Goal: Task Accomplishment & Management: Use online tool/utility

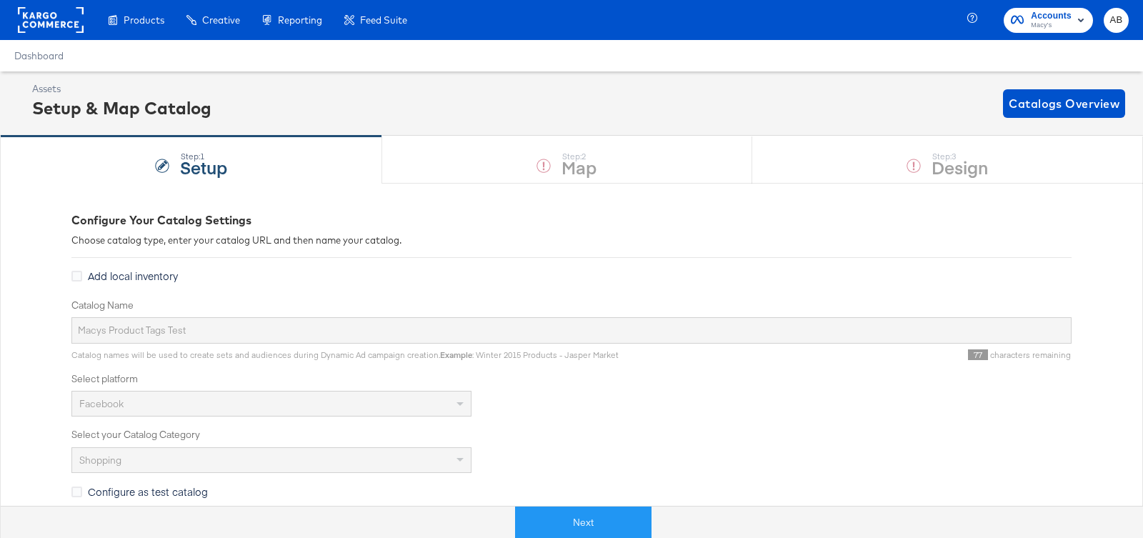
click at [51, 17] on rect at bounding box center [51, 20] width 66 height 26
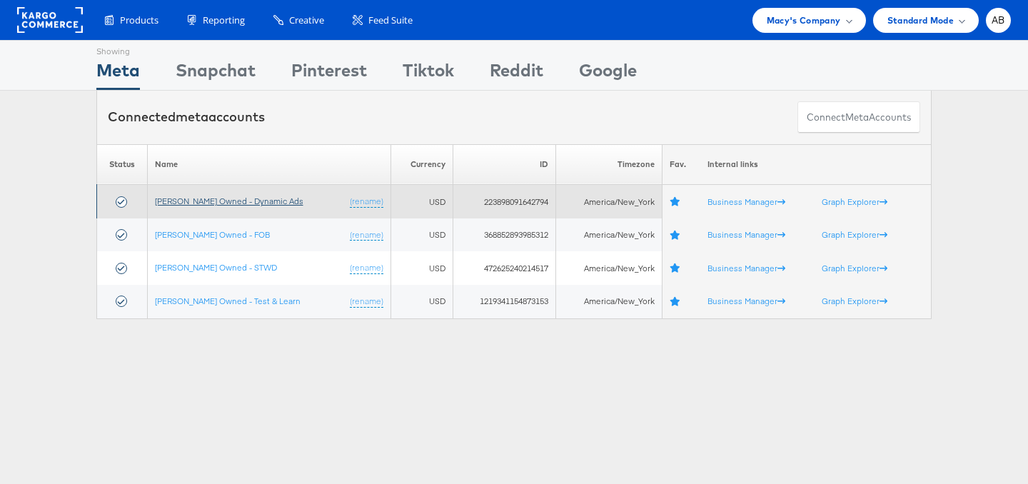
click at [221, 198] on link "[PERSON_NAME] Owned - Dynamic Ads" at bounding box center [229, 201] width 149 height 11
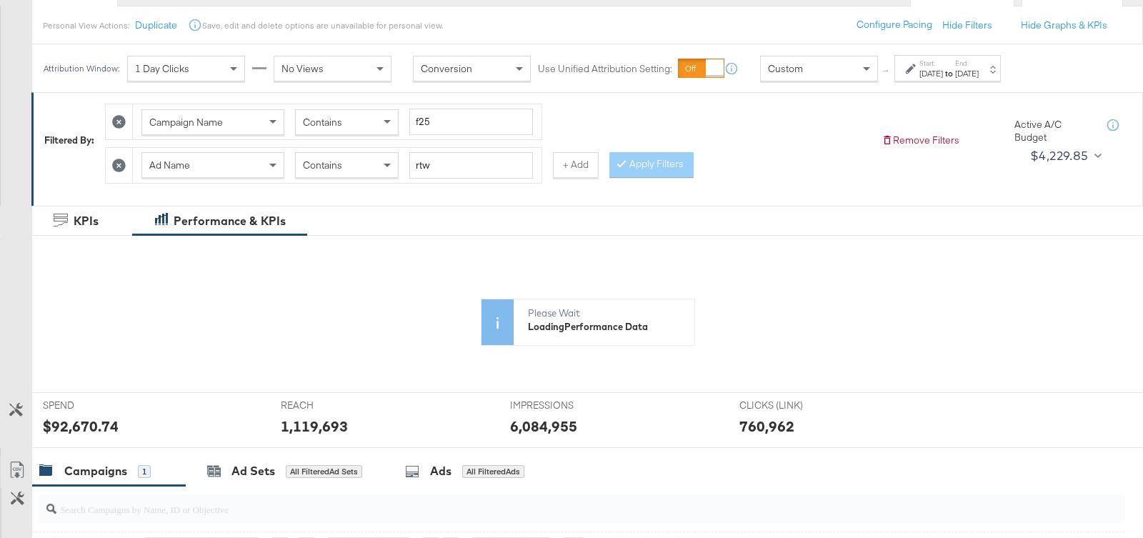
scroll to position [165, 0]
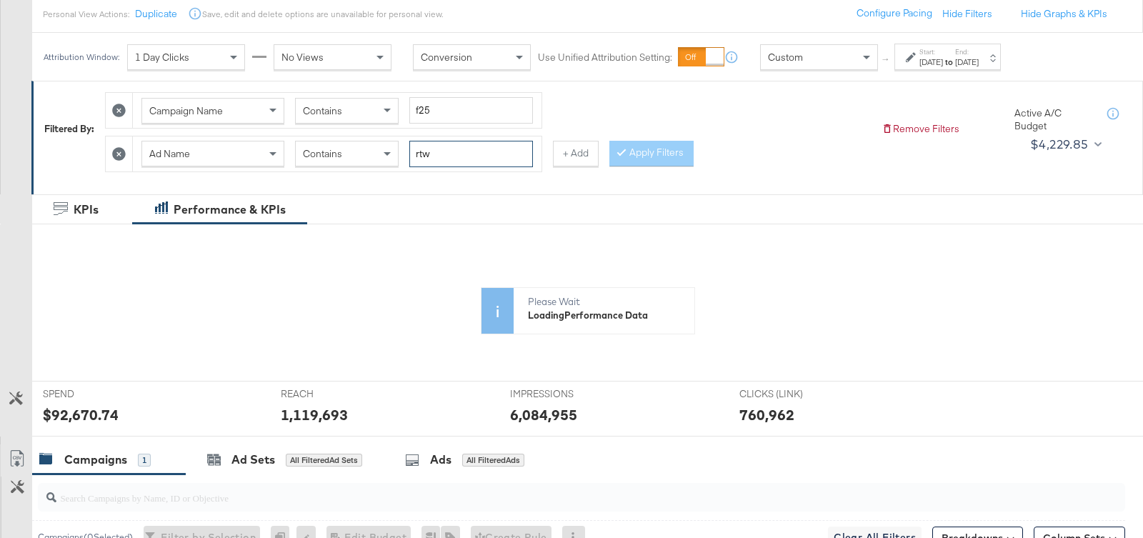
click at [446, 149] on input "rtw" at bounding box center [471, 154] width 124 height 26
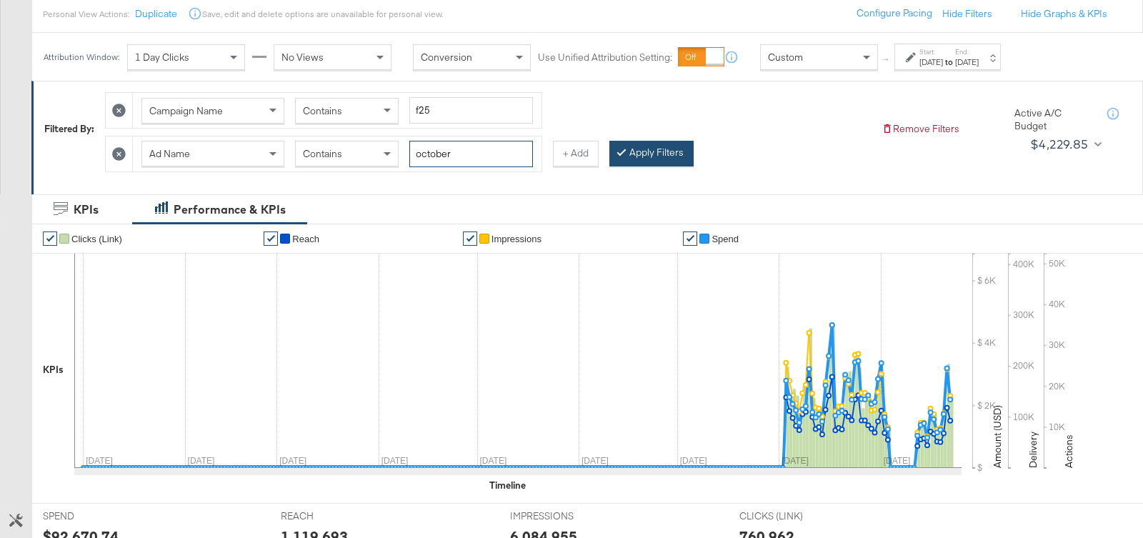
type input "october"
click at [652, 146] on button "Apply Filters" at bounding box center [651, 154] width 84 height 26
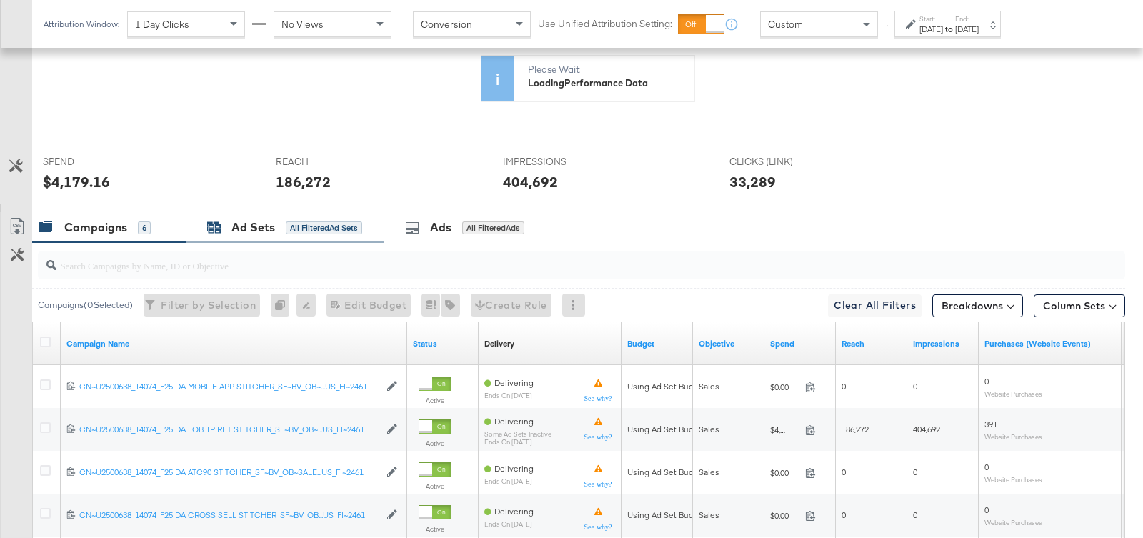
scroll to position [414, 0]
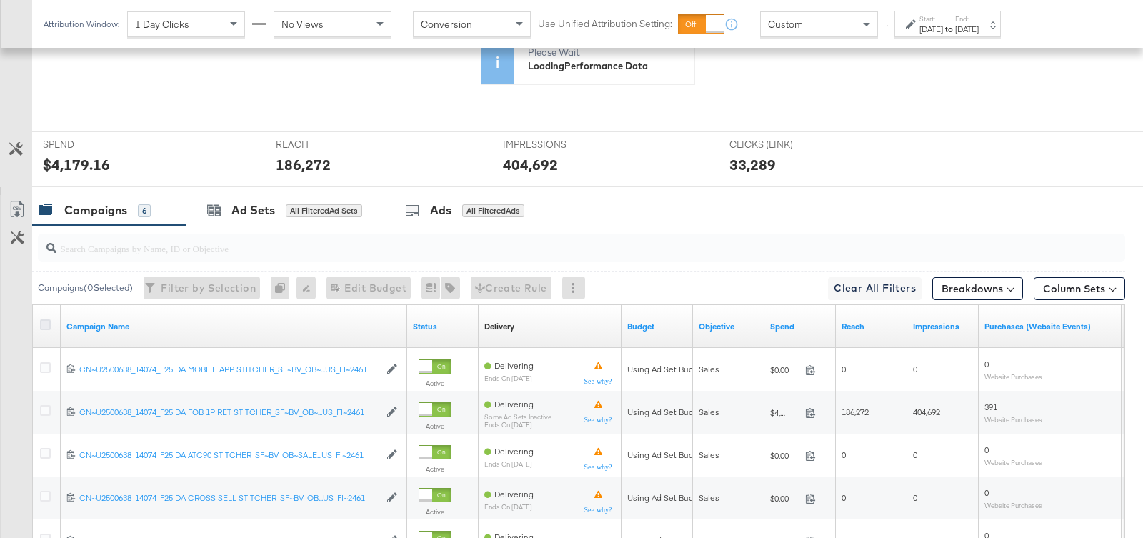
click at [43, 319] on icon at bounding box center [45, 324] width 11 height 11
click at [0, 0] on input "checkbox" at bounding box center [0, 0] width 0 height 0
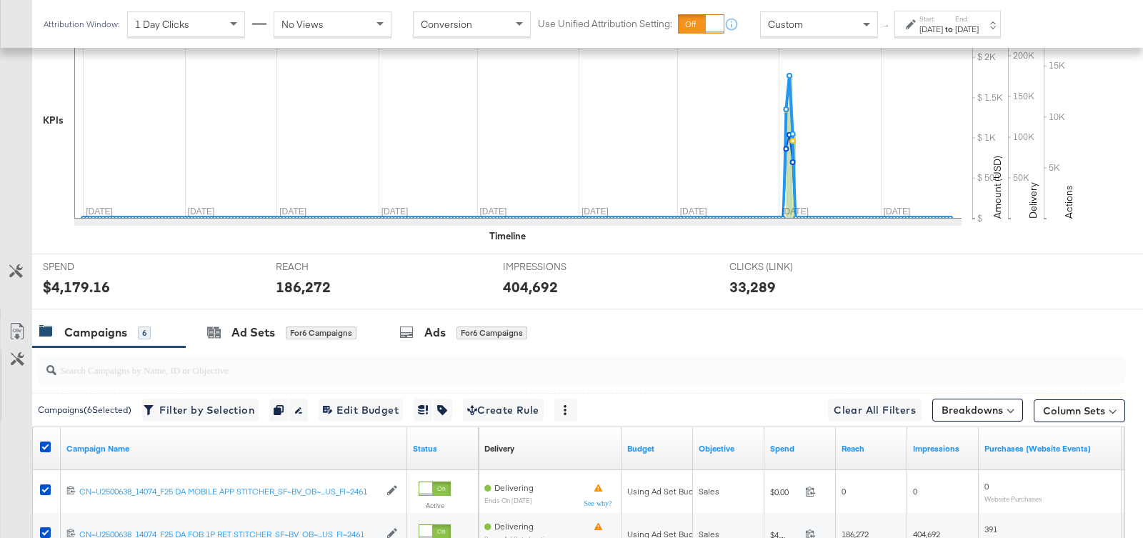
scroll to position [535, 0]
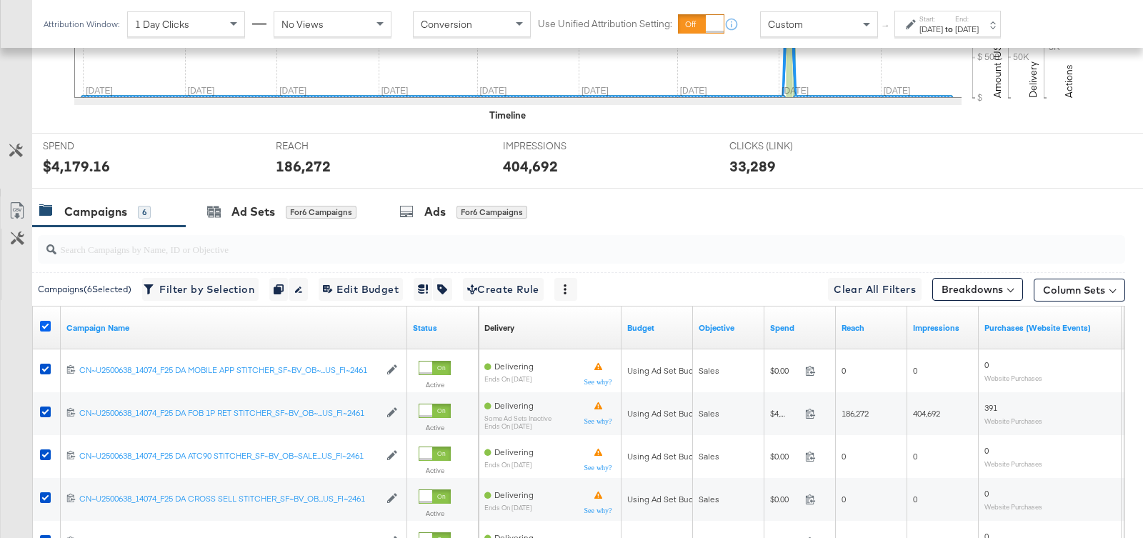
click at [49, 321] on icon at bounding box center [45, 326] width 11 height 11
click at [0, 0] on input "checkbox" at bounding box center [0, 0] width 0 height 0
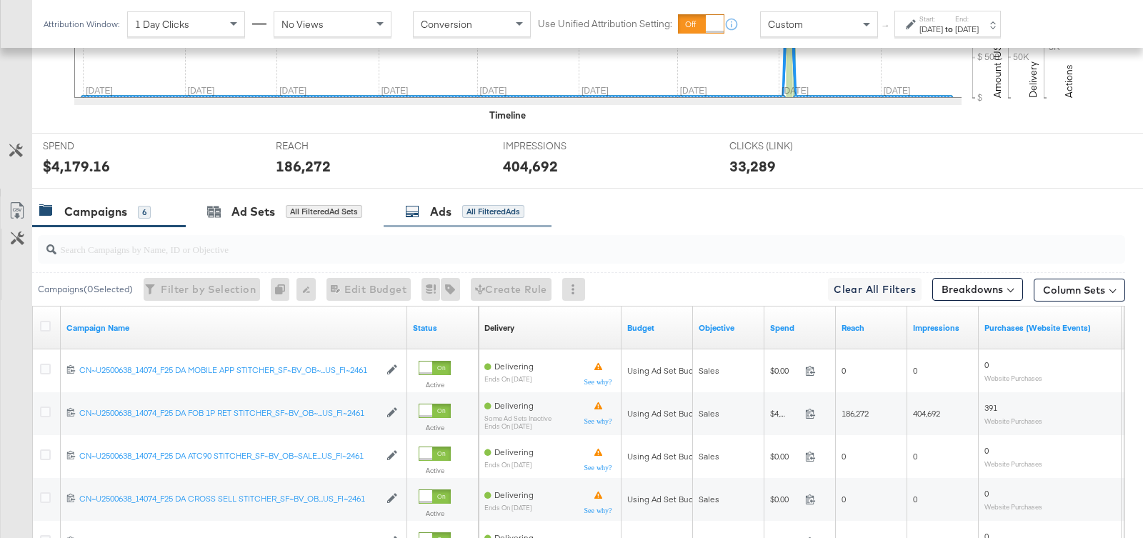
click at [448, 197] on div "Ads All Filtered Ads" at bounding box center [468, 211] width 168 height 31
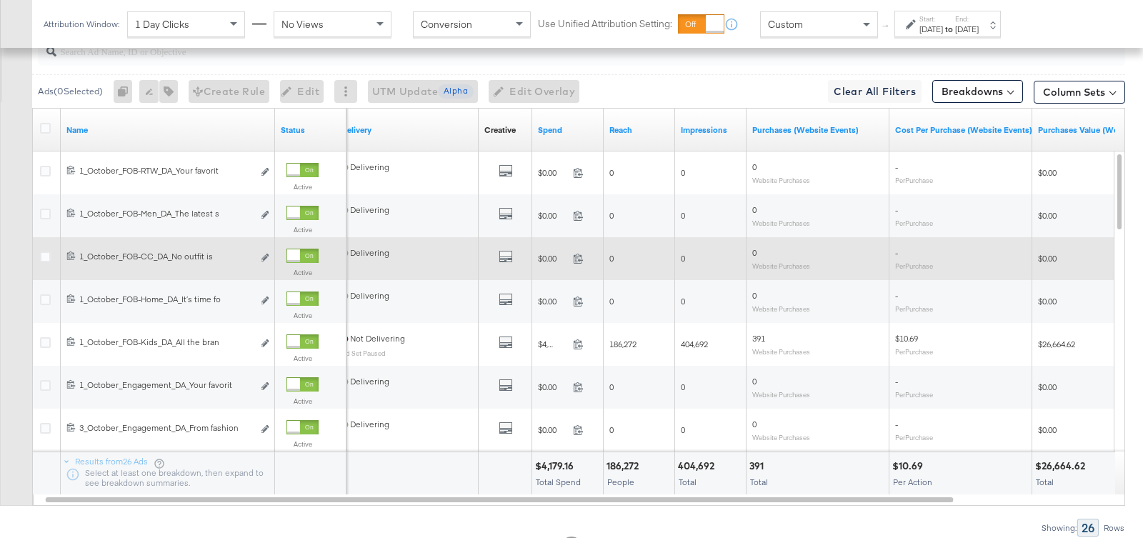
scroll to position [721, 0]
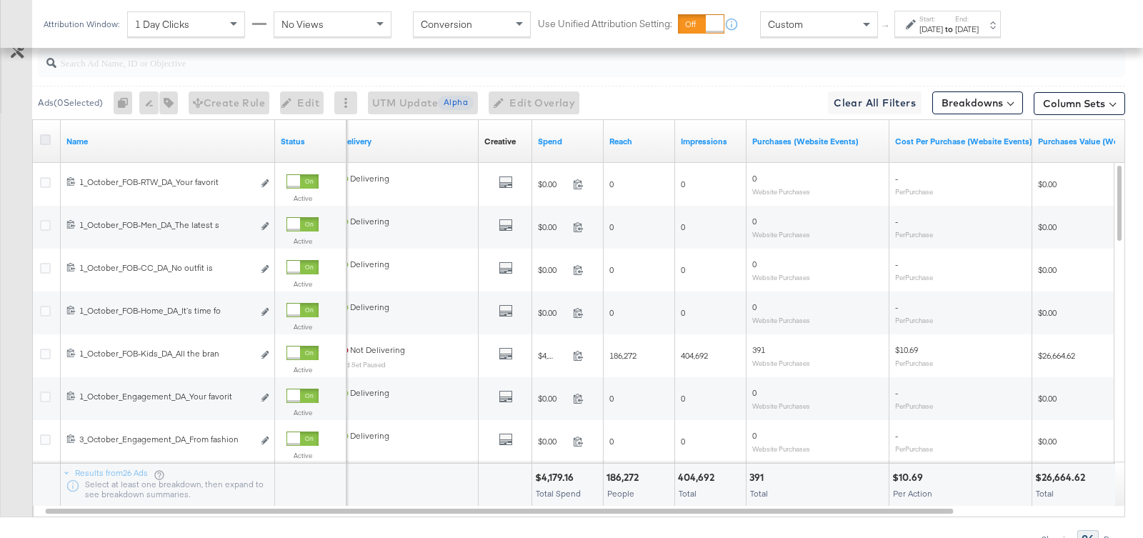
click at [40, 134] on icon at bounding box center [45, 139] width 11 height 11
click at [0, 0] on input "checkbox" at bounding box center [0, 0] width 0 height 0
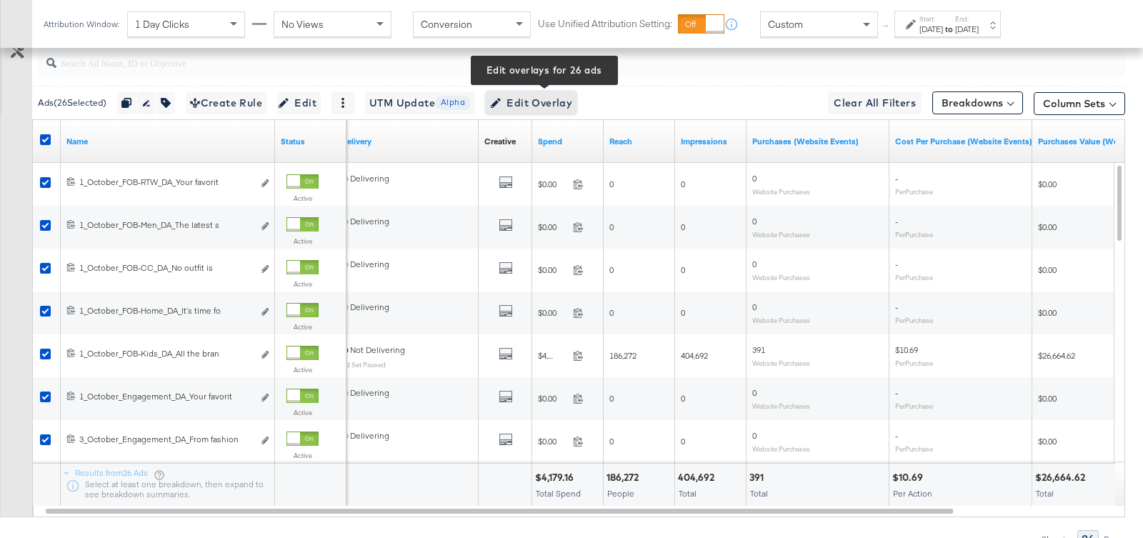
click at [531, 94] on span "Edit Overlay Edit overlays for 26 ads" at bounding box center [531, 103] width 82 height 18
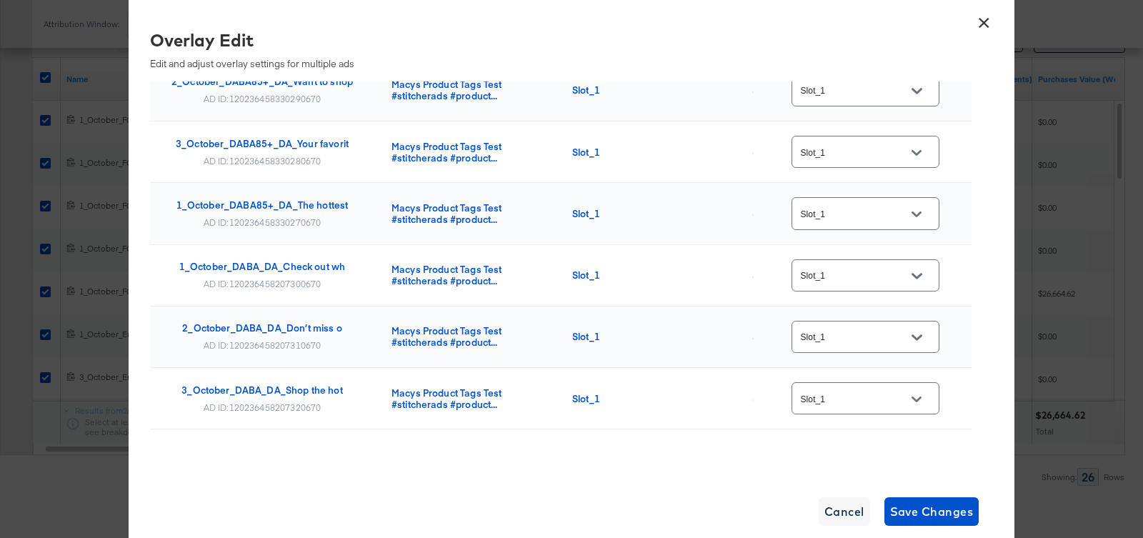
scroll to position [788, 0]
click at [976, 20] on button "×" at bounding box center [984, 19] width 26 height 26
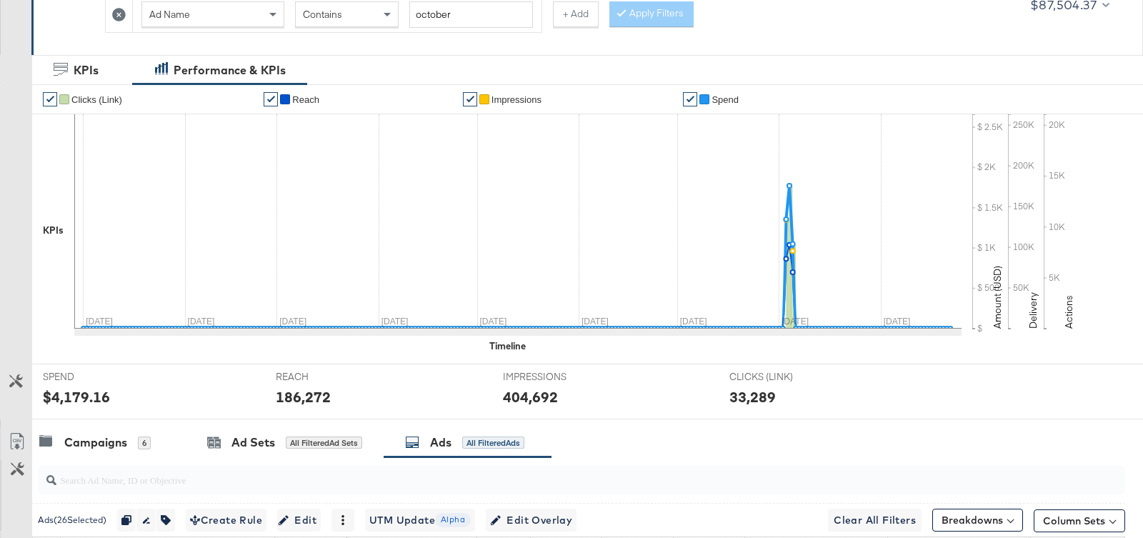
scroll to position [0, 0]
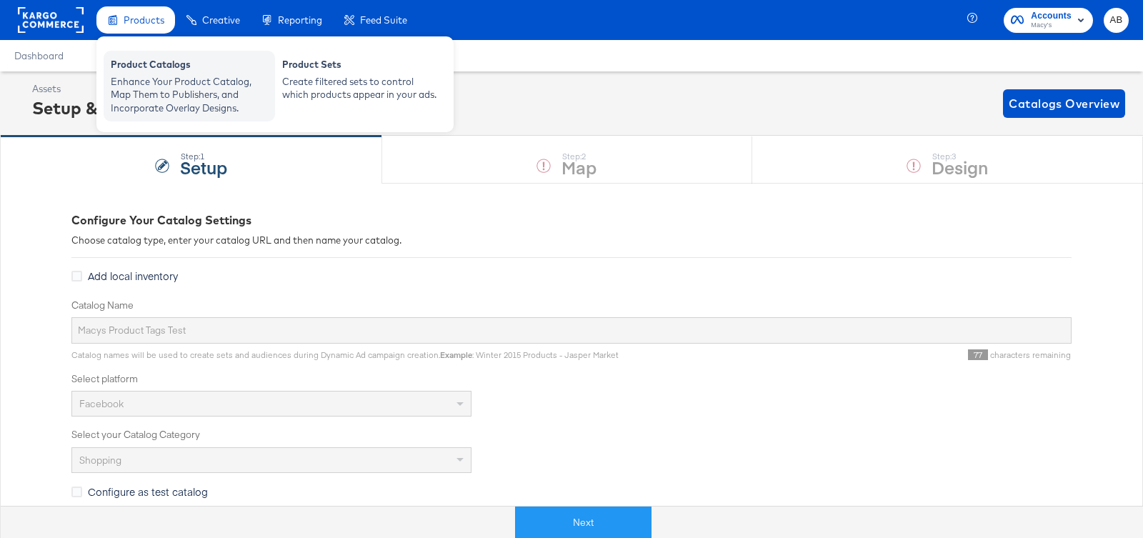
click at [146, 90] on div "Enhance Your Product Catalog, Map Them to Publishers, and Incorporate Overlay D…" at bounding box center [189, 95] width 157 height 40
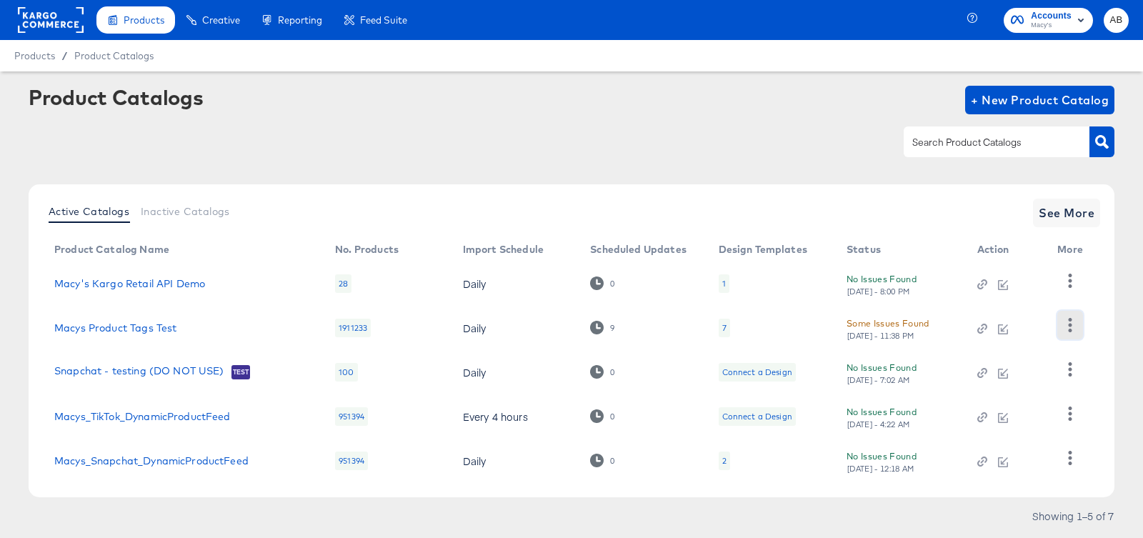
click at [1068, 318] on icon "button" at bounding box center [1070, 325] width 14 height 14
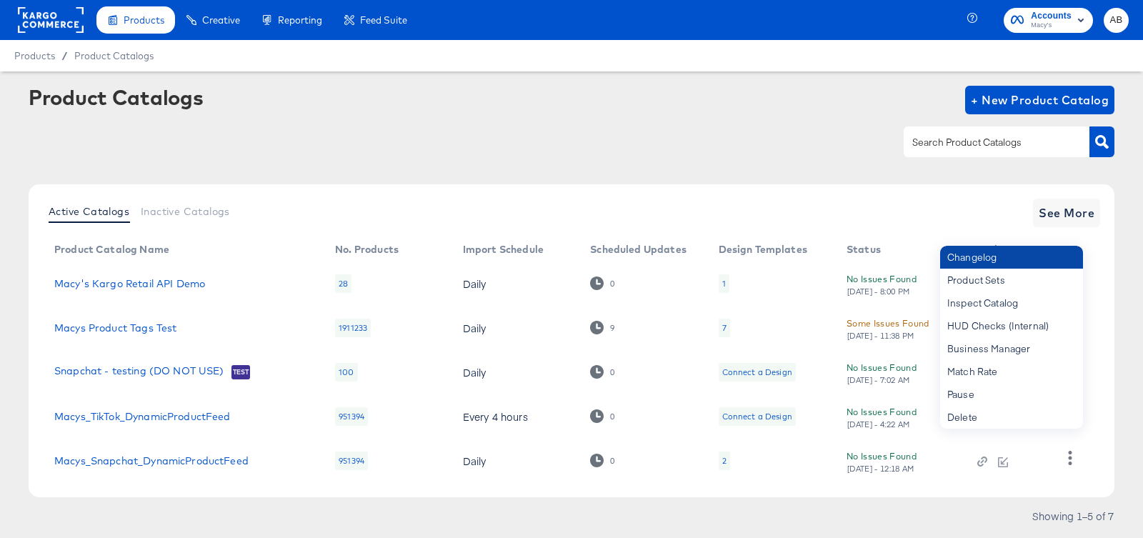
click at [1022, 259] on div "Changelog" at bounding box center [1011, 257] width 143 height 23
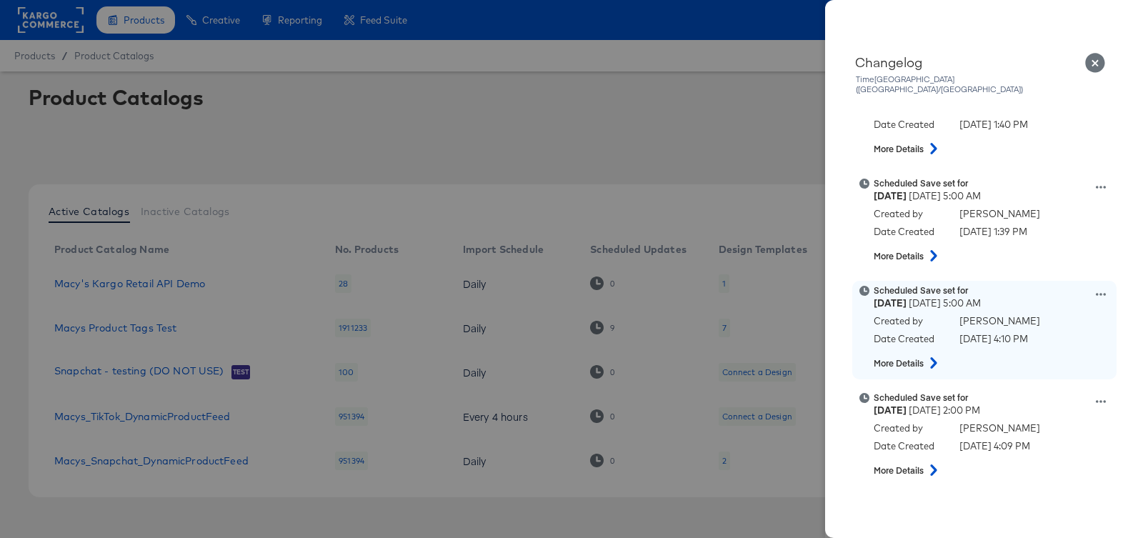
scroll to position [484, 0]
click at [1102, 287] on icon at bounding box center [1101, 292] width 10 height 10
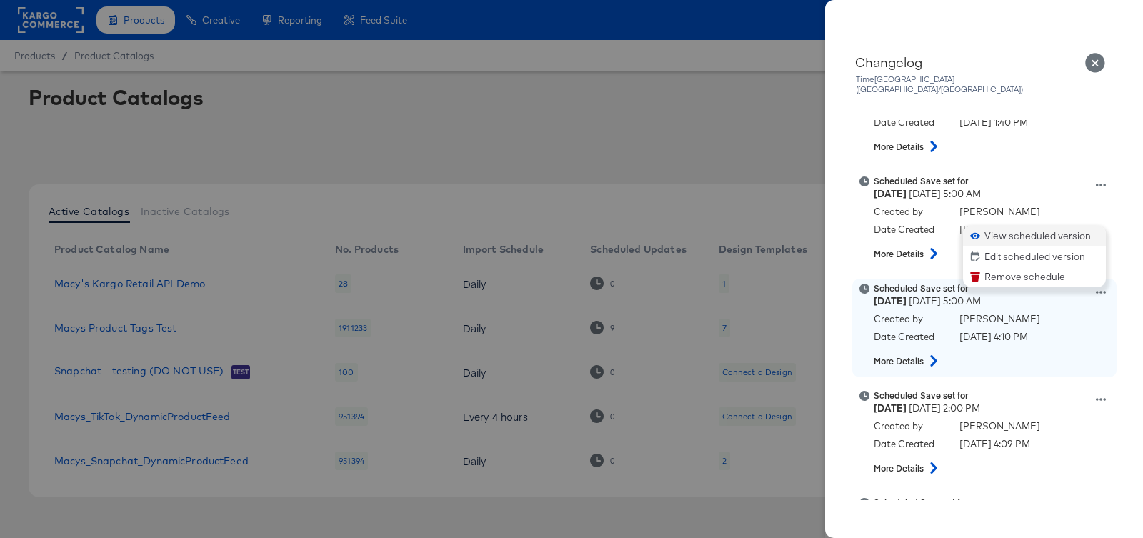
click at [1053, 226] on button "View scheduled version" at bounding box center [1034, 236] width 143 height 21
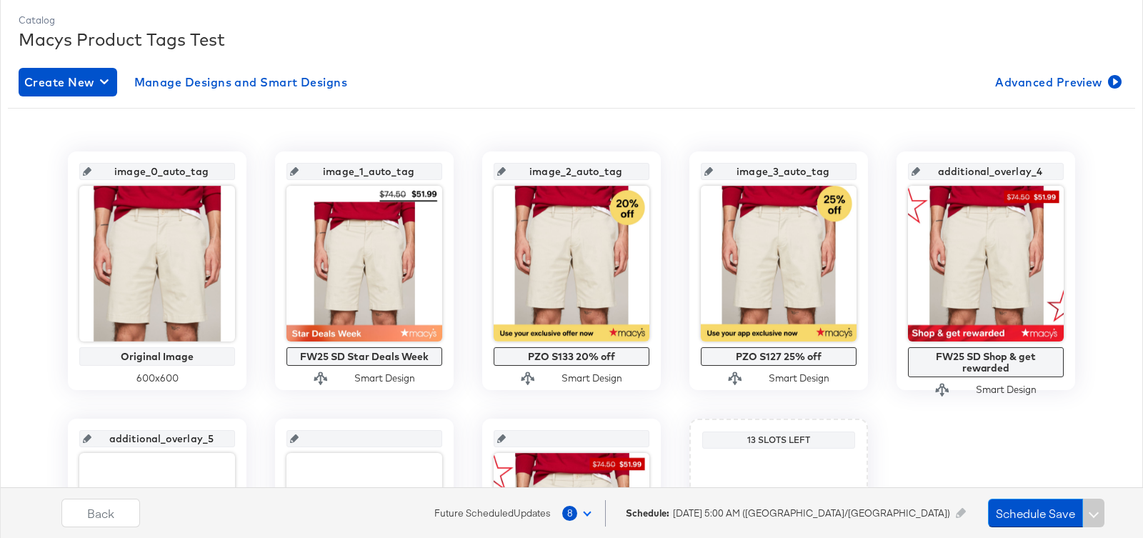
scroll to position [257, 0]
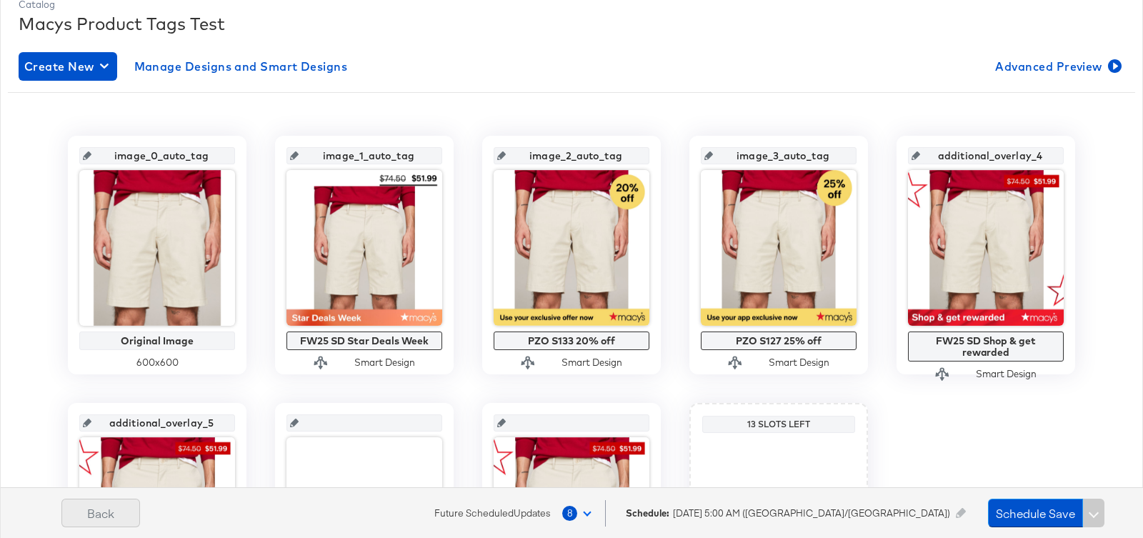
click at [120, 517] on button "Back" at bounding box center [100, 512] width 79 height 29
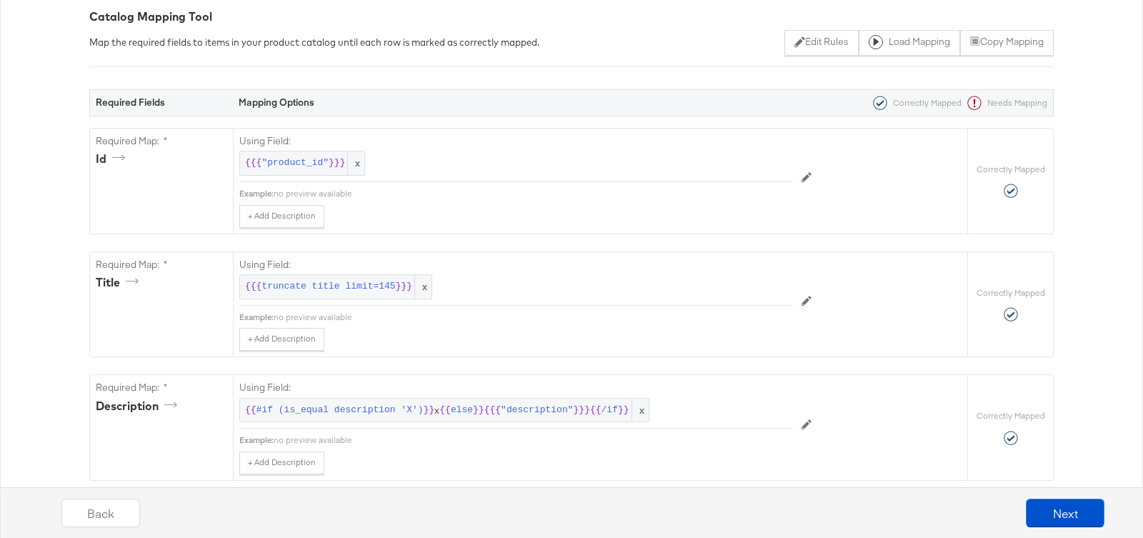
scroll to position [0, 0]
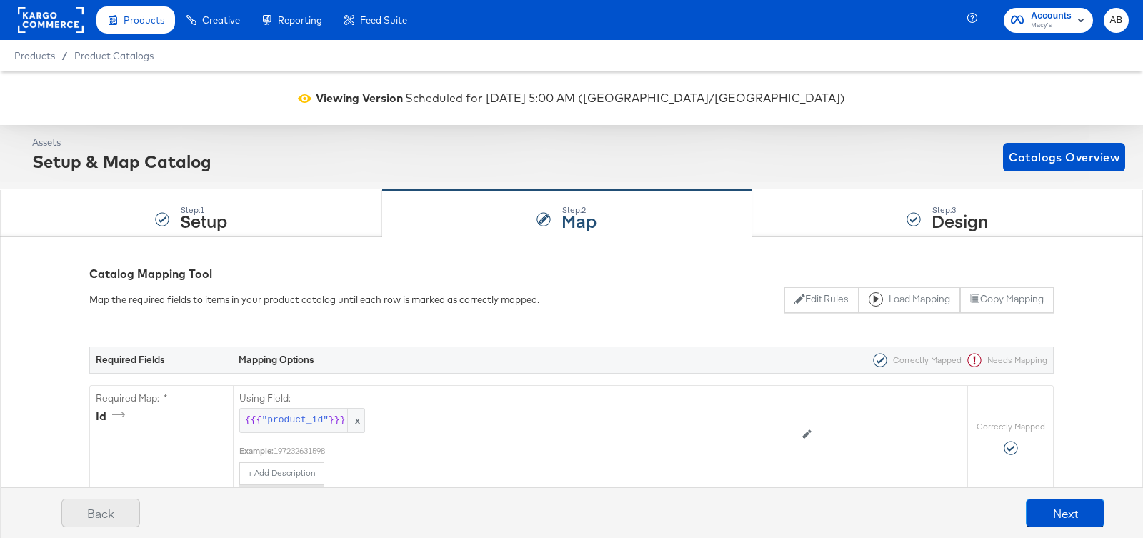
click at [119, 515] on button "Back" at bounding box center [100, 512] width 79 height 29
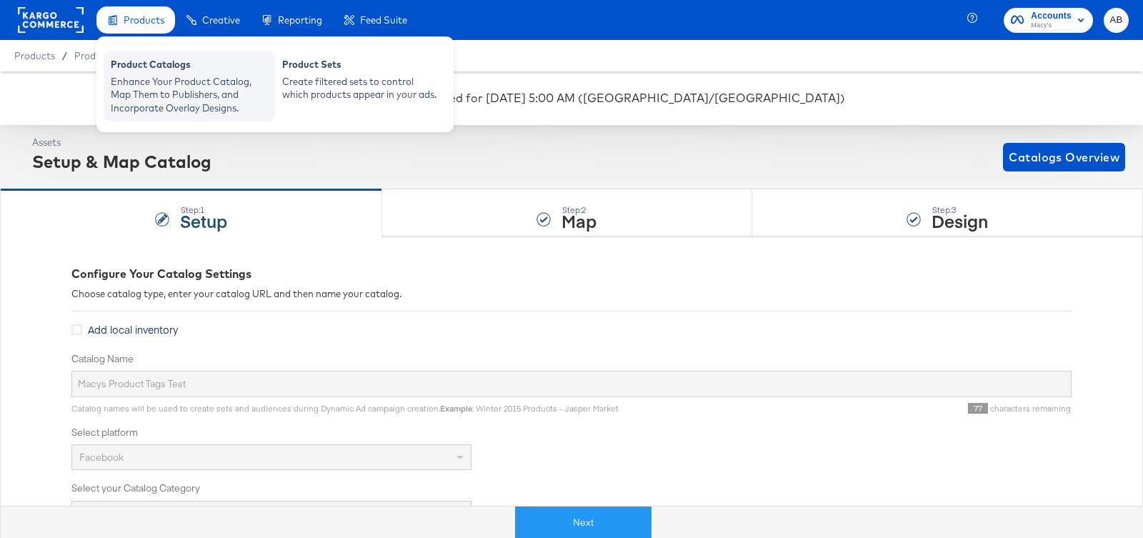
click at [144, 88] on div "Enhance Your Product Catalog, Map Them to Publishers, and Incorporate Overlay D…" at bounding box center [189, 95] width 157 height 40
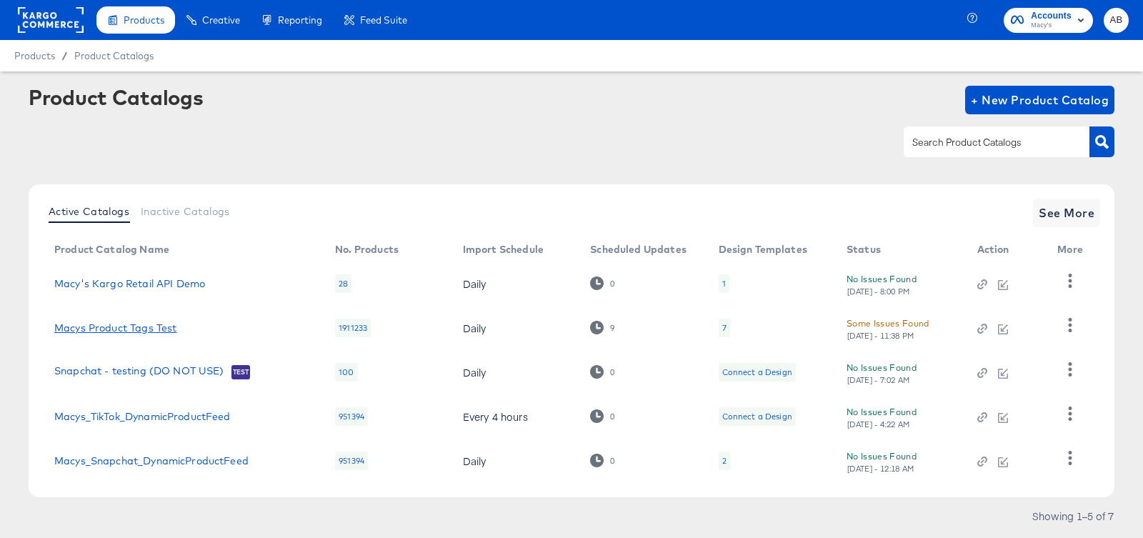
click at [136, 334] on link "Macys Product Tags Test" at bounding box center [115, 327] width 122 height 11
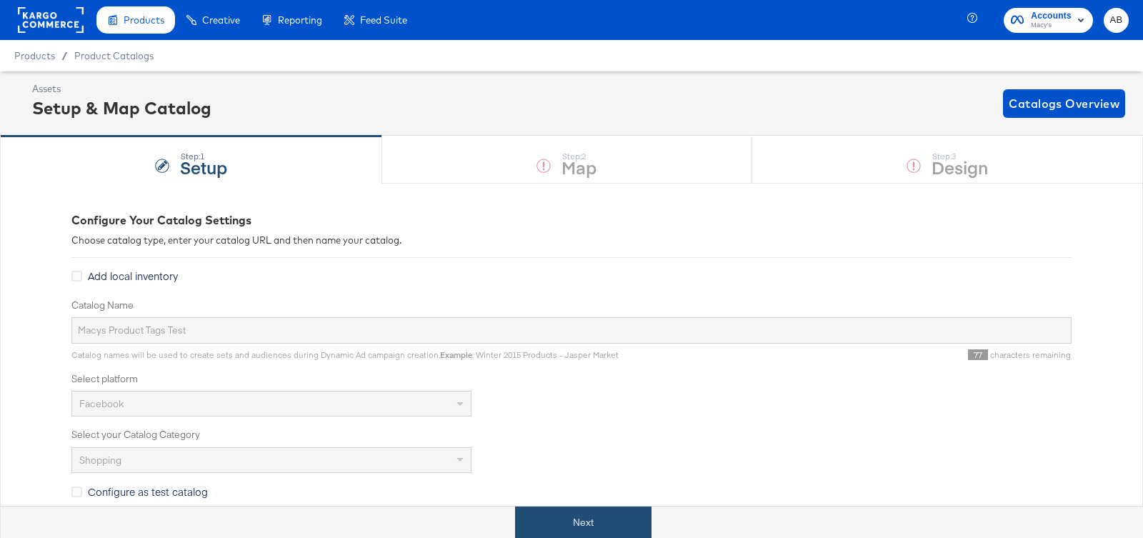
click at [581, 523] on button "Next" at bounding box center [583, 522] width 136 height 32
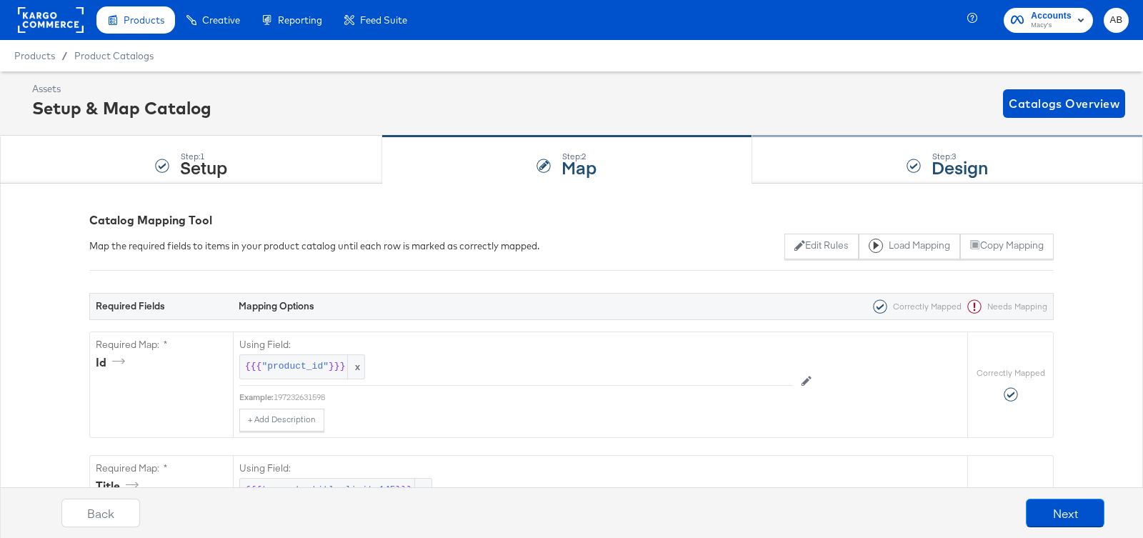
click at [901, 156] on div "Step: 3 Design" at bounding box center [947, 159] width 391 height 47
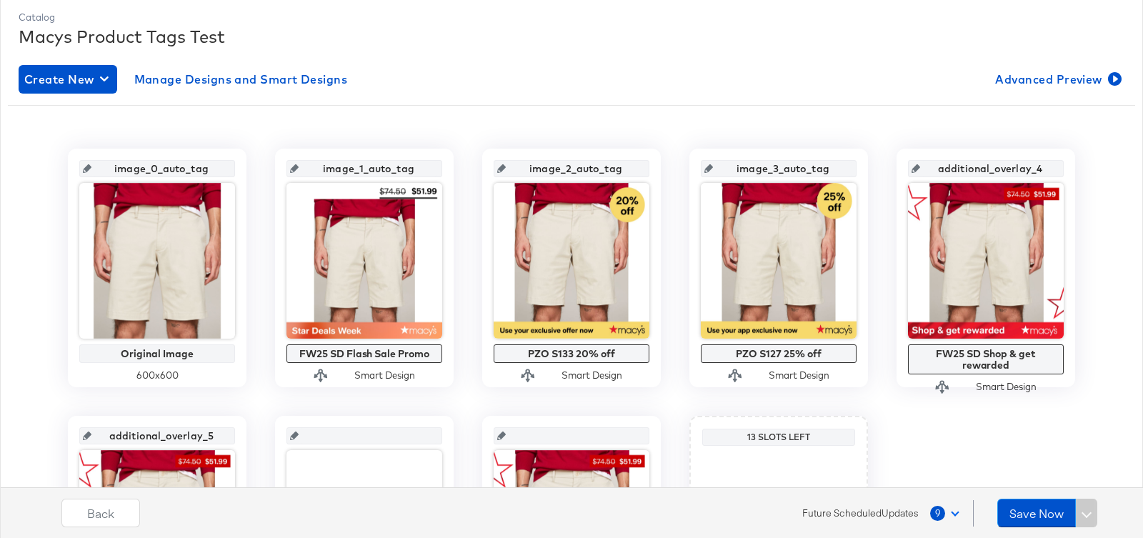
scroll to position [215, 0]
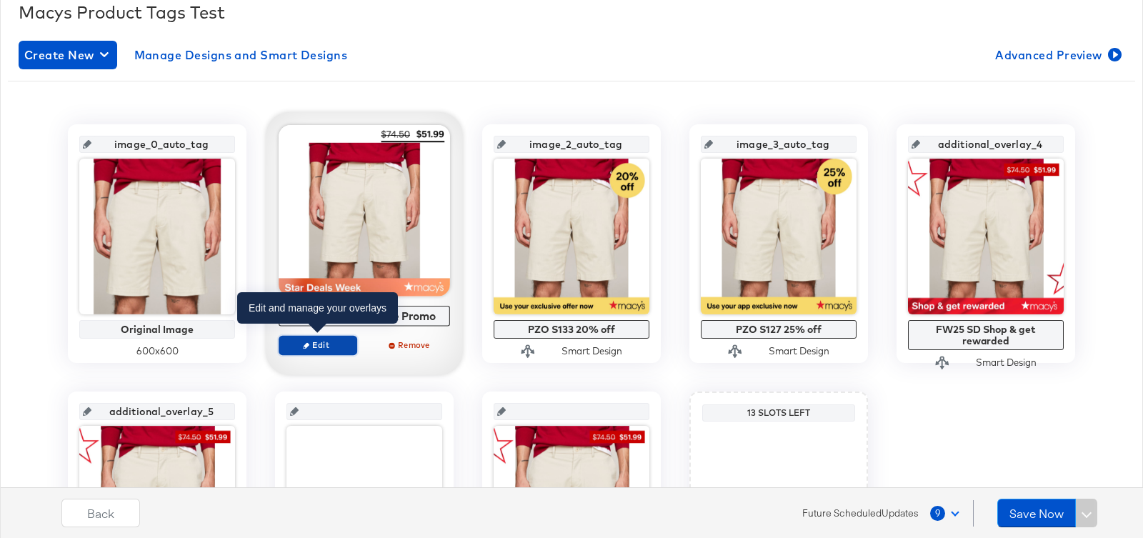
click at [332, 340] on span "Edit" at bounding box center [318, 344] width 66 height 11
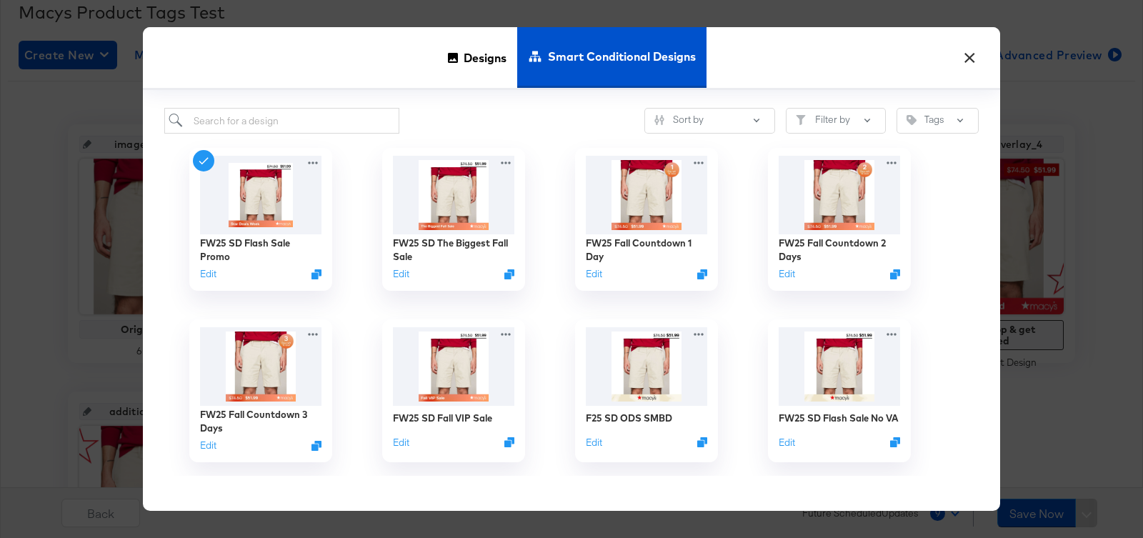
click at [966, 53] on button "×" at bounding box center [969, 54] width 26 height 26
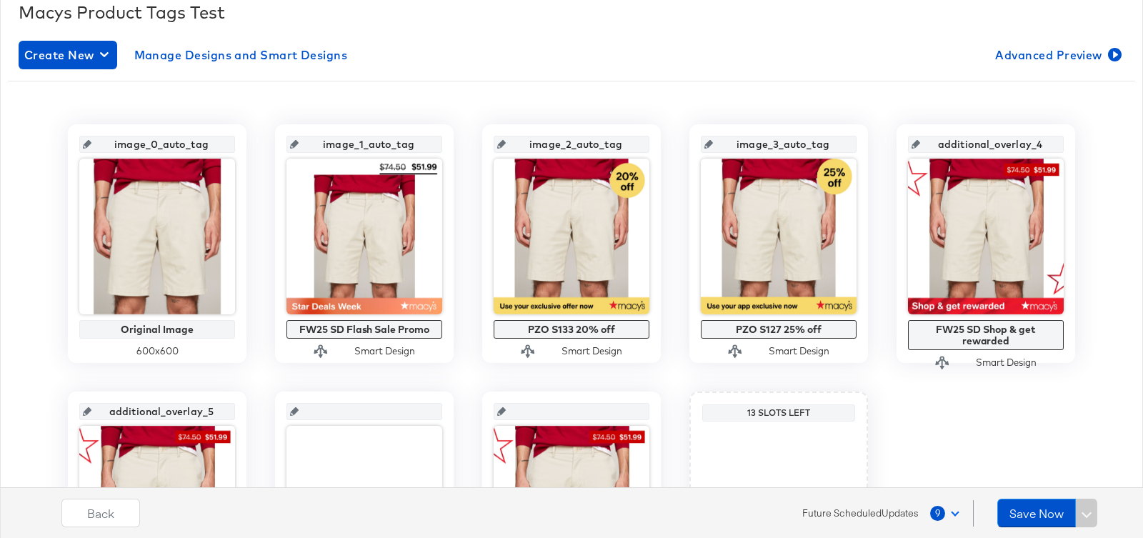
click at [953, 515] on button "9" at bounding box center [947, 513] width 36 height 26
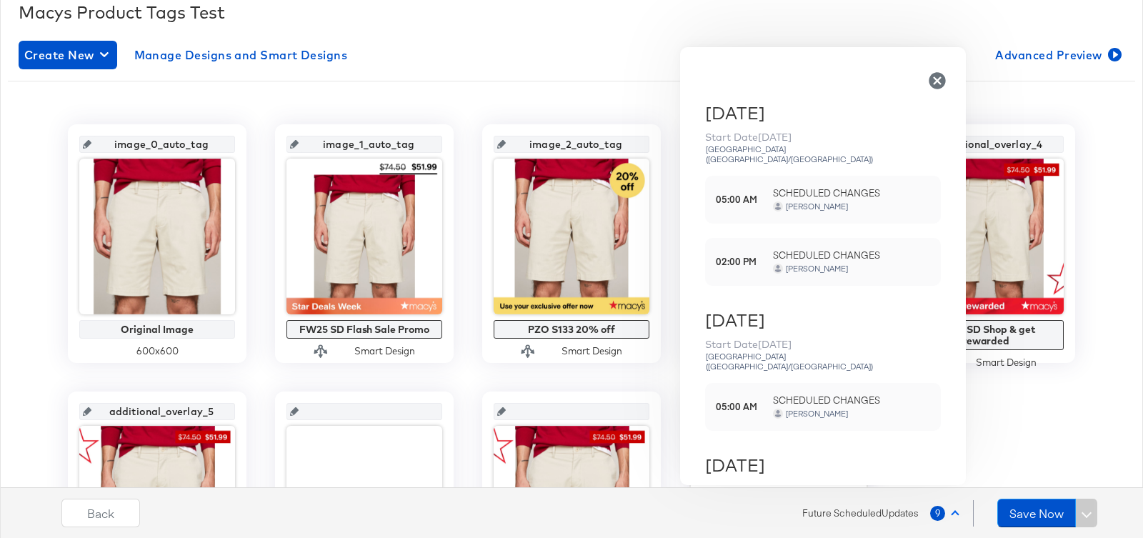
click at [953, 515] on span at bounding box center [955, 514] width 8 height 8
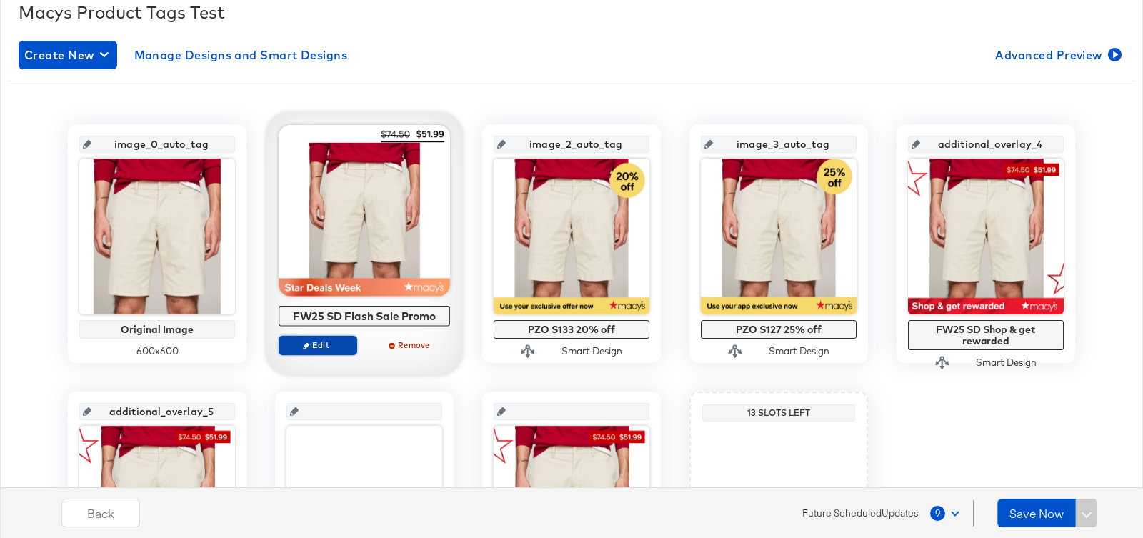
click at [326, 340] on span "Edit" at bounding box center [318, 344] width 66 height 11
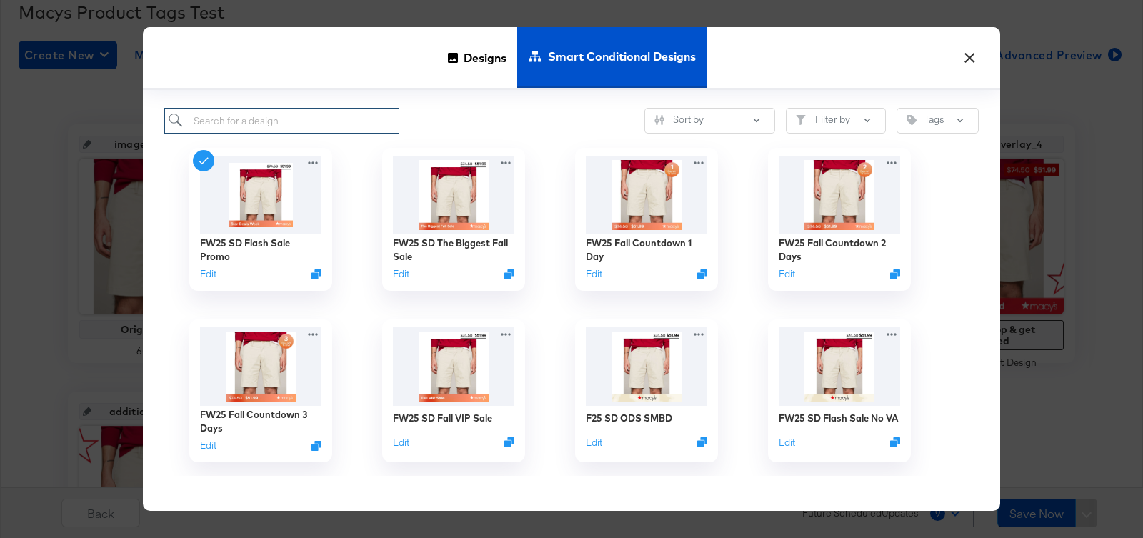
click at [326, 124] on input "search" at bounding box center [281, 121] width 235 height 26
type input "star dea"
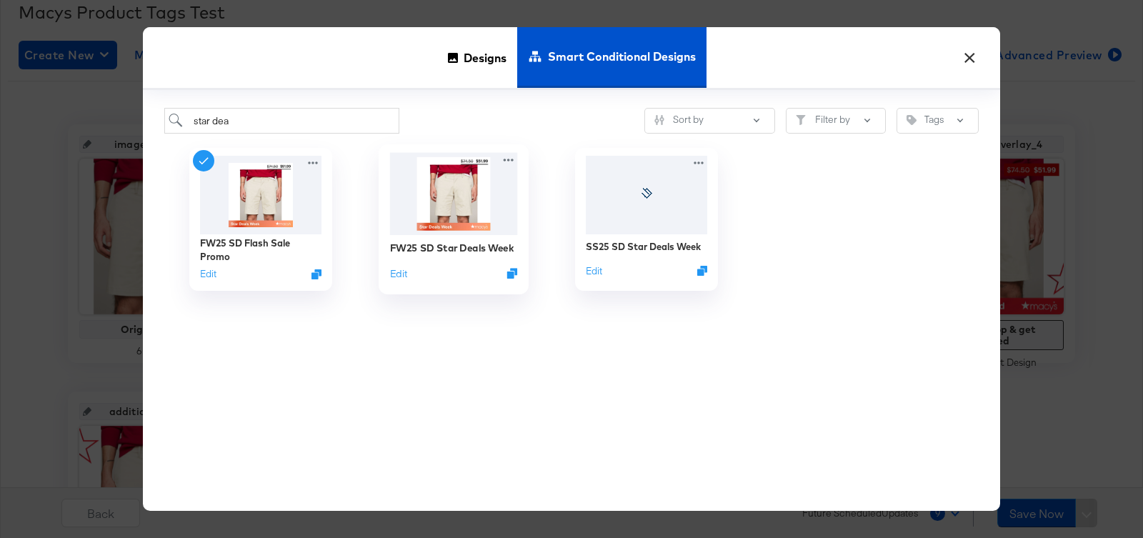
click at [448, 189] on img at bounding box center [454, 194] width 128 height 82
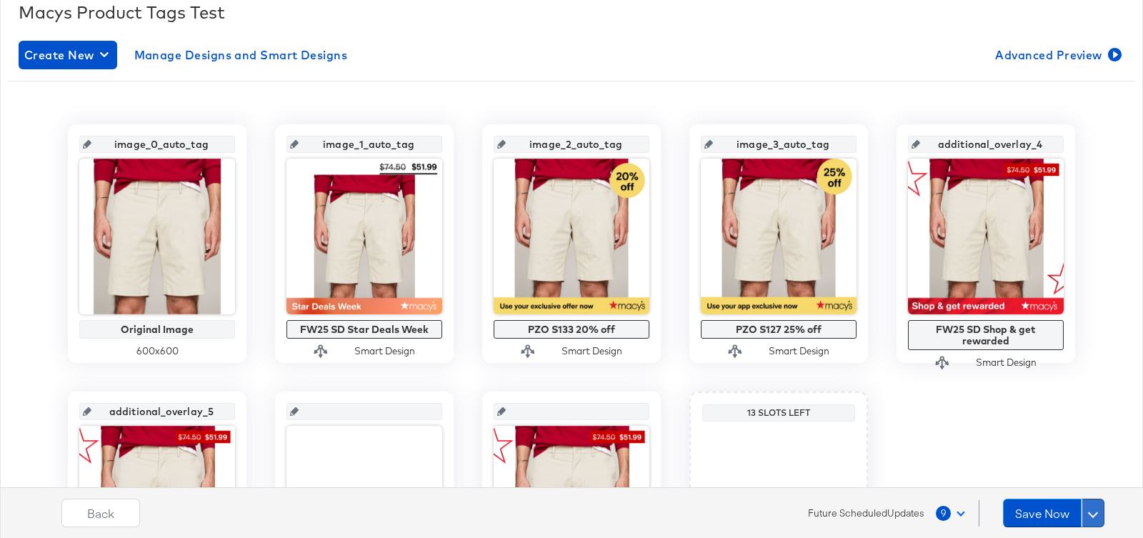
click at [1091, 513] on span at bounding box center [1093, 513] width 10 height 10
click at [1076, 489] on div "Schedule Save" at bounding box center [1058, 485] width 65 height 14
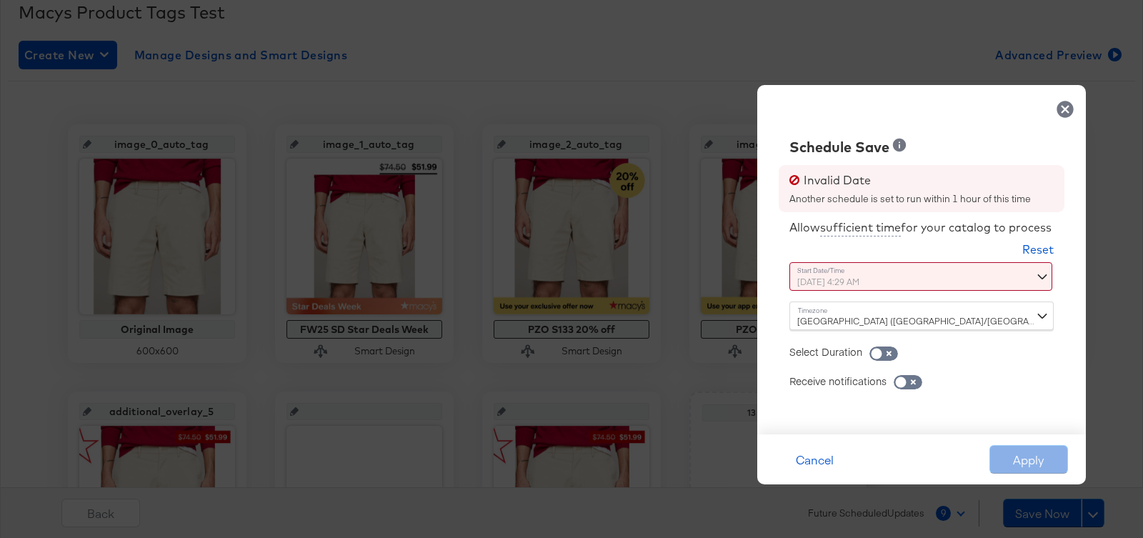
click at [913, 284] on div "October 9th 2025 4:29 AM ‹ October 2025 › Su Mo Tu We Th Fr Sa 28 29 30 1 2 3 4…" at bounding box center [886, 276] width 194 height 29
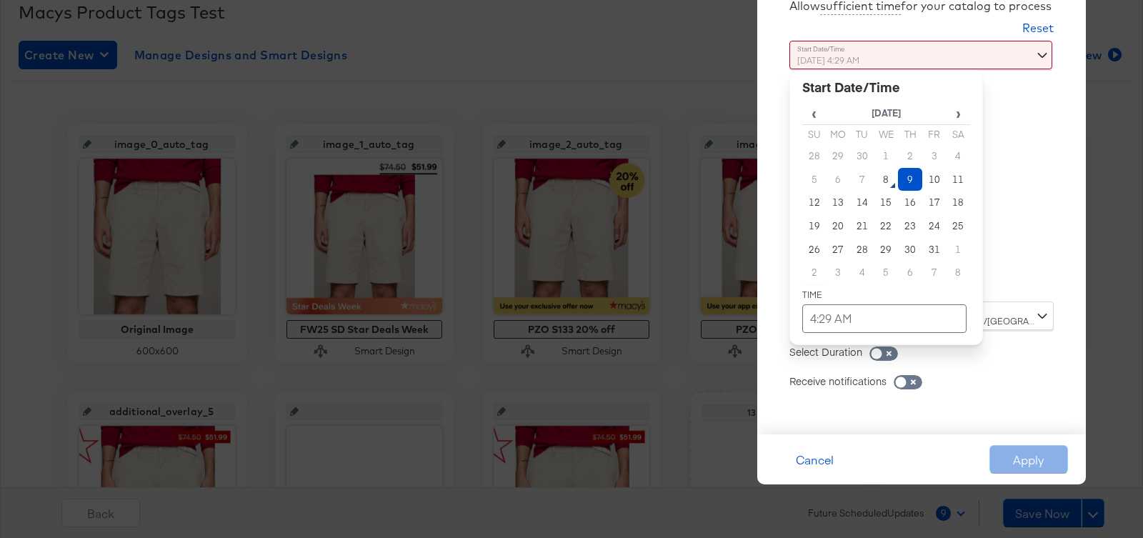
click at [1064, 209] on div "Allow sufficient time for your catalog to process Reset Time : October 9th 2025…" at bounding box center [921, 205] width 307 height 429
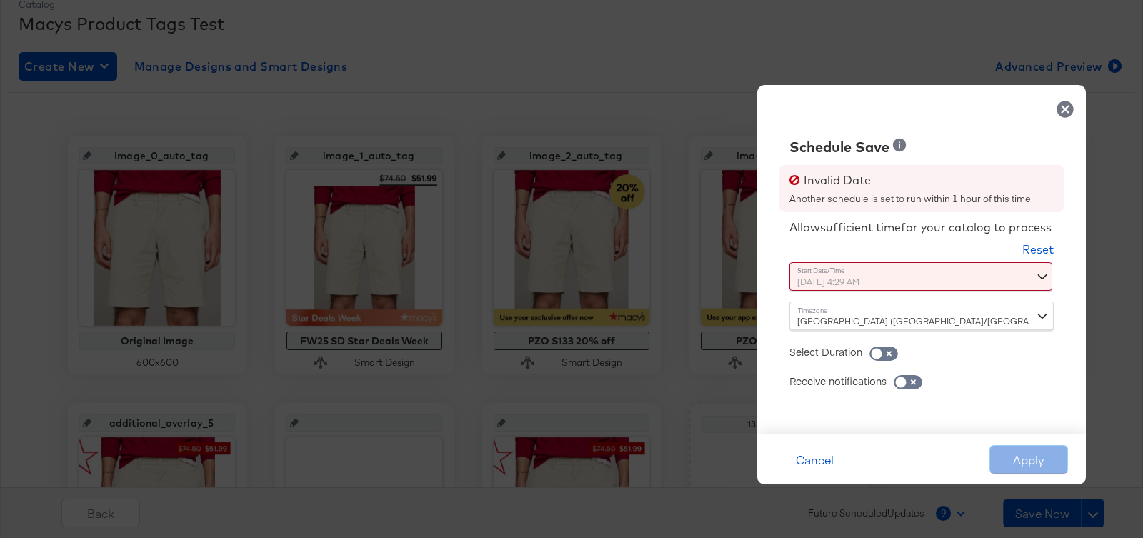
scroll to position [204, 0]
click at [891, 319] on div "Dublin (Europe/Dublin)" at bounding box center [921, 315] width 264 height 29
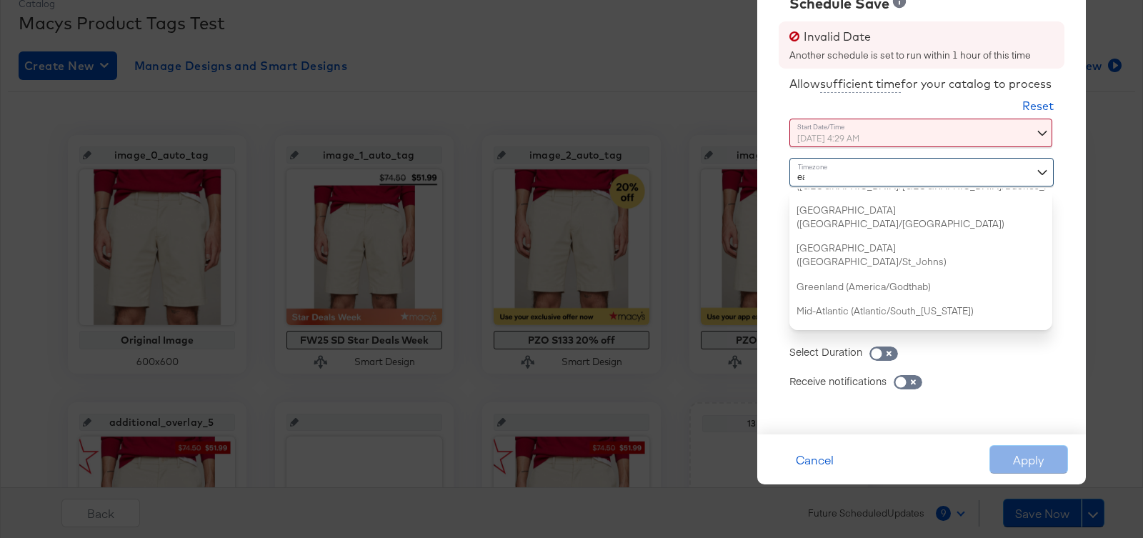
scroll to position [159, 0]
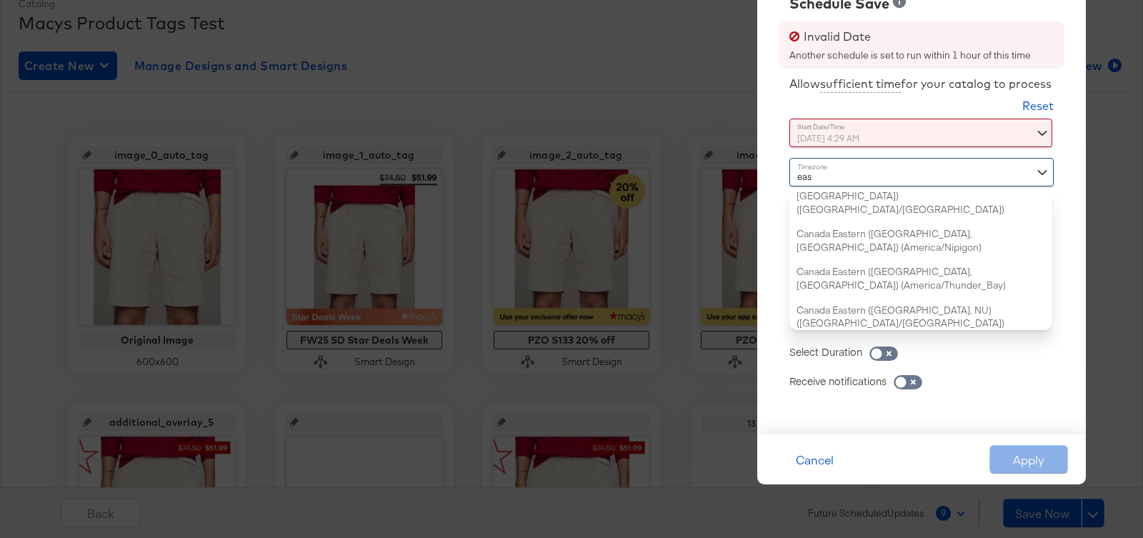
type input "east"
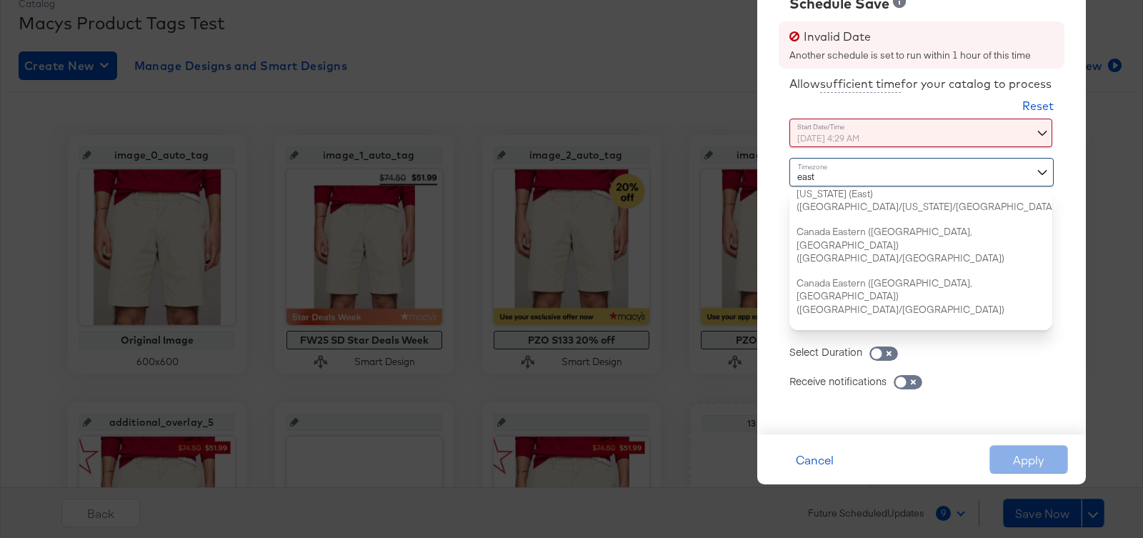
scroll to position [0, 0]
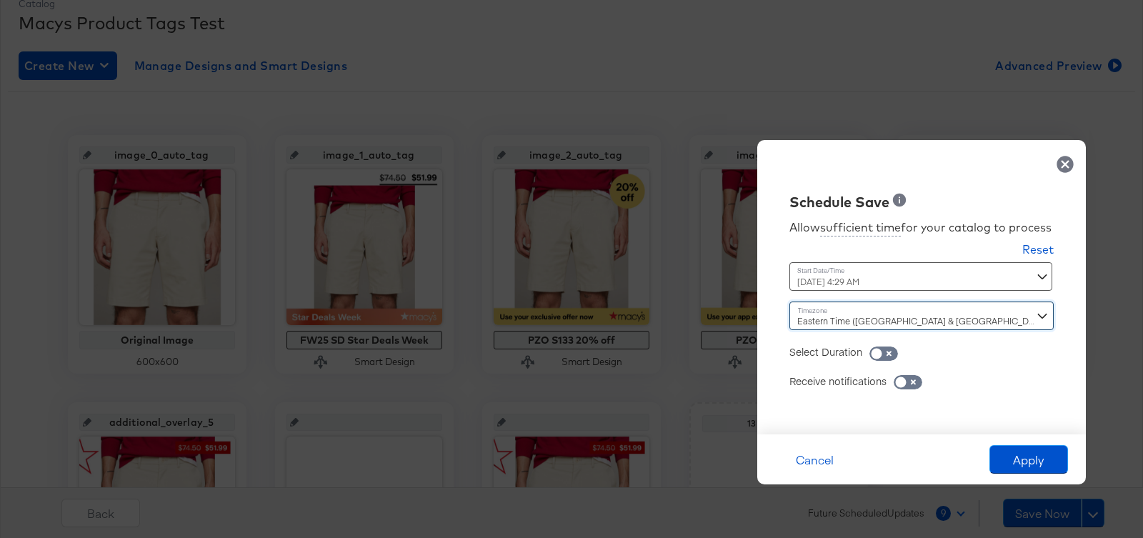
click at [968, 281] on div "October 9th 2025 4:29 AM ‹ October 2025 › Su Mo Tu We Th Fr Sa 28 29 30 1 2 3 4…" at bounding box center [886, 276] width 194 height 29
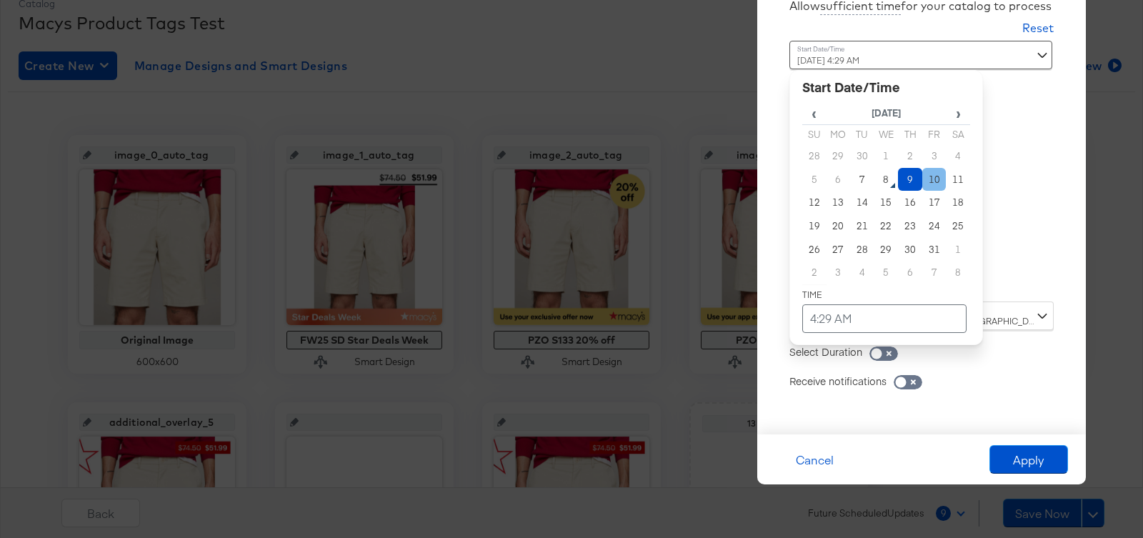
click at [937, 179] on td "10" at bounding box center [934, 180] width 24 height 24
type input "October 10th 2025 4:29 AM"
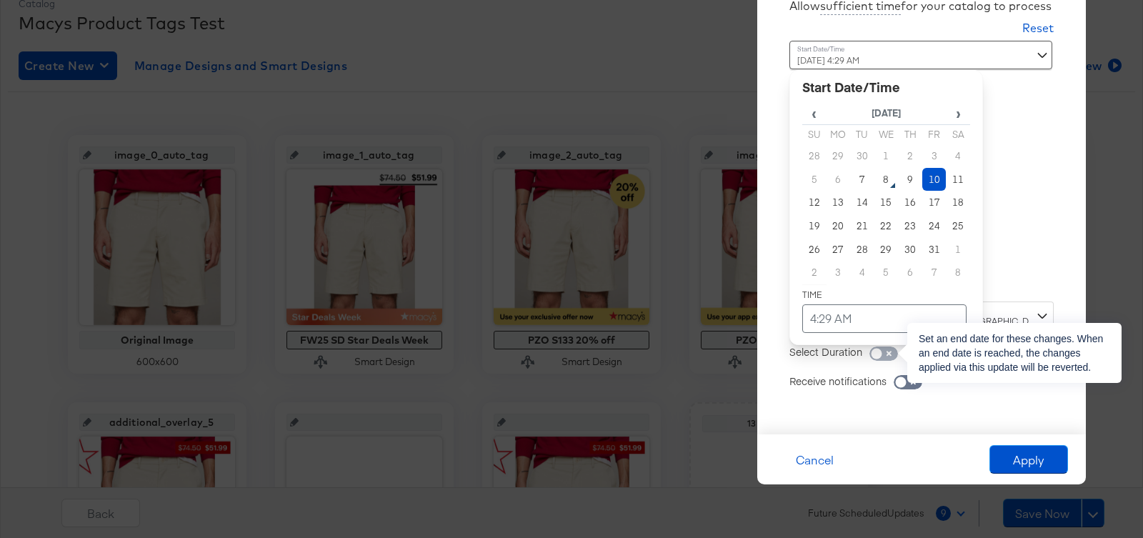
click at [890, 354] on input "checkbox" at bounding box center [876, 357] width 43 height 14
checkbox input "true"
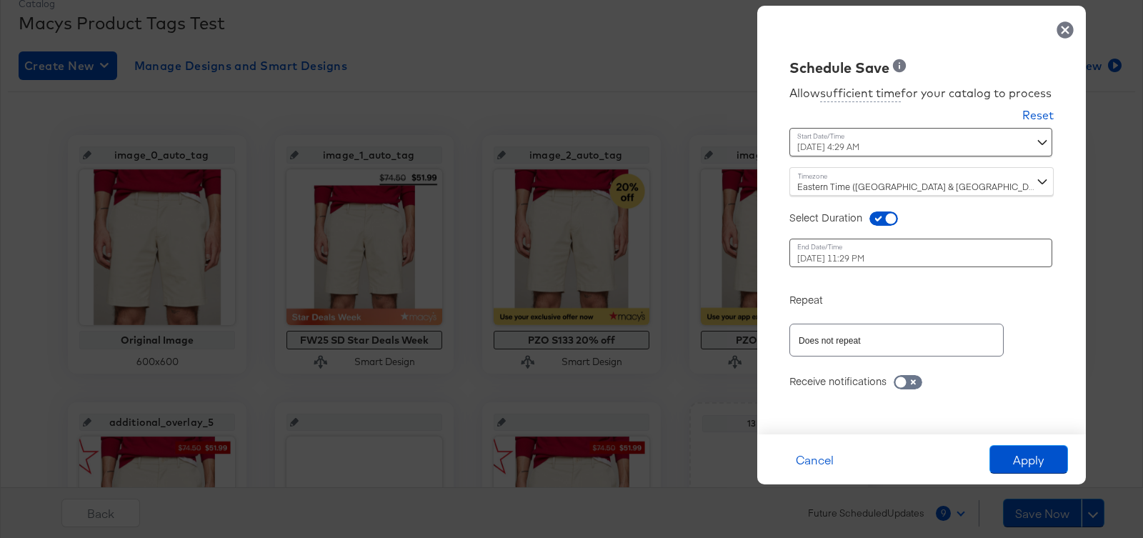
click at [924, 264] on div "October 10th 2025 11:29 PM ‹ October 2025 › Su Mo Tu We Th Fr Sa 28 29 30 1 2 3…" at bounding box center [886, 253] width 194 height 29
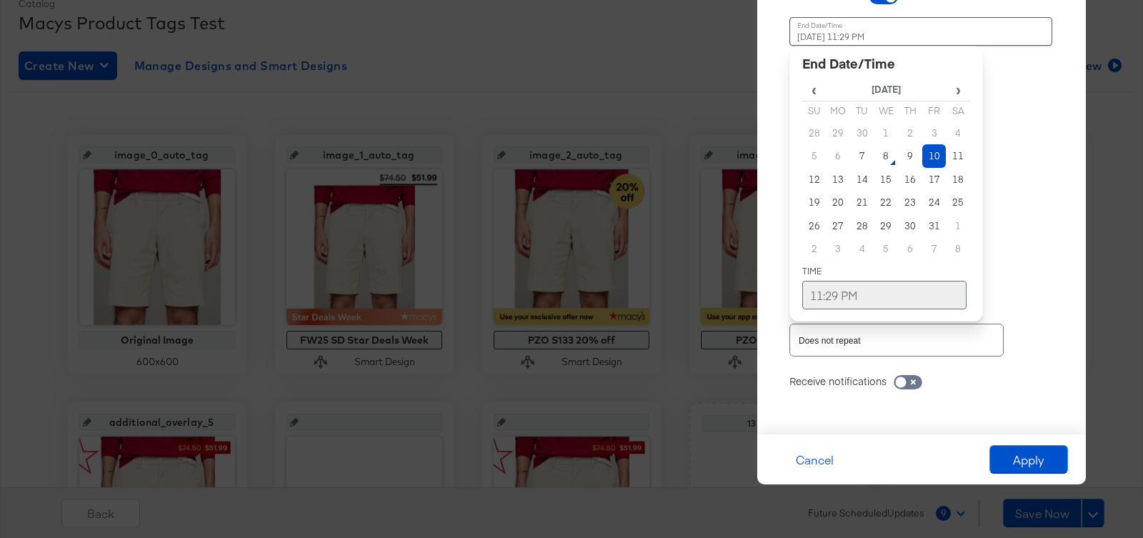
click at [873, 291] on td "11:29 PM" at bounding box center [884, 295] width 164 height 29
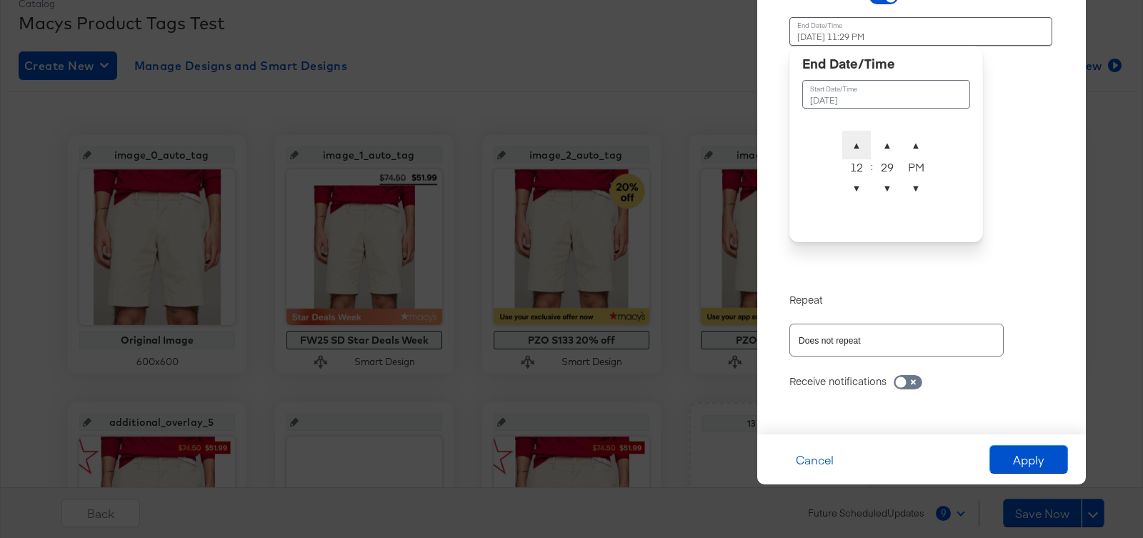
click at [858, 146] on span "▲" at bounding box center [856, 145] width 29 height 29
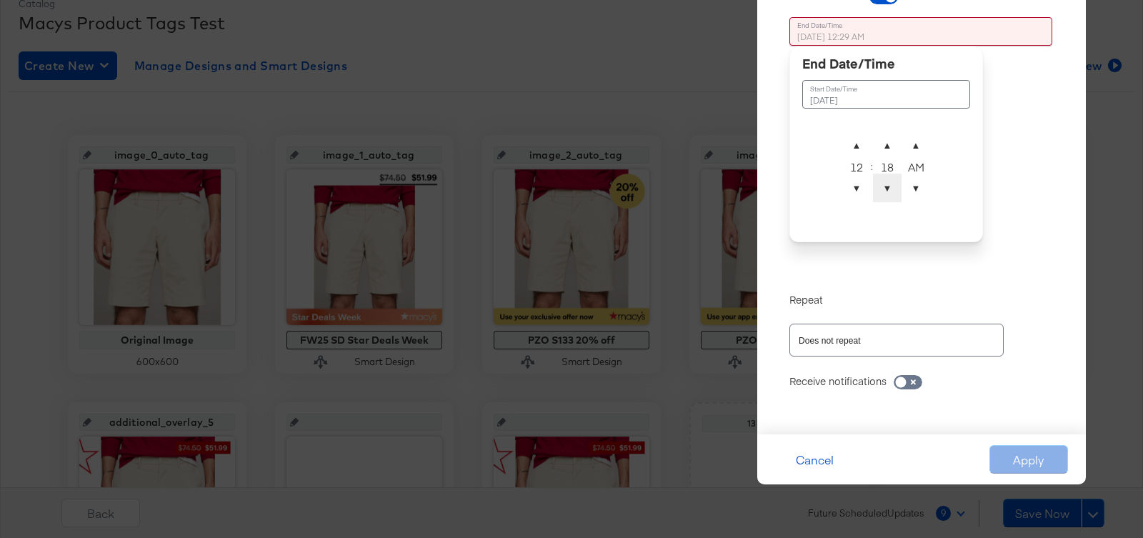
click at [889, 189] on span "▼" at bounding box center [887, 188] width 29 height 29
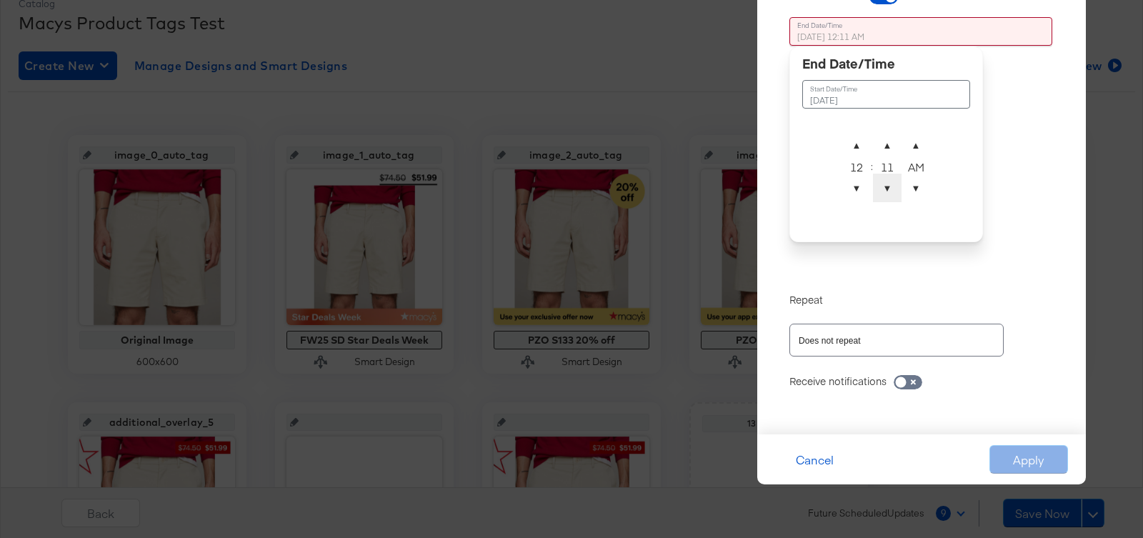
click at [889, 189] on span "▼" at bounding box center [887, 188] width 29 height 29
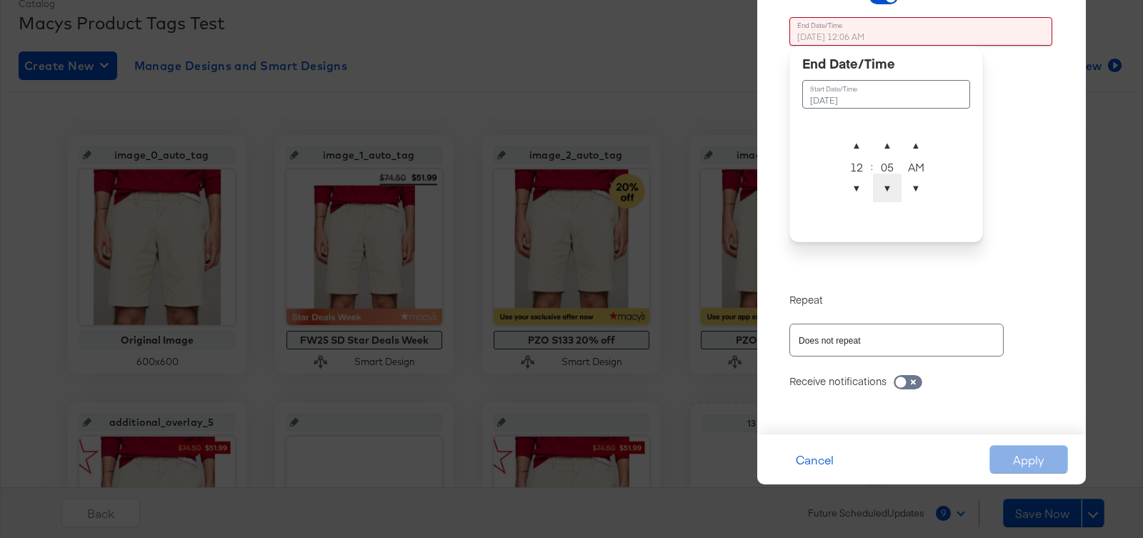
click at [889, 189] on span "▼" at bounding box center [887, 188] width 29 height 29
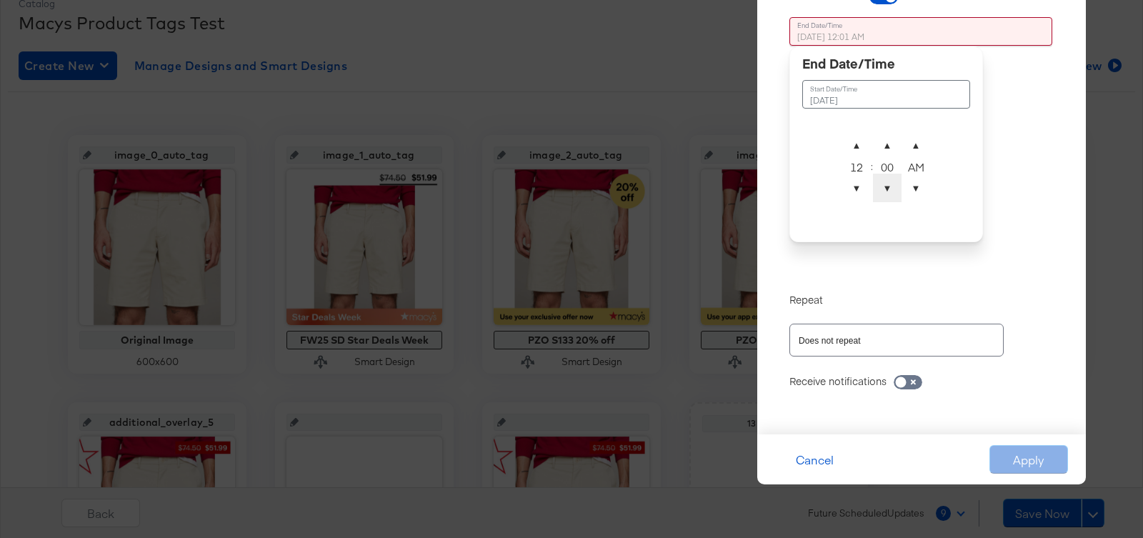
click at [889, 189] on span "▼" at bounding box center [887, 188] width 29 height 29
click at [1034, 199] on div "Allow sufficient time for your catalog to process Reset Time : October 10th 202…" at bounding box center [921, 137] width 307 height 563
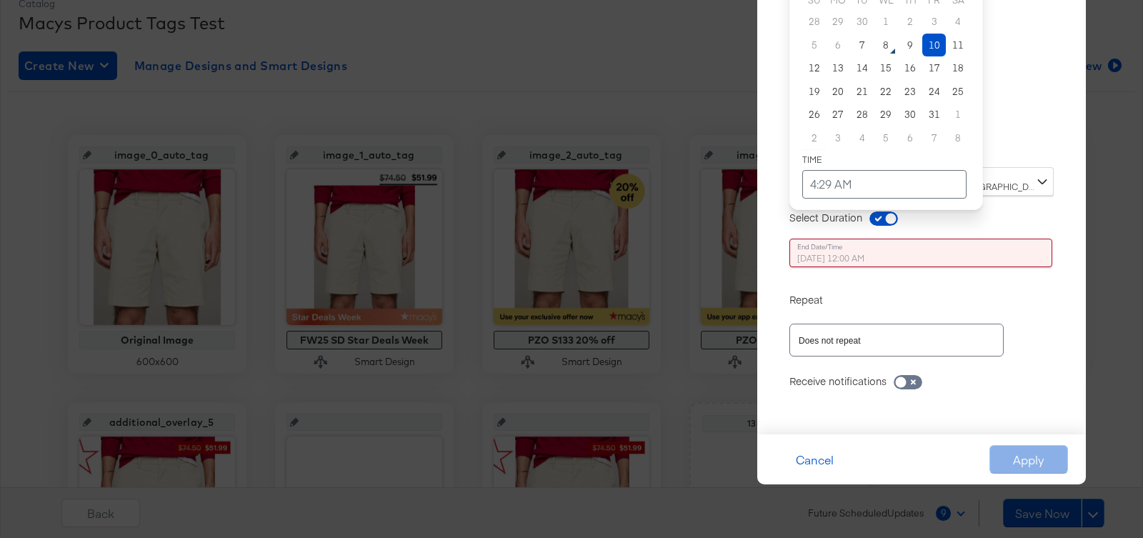
click at [998, 146] on div "Time : October 10th 2025 4:29 AM ‹ October 2025 › Su Mo Tu We Th Fr Sa 28 29 30…" at bounding box center [921, 36] width 264 height 261
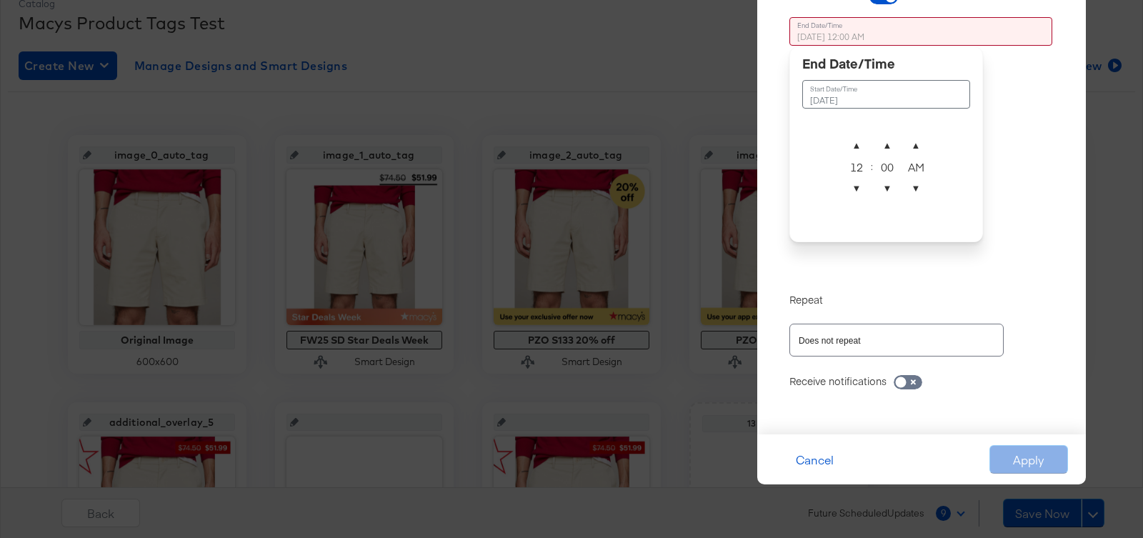
click at [941, 248] on div "October 10th 2025 12:00 AM October 10th 2025 ▲ 12 ▼ : ▲ 00 ▼ ▲ AM ▼" at bounding box center [886, 142] width 194 height 250
click at [865, 147] on span "▲" at bounding box center [856, 145] width 29 height 29
click at [858, 143] on span "▲" at bounding box center [856, 145] width 29 height 29
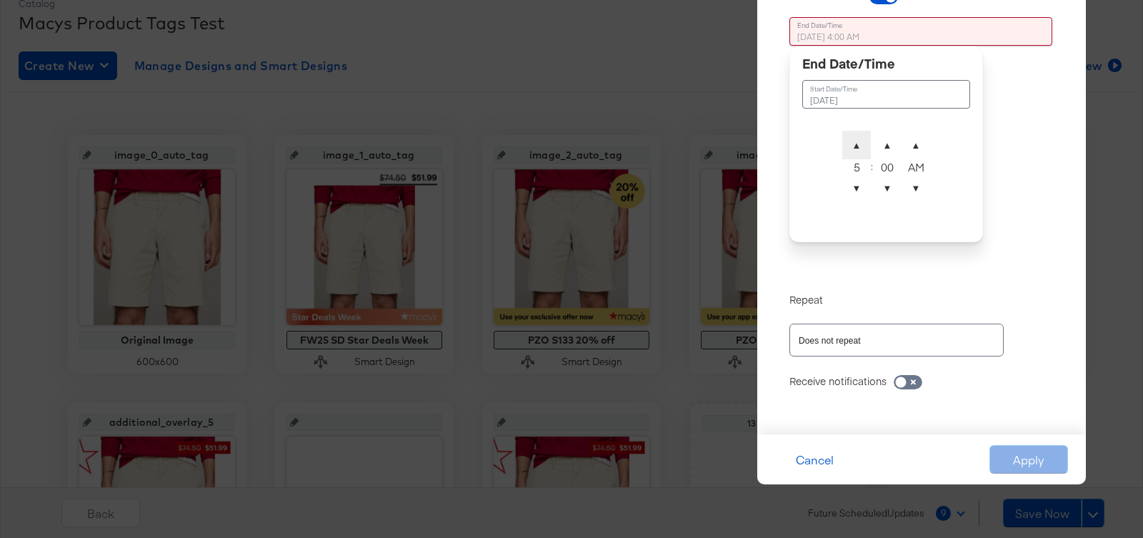
click at [858, 143] on span "▲" at bounding box center [856, 145] width 29 height 29
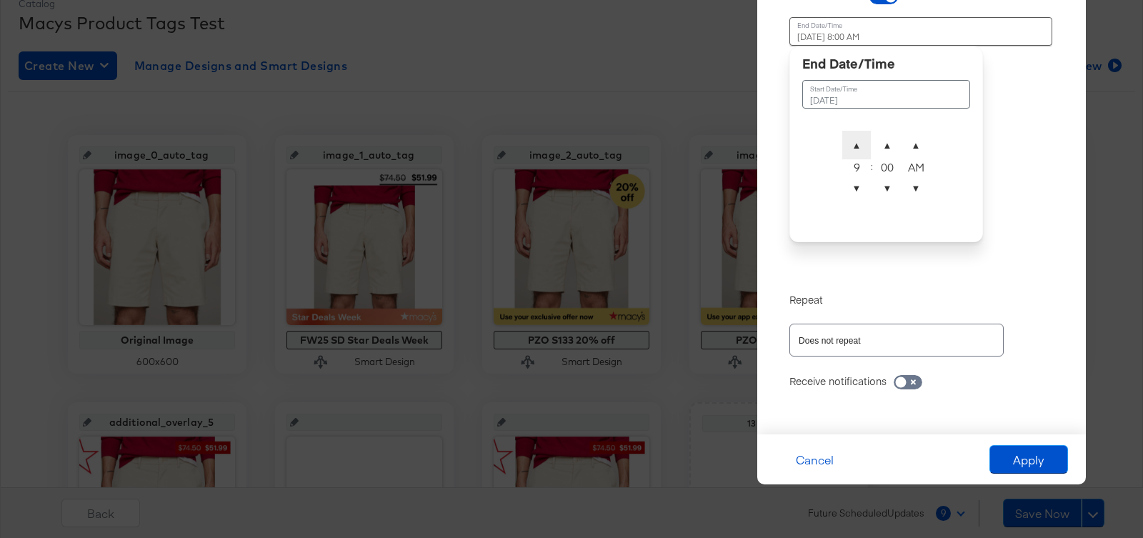
click at [858, 143] on span "▲" at bounding box center [856, 145] width 29 height 29
type input "October 10th 2025 9:00 AM"
click at [1023, 208] on div "Allow sufficient time for your catalog to process Reset Time : October 10th 202…" at bounding box center [921, 137] width 307 height 563
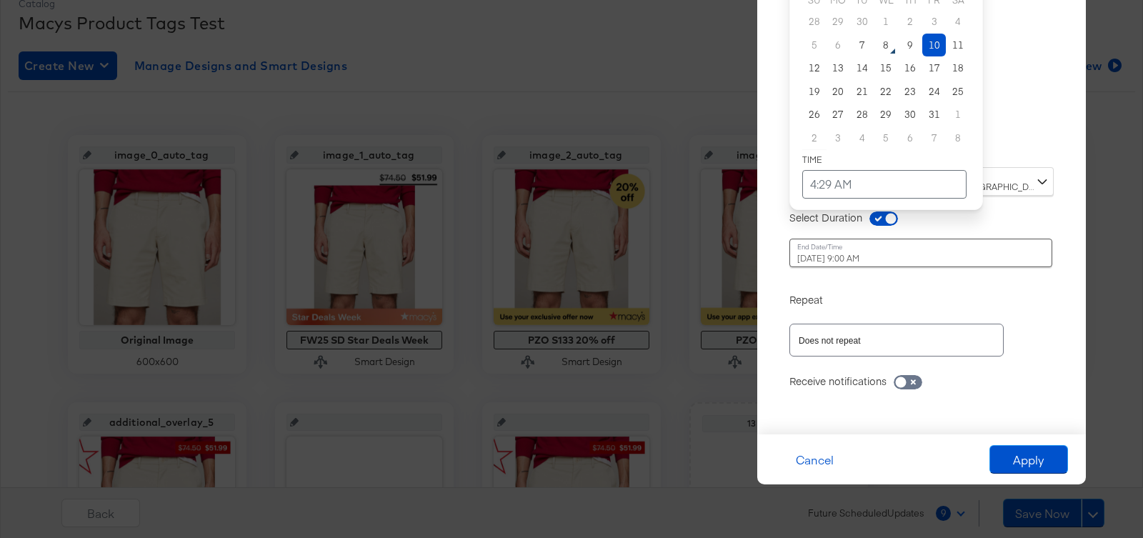
click at [938, 144] on div "October 10th 2025 4:29 AM ‹ October 2025 › Su Mo Tu We Th Fr Sa 28 29 30 1 2 3 …" at bounding box center [886, 31] width 194 height 250
click at [841, 194] on td "4:29 AM" at bounding box center [884, 184] width 164 height 29
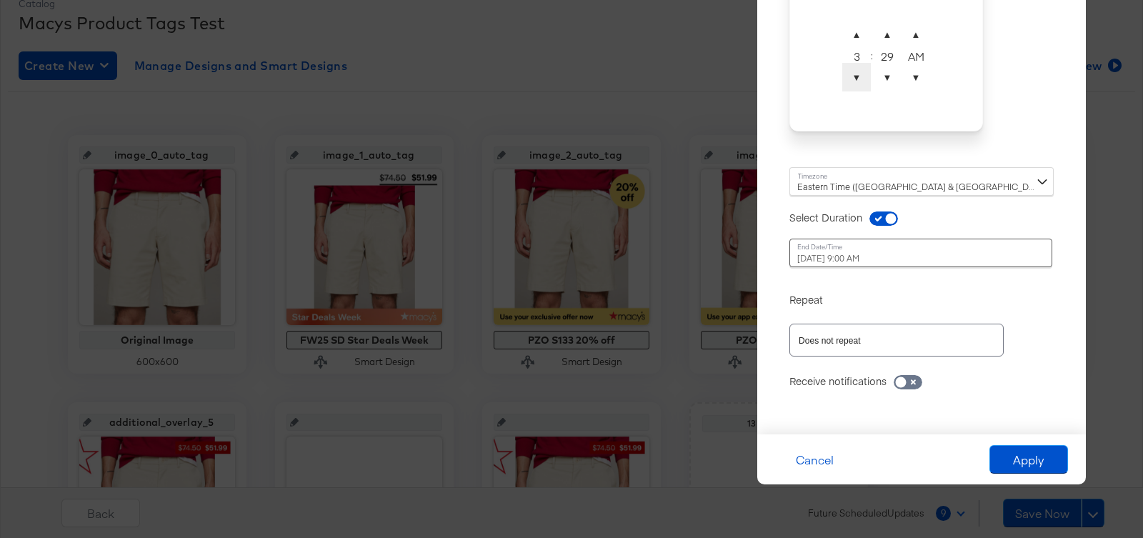
click at [860, 74] on span "▼" at bounding box center [856, 77] width 29 height 29
click at [883, 76] on span "▼" at bounding box center [887, 77] width 29 height 29
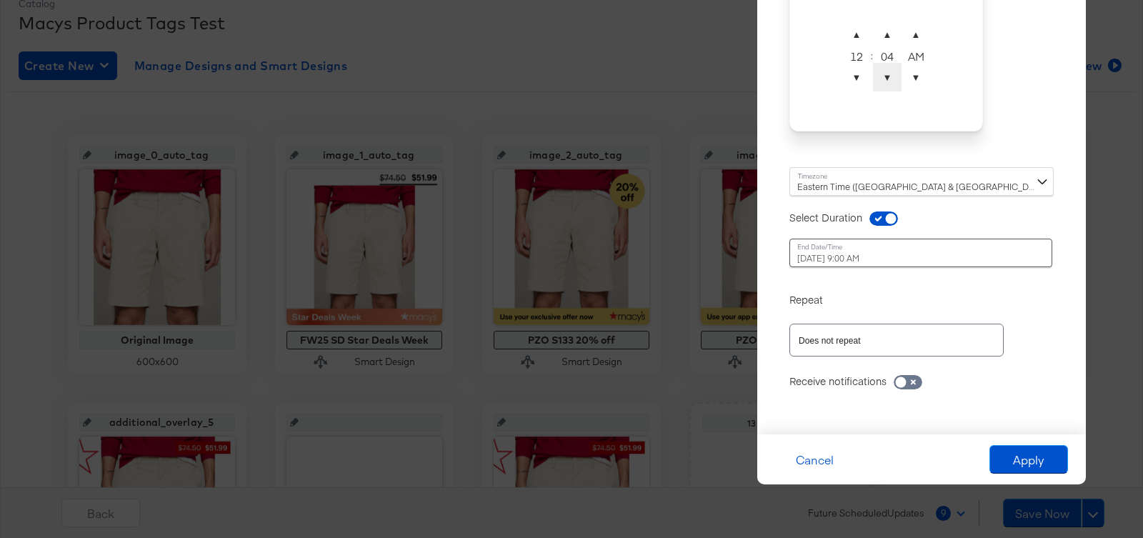
click at [883, 76] on span "▼" at bounding box center [887, 77] width 29 height 29
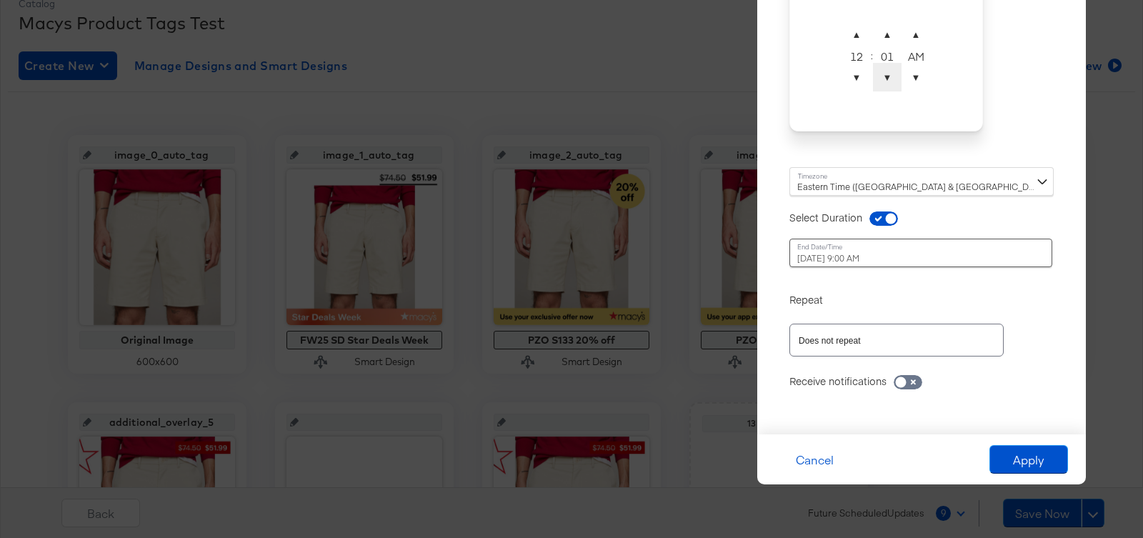
type input "October 10th 2025 12:00 AM"
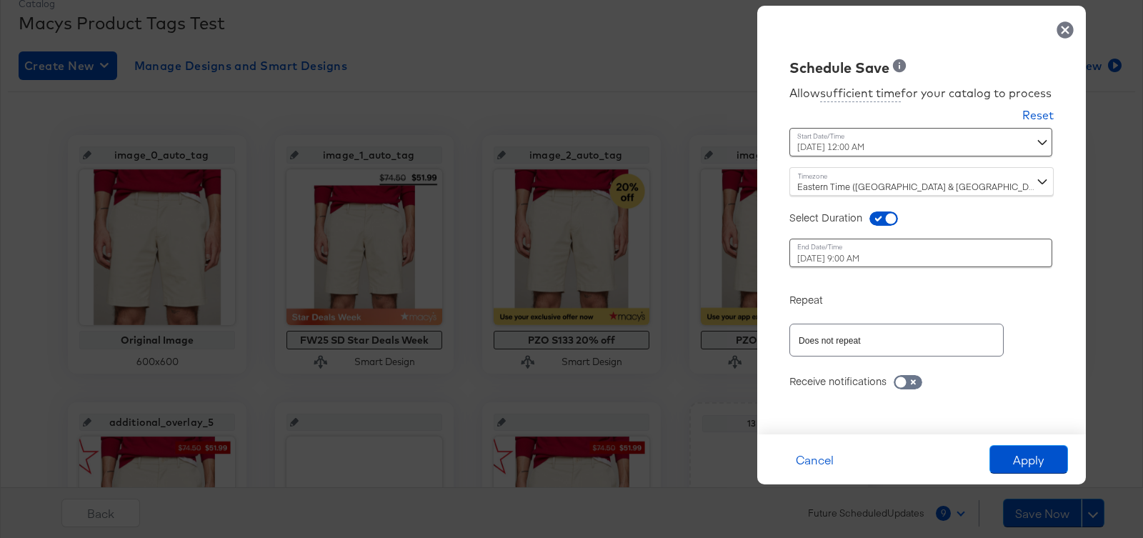
click at [1031, 127] on div "Allow sufficient time for your catalog to process Reset Time : October 10th 202…" at bounding box center [921, 249] width 307 height 342
click at [959, 344] on div "Does not repeat" at bounding box center [896, 340] width 214 height 32
click at [863, 336] on input "Does not repeat" at bounding box center [876, 340] width 161 height 16
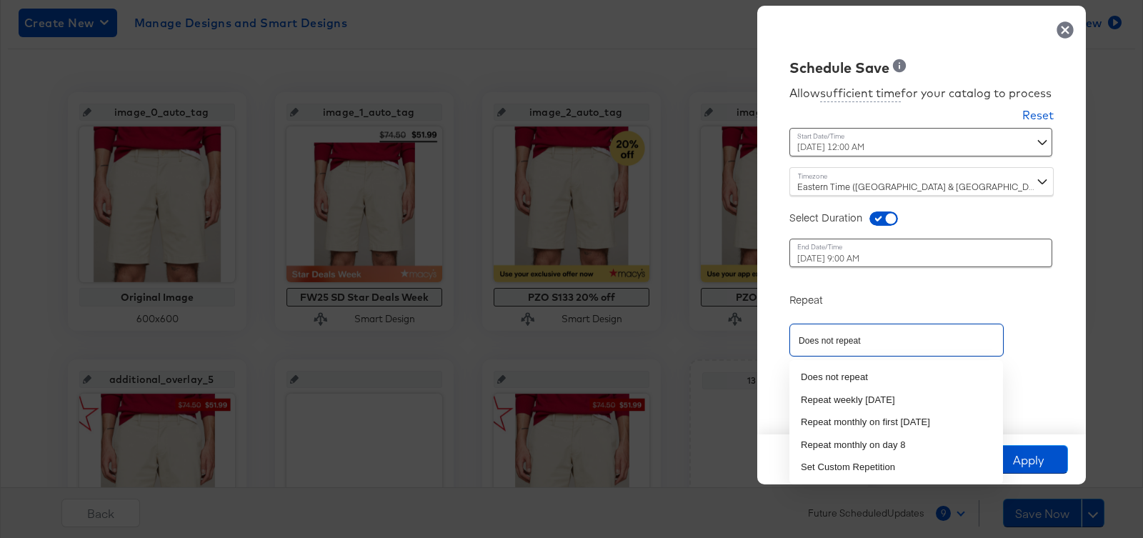
scroll to position [248, 0]
click at [854, 463] on li "Set Custom Repetition" at bounding box center [896, 467] width 214 height 23
type input "Set Custom Repetition"
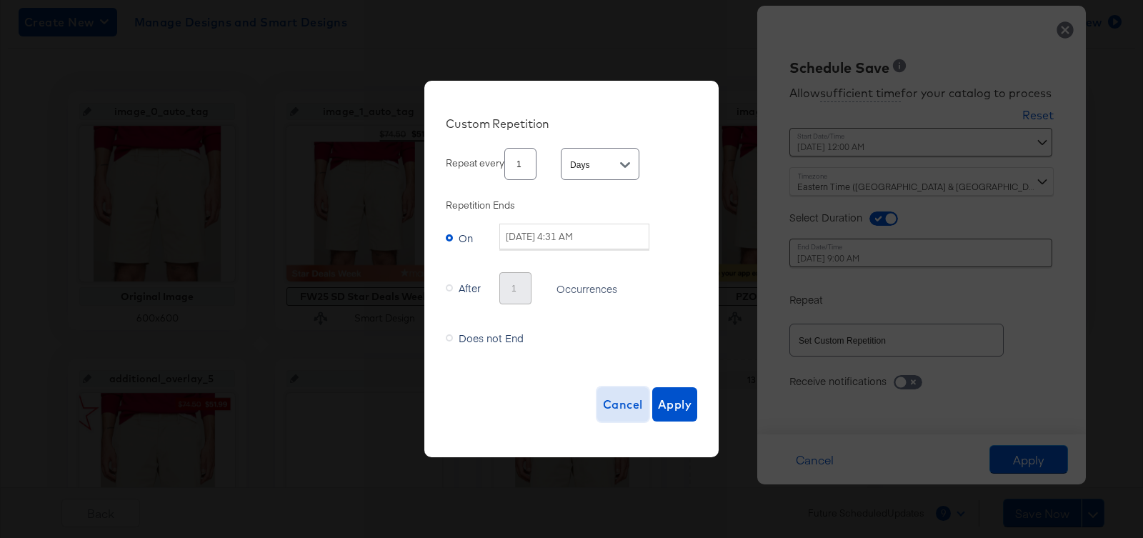
click at [616, 395] on span "Cancel" at bounding box center [623, 404] width 40 height 20
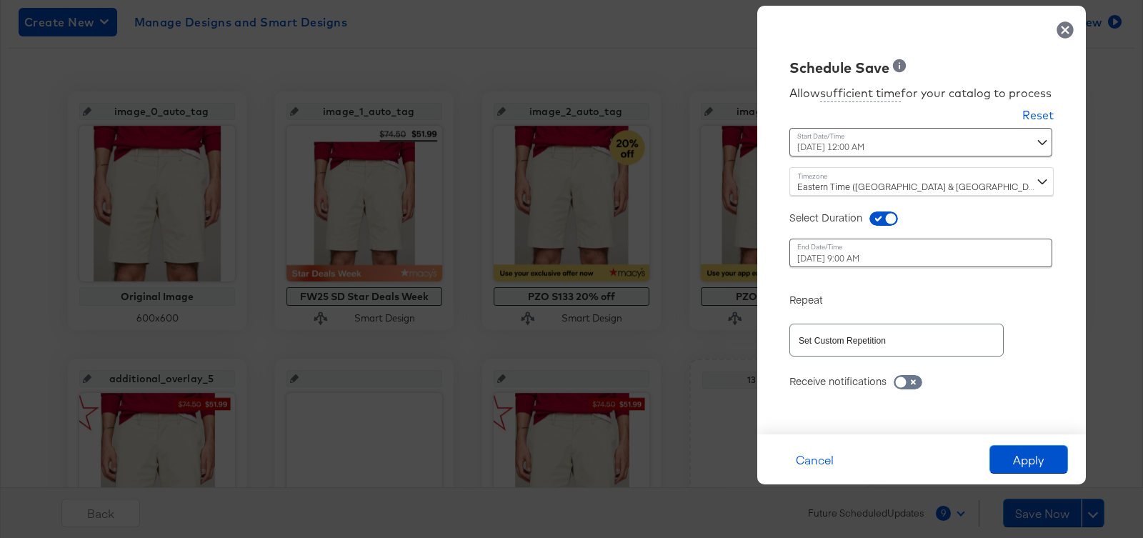
click at [1068, 21] on icon at bounding box center [1064, 29] width 16 height 16
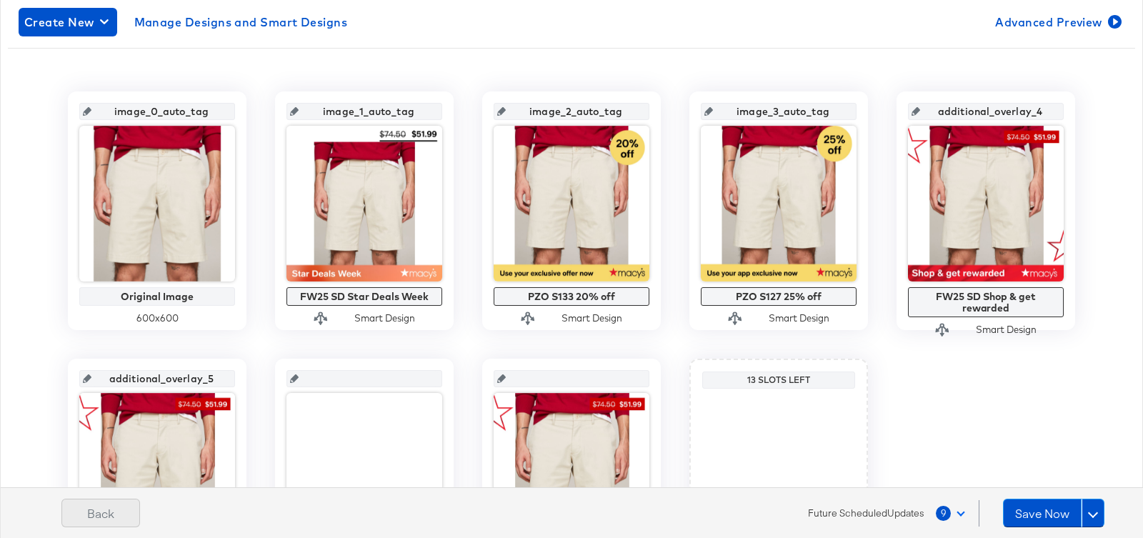
click at [95, 522] on button "Back" at bounding box center [100, 512] width 79 height 29
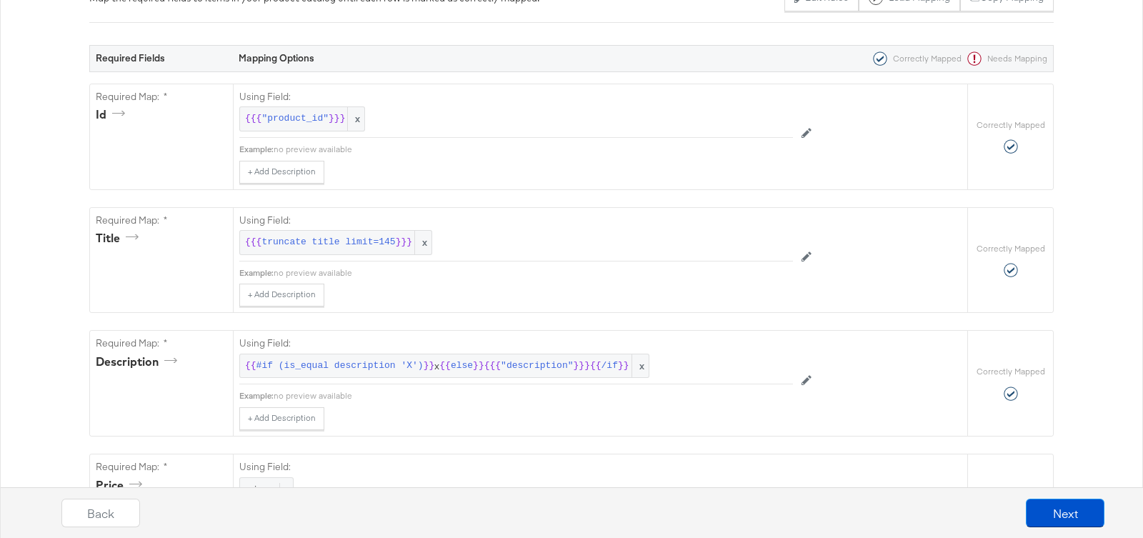
scroll to position [0, 0]
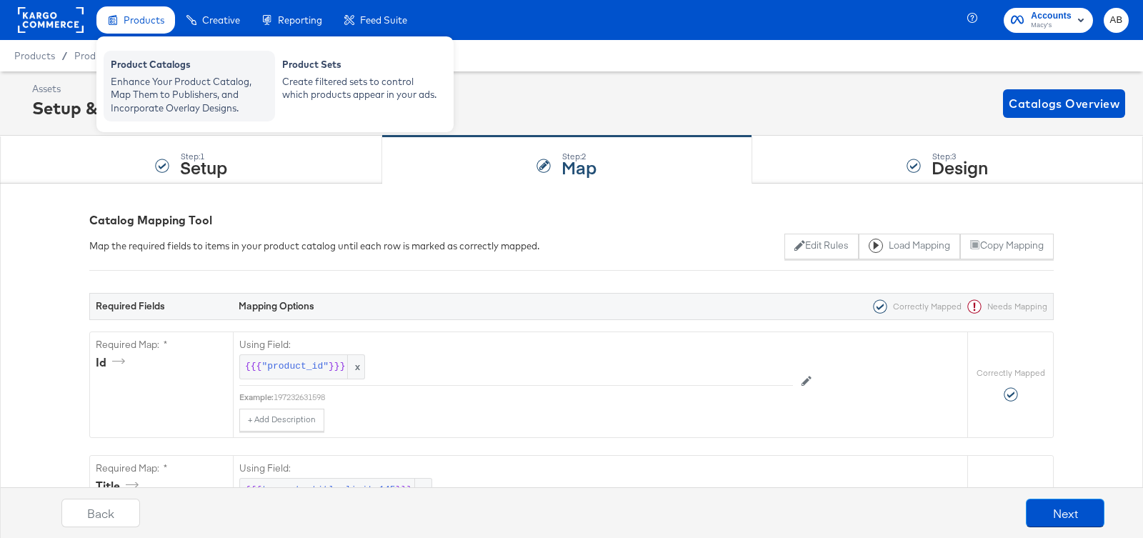
click at [146, 86] on div "Enhance Your Product Catalog, Map Them to Publishers, and Incorporate Overlay D…" at bounding box center [189, 95] width 157 height 40
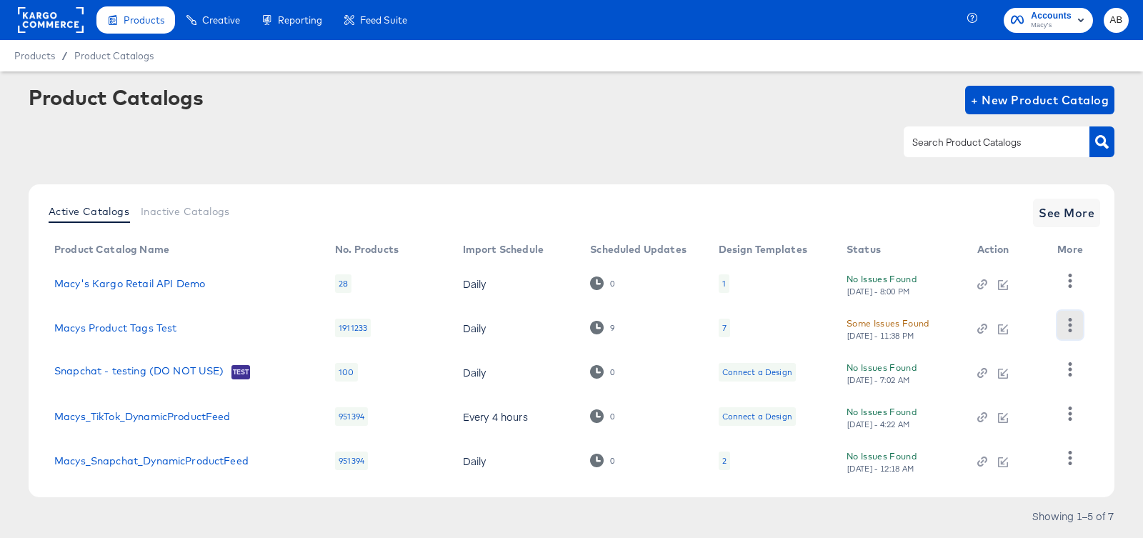
click at [1068, 316] on button "button" at bounding box center [1069, 325] width 25 height 29
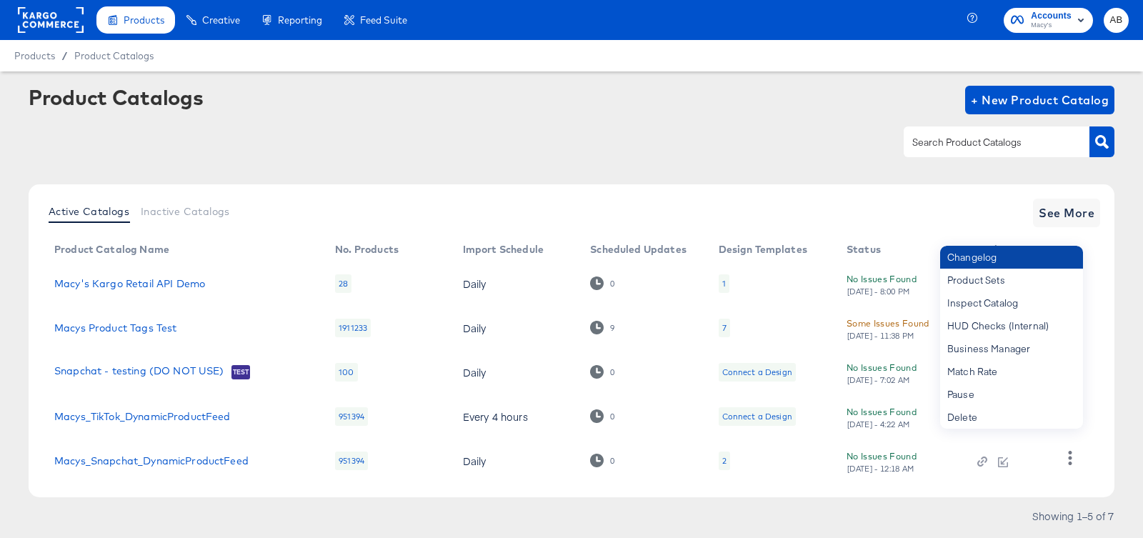
click at [1011, 261] on div "Changelog" at bounding box center [1011, 257] width 143 height 23
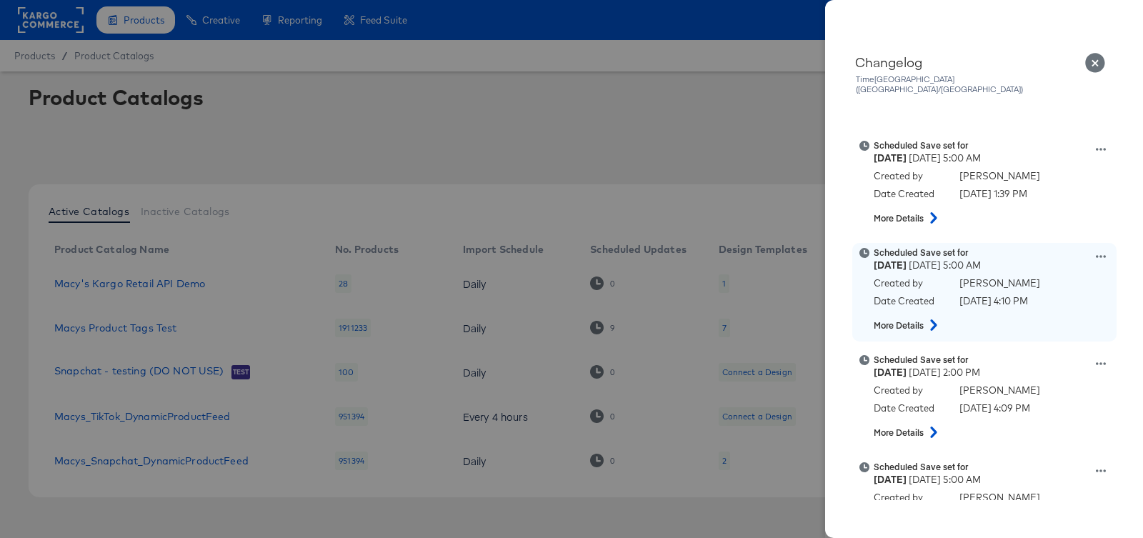
scroll to position [521, 0]
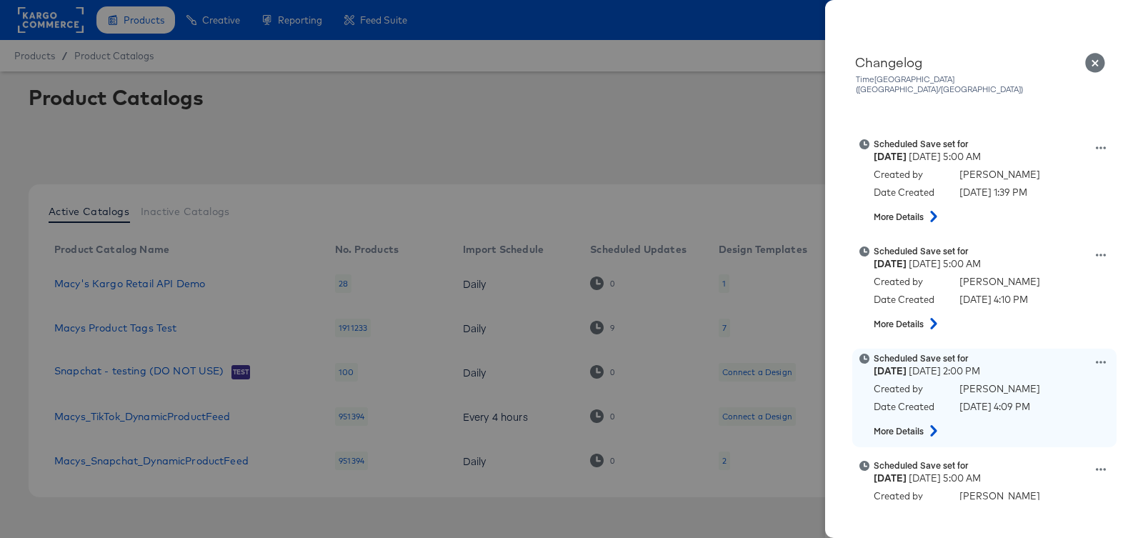
click at [1101, 361] on icon at bounding box center [1101, 362] width 10 height 3
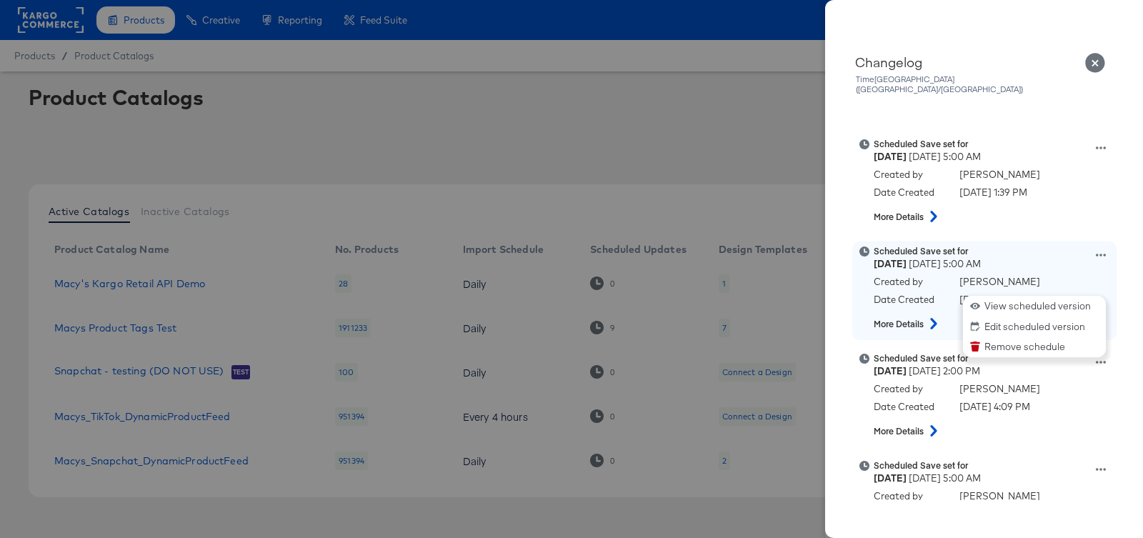
click at [1100, 254] on icon at bounding box center [1101, 255] width 10 height 3
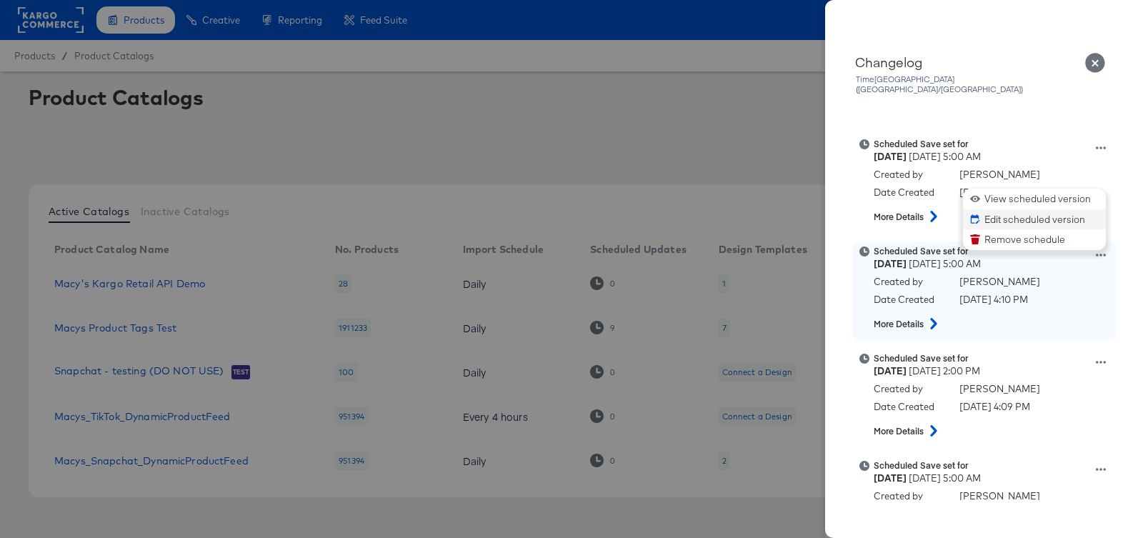
click at [1063, 209] on button "Edit scheduled version" at bounding box center [1034, 219] width 143 height 21
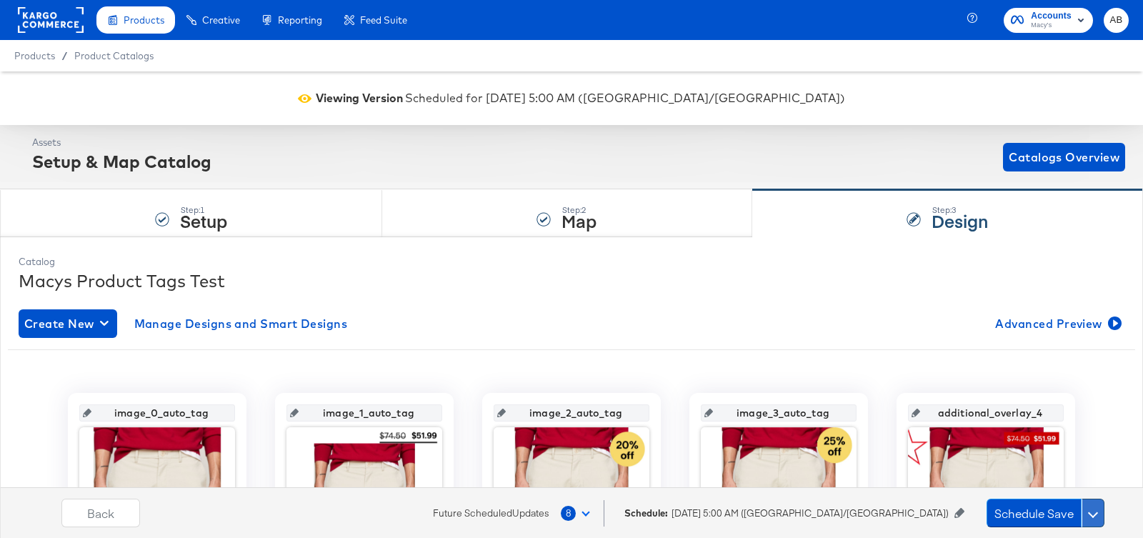
click at [1099, 516] on button at bounding box center [1092, 512] width 23 height 29
click at [959, 516] on icon at bounding box center [959, 513] width 10 height 10
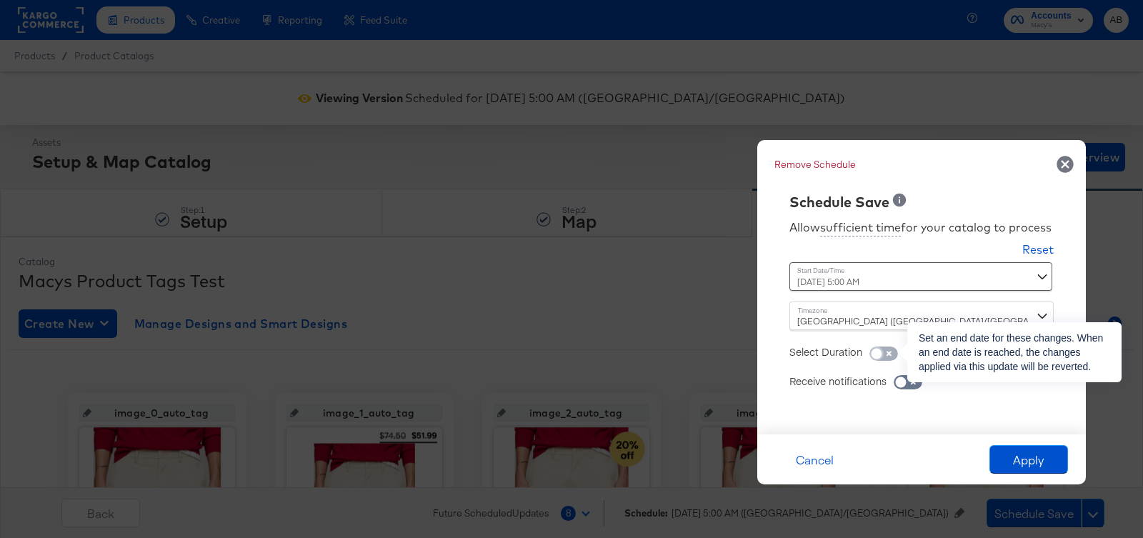
click at [898, 352] on input "checkbox" at bounding box center [876, 357] width 43 height 14
checkbox input "true"
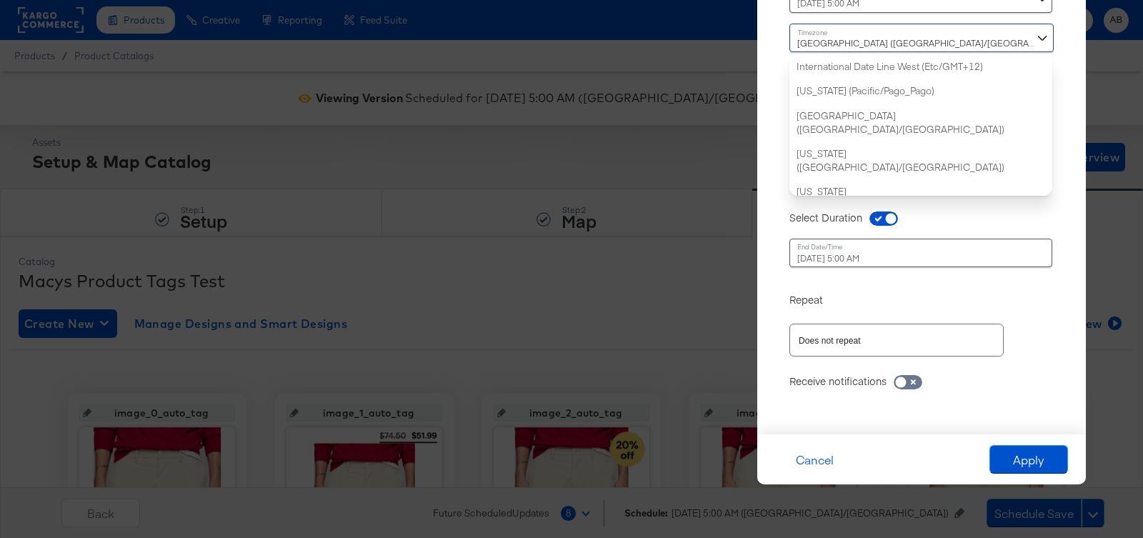
click at [911, 186] on div "Dublin (Europe/Dublin) International Date Line West (Etc/GMT+12) American Samoa…" at bounding box center [921, 110] width 264 height 172
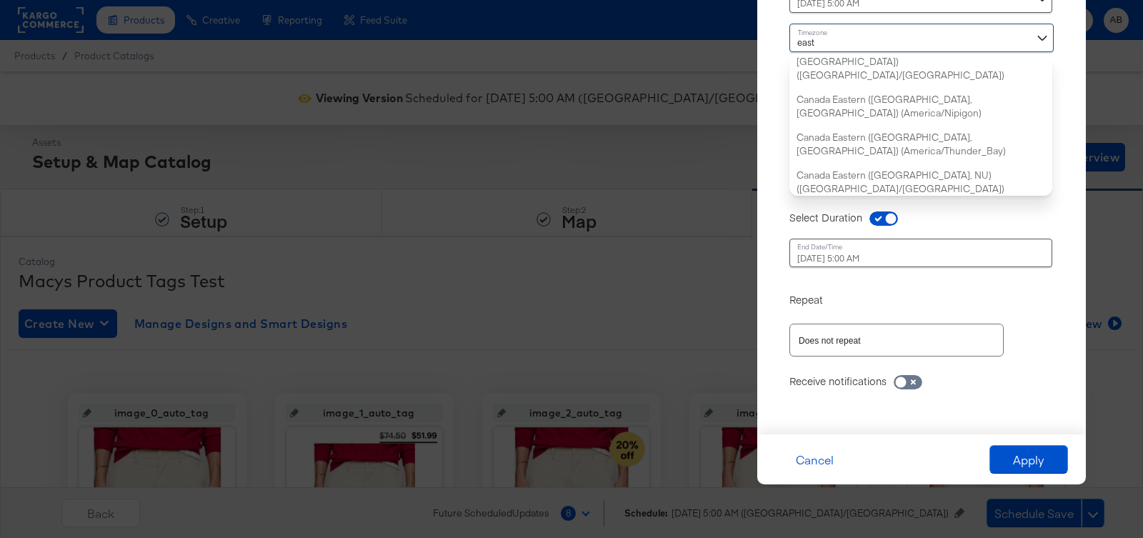
type input "easte"
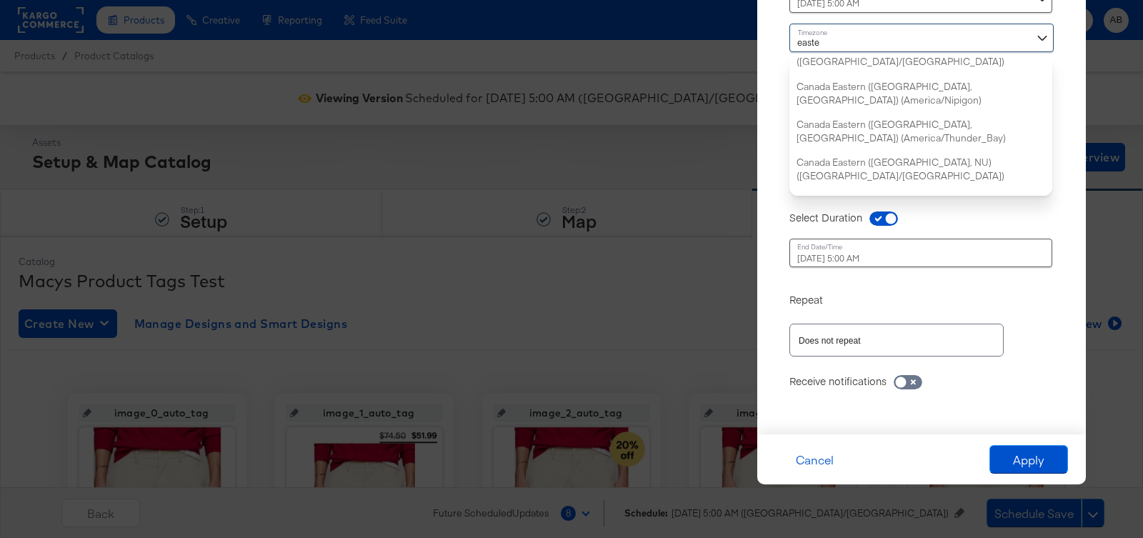
scroll to position [0, 0]
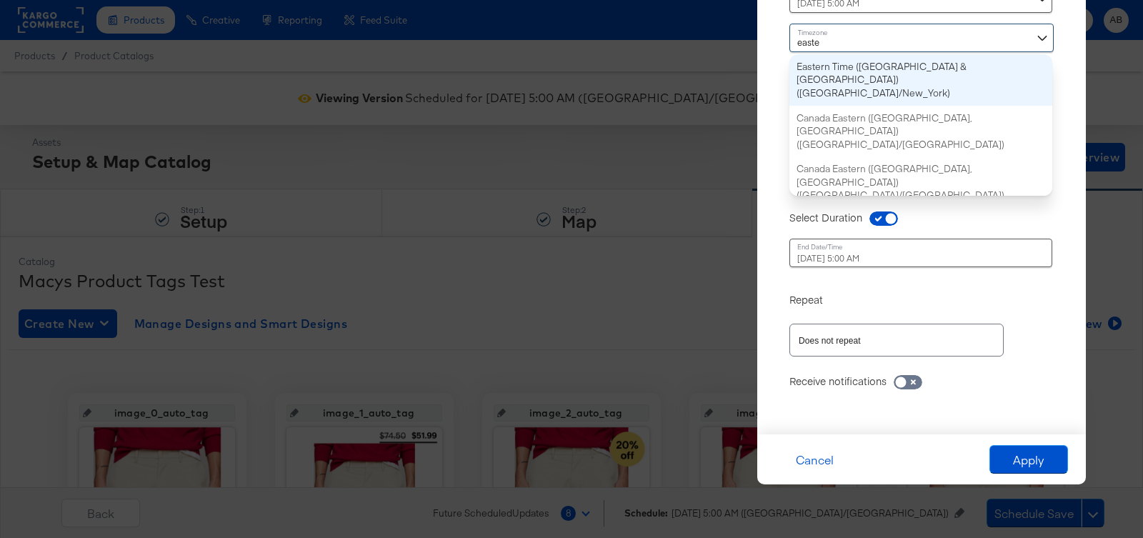
type input "October 9th 2025 1:00 AM"
type input "October 10th 2025 12:00 AM"
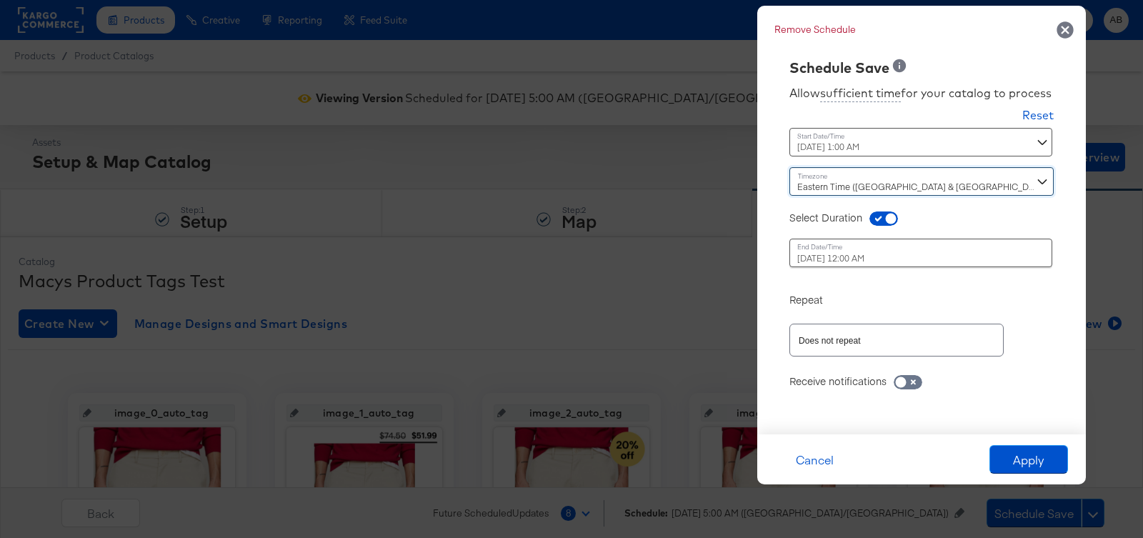
click at [924, 141] on div "October 9th 2025 1:00 AM ‹ October 2025 › Su Mo Tu We Th Fr Sa 28 29 30 1 2 3 4…" at bounding box center [886, 142] width 194 height 29
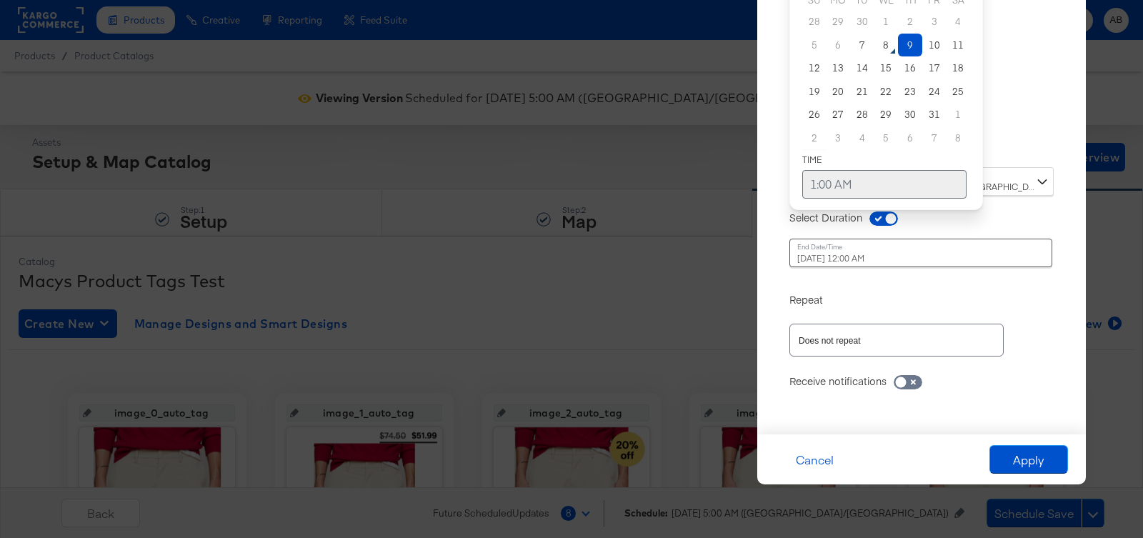
click at [871, 181] on td "1:00 AM" at bounding box center [884, 184] width 164 height 29
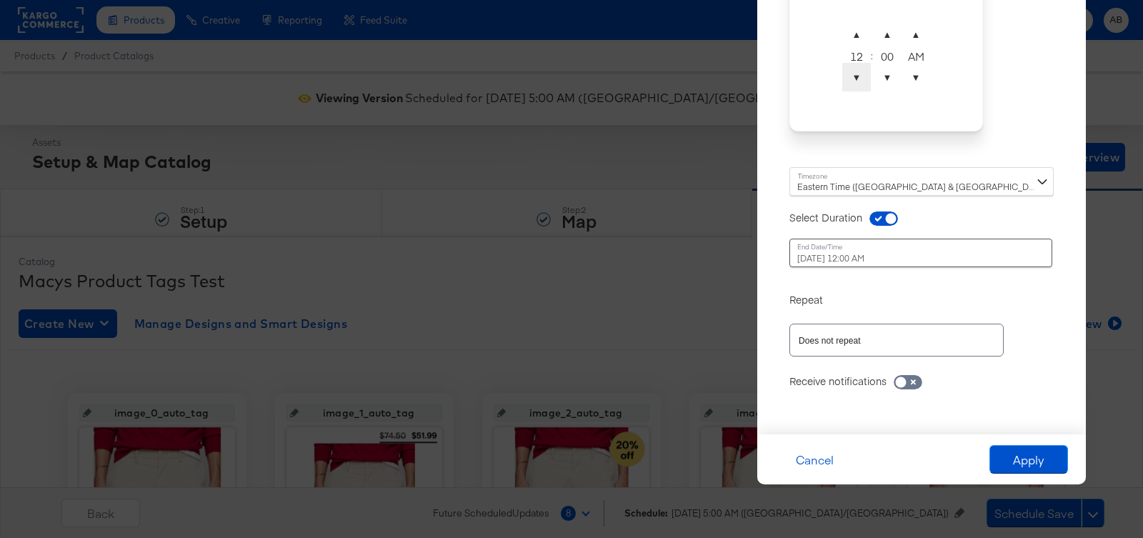
click at [856, 83] on span "▼" at bounding box center [856, 77] width 29 height 29
type input "October 9th 2025 12:00 AM"
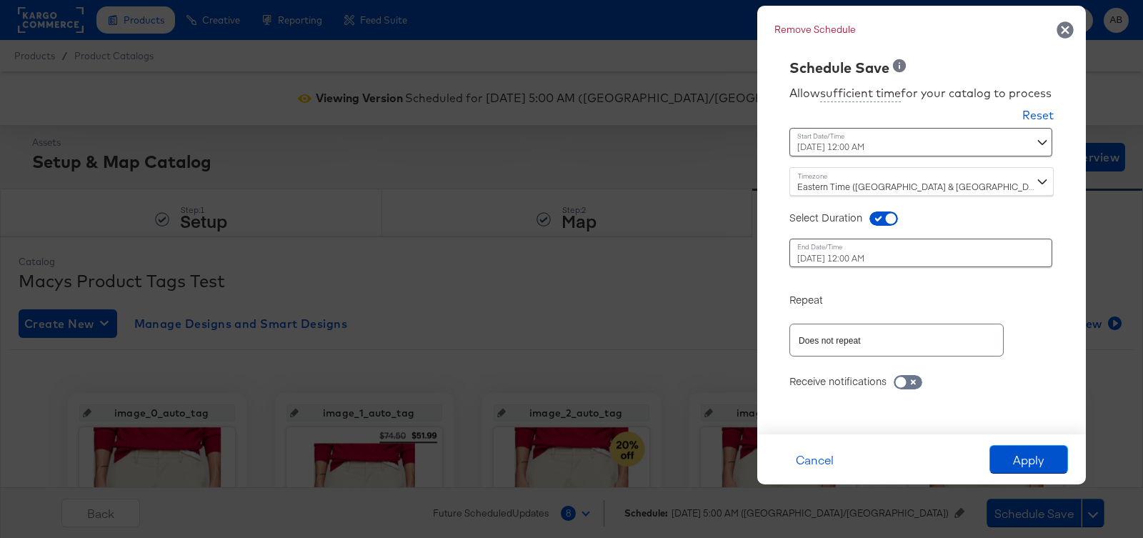
click at [1026, 283] on div "Repeat" at bounding box center [921, 292] width 264 height 29
click at [1006, 268] on div "Time : October 10th 2025 12:00 AM ‹ October 2025 › Su Mo Tu We Th Fr Sa 28 29 3…" at bounding box center [921, 258] width 264 height 39
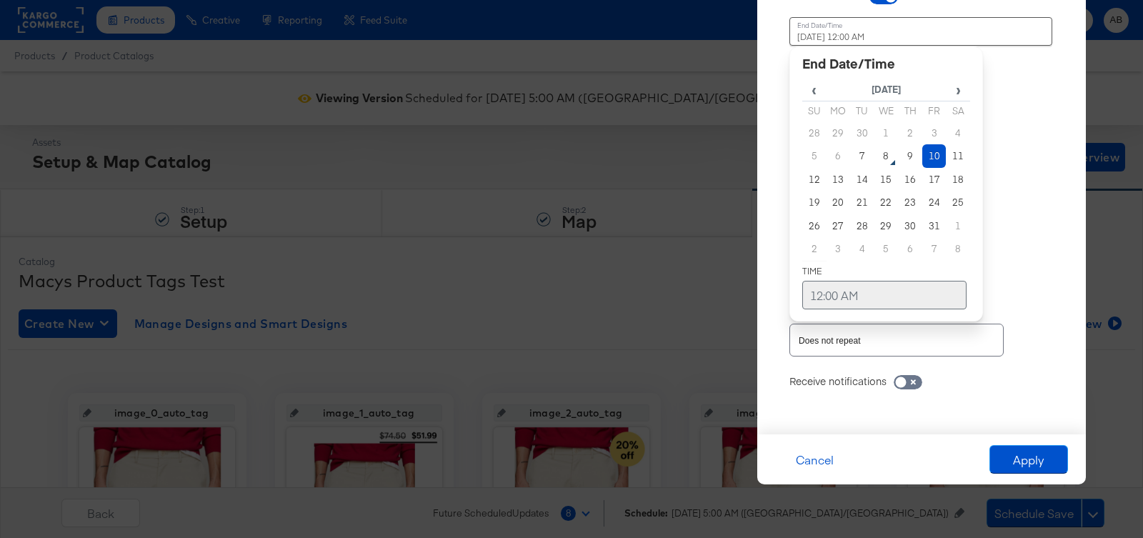
click at [891, 296] on td "12:00 AM" at bounding box center [884, 295] width 164 height 29
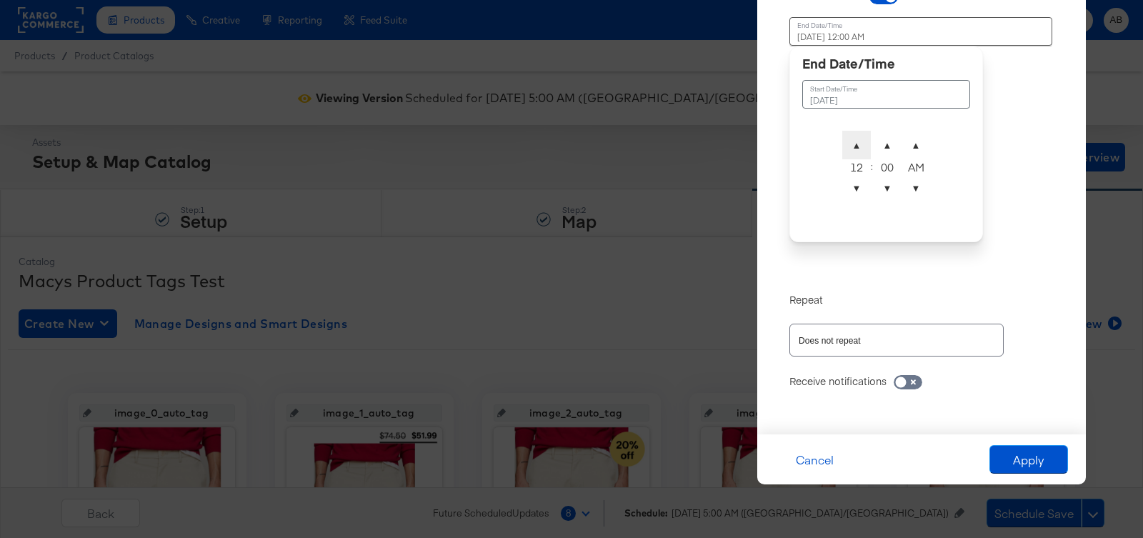
click at [856, 145] on span "▲" at bounding box center [856, 145] width 29 height 29
click at [856, 181] on span "▼" at bounding box center [856, 188] width 29 height 29
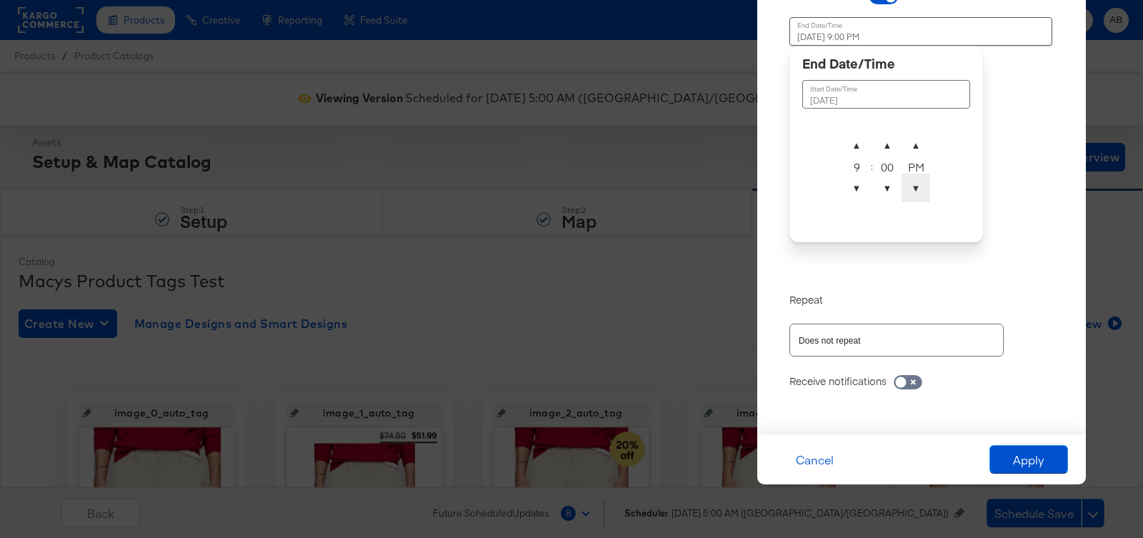
type input "October 10th 2025 9:00 AM"
click at [906, 194] on span "▼" at bounding box center [915, 188] width 29 height 29
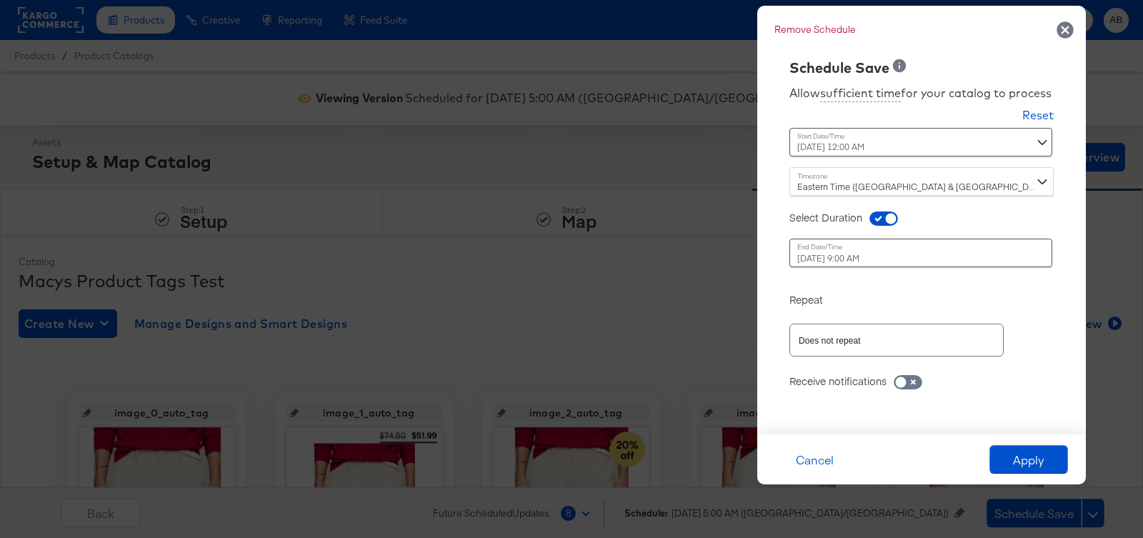
click at [1016, 259] on div "Time : October 10th 2025 9:00 AM October 10th 2025 ▲ 9 ▼ : ▲ 00 ▼ ▲ AM ▼" at bounding box center [921, 258] width 264 height 39
click at [992, 229] on div "Time : October 10th 2025 9:00 AM October 10th 2025 ▲ 9 ▼ : ▲ 00 ▼ ▲ AM ▼" at bounding box center [921, 251] width 264 height 54
click at [861, 349] on input "Does not repeat" at bounding box center [876, 340] width 161 height 16
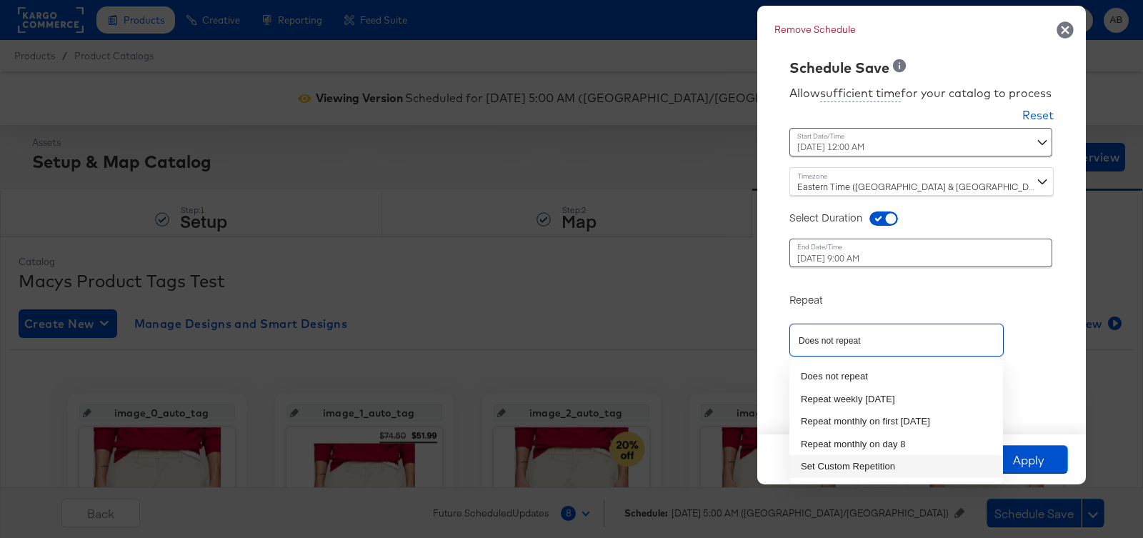
click at [845, 468] on li "Set Custom Repetition" at bounding box center [896, 466] width 214 height 23
type input "Set Custom Repetition"
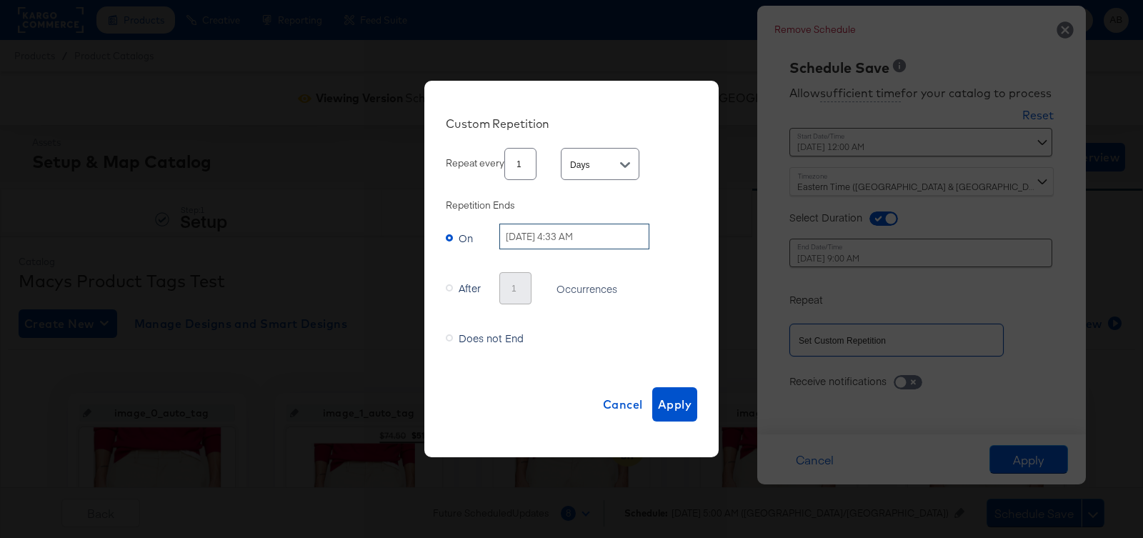
click at [534, 234] on input "October 8th 2025 4:33 AM" at bounding box center [574, 237] width 150 height 26
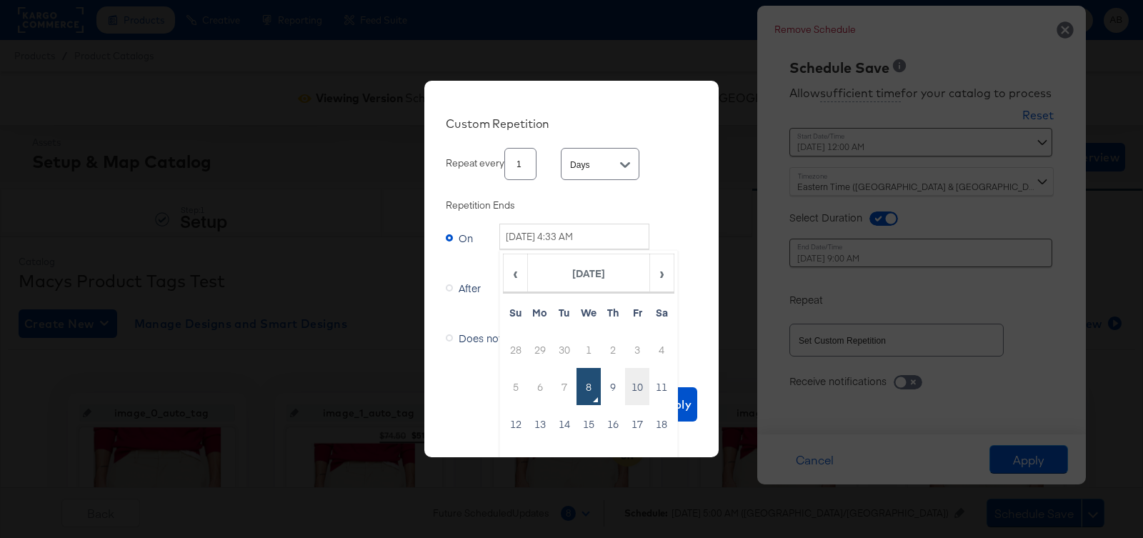
click at [636, 377] on td "10" at bounding box center [637, 386] width 24 height 37
type input "October 10th 2025 4:33 AM"
click at [616, 238] on input "October 10th 2025 4:33 AM" at bounding box center [574, 237] width 150 height 26
click at [588, 241] on input "October 10th 2025 4:33 AM" at bounding box center [574, 237] width 150 height 26
click at [679, 219] on div "On Time : October 10th 2025 4:33 AM ‹ October 2025 › Su Mo Tu We Th Fr Sa 28 29…" at bounding box center [571, 294] width 251 height 150
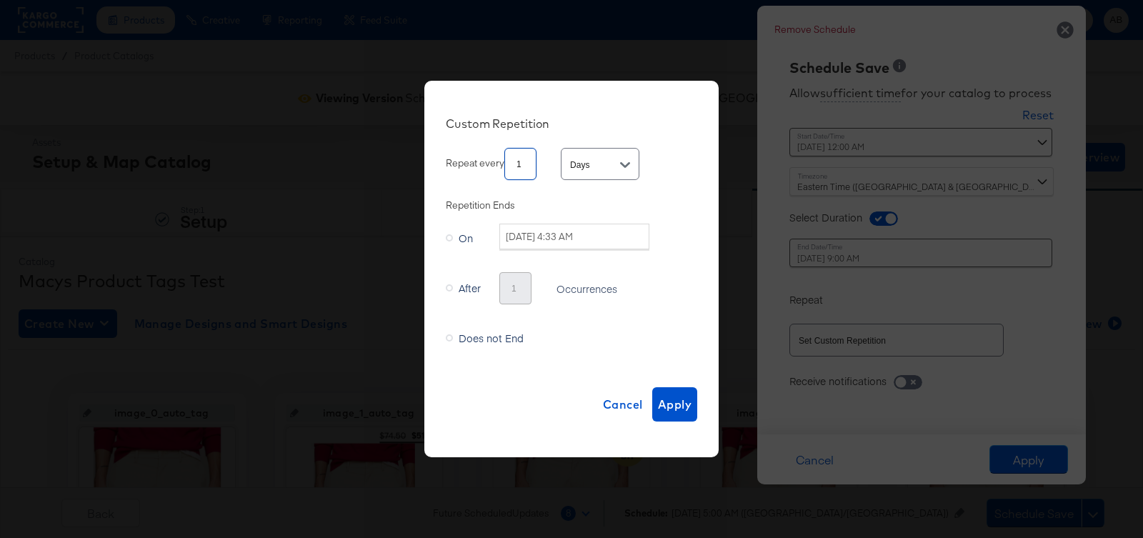
click at [526, 165] on input "1" at bounding box center [529, 158] width 49 height 31
type input "1"
click at [552, 171] on input "1" at bounding box center [529, 158] width 49 height 31
click at [624, 238] on input "October 10th 2025 4:33 AM" at bounding box center [574, 237] width 150 height 26
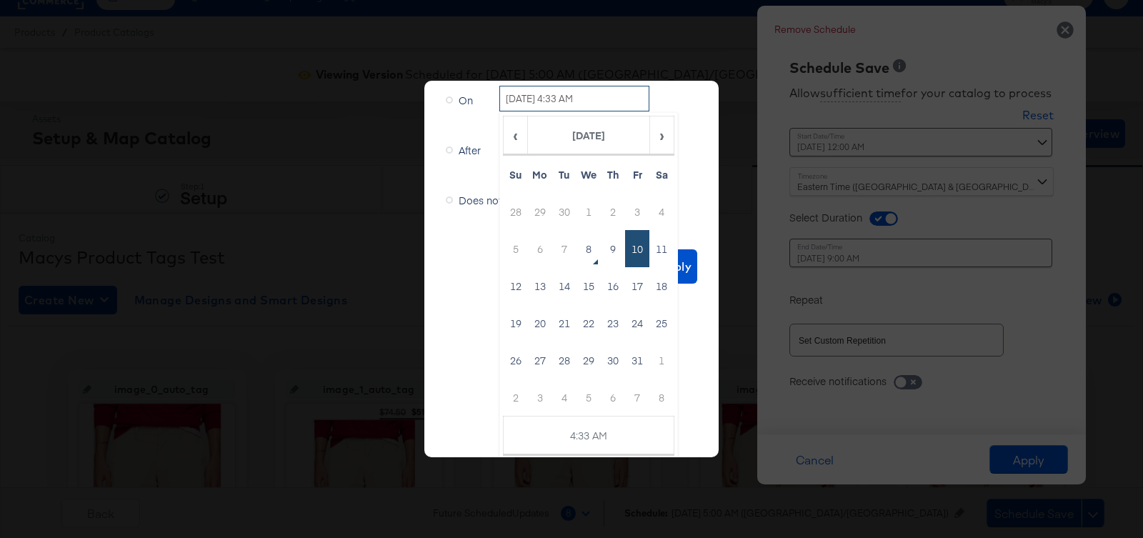
scroll to position [65, 0]
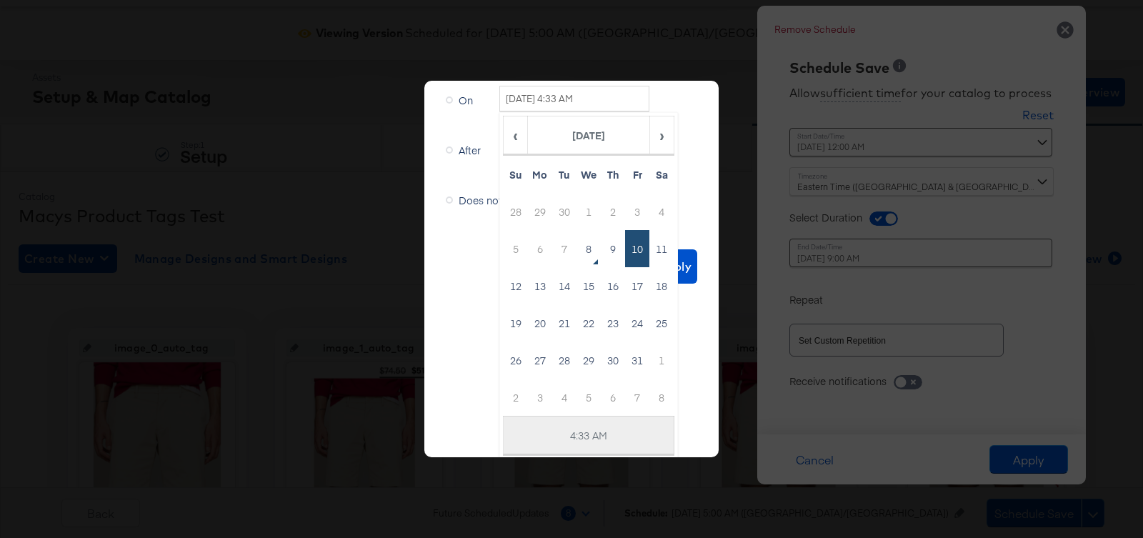
click at [594, 431] on td "4:33 AM" at bounding box center [588, 435] width 171 height 39
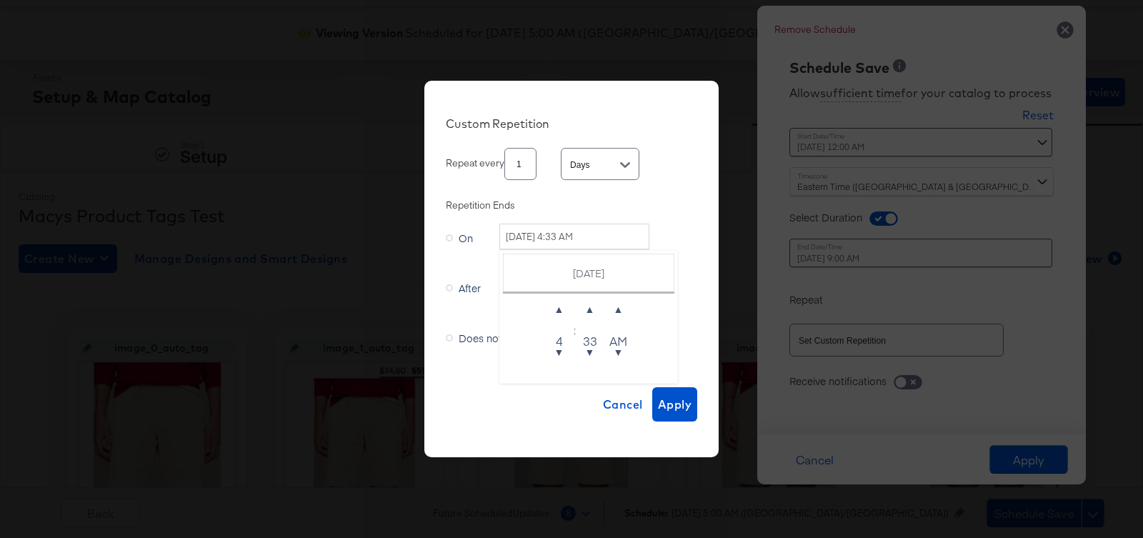
scroll to position [0, 0]
click at [561, 348] on span "▼" at bounding box center [559, 351] width 29 height 29
click at [561, 352] on span "▼" at bounding box center [559, 351] width 29 height 29
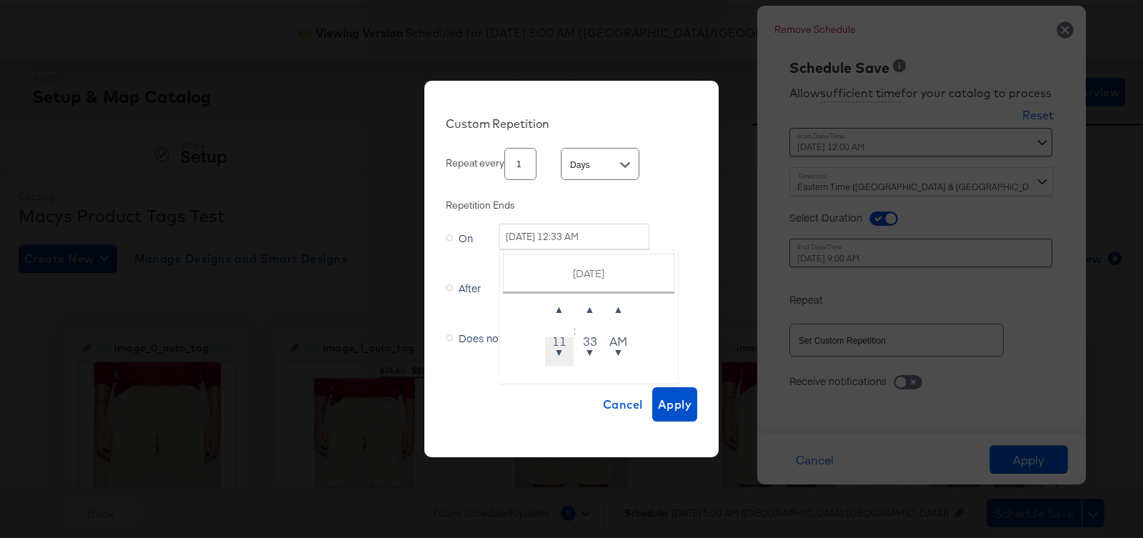
click at [561, 352] on span "▼" at bounding box center [559, 351] width 29 height 29
type input "October 10th 2025 11:33 PM"
click at [700, 273] on div "Custom Repetition Repeat every 1 Days Repetition Ends On Time : October 10th 20…" at bounding box center [571, 269] width 294 height 376
click at [675, 406] on span "Apply" at bounding box center [675, 404] width 34 height 20
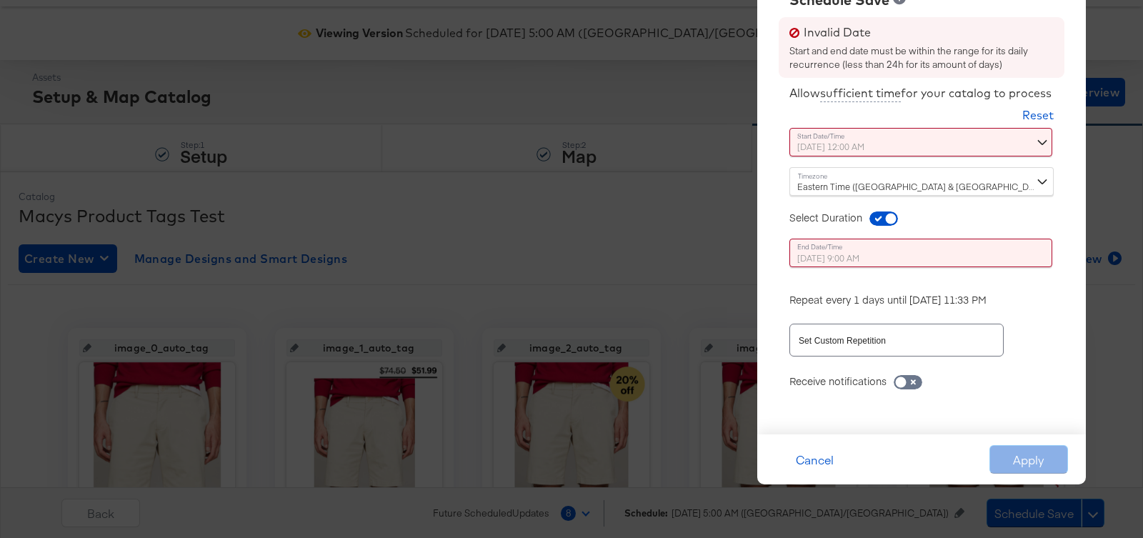
scroll to position [60, 0]
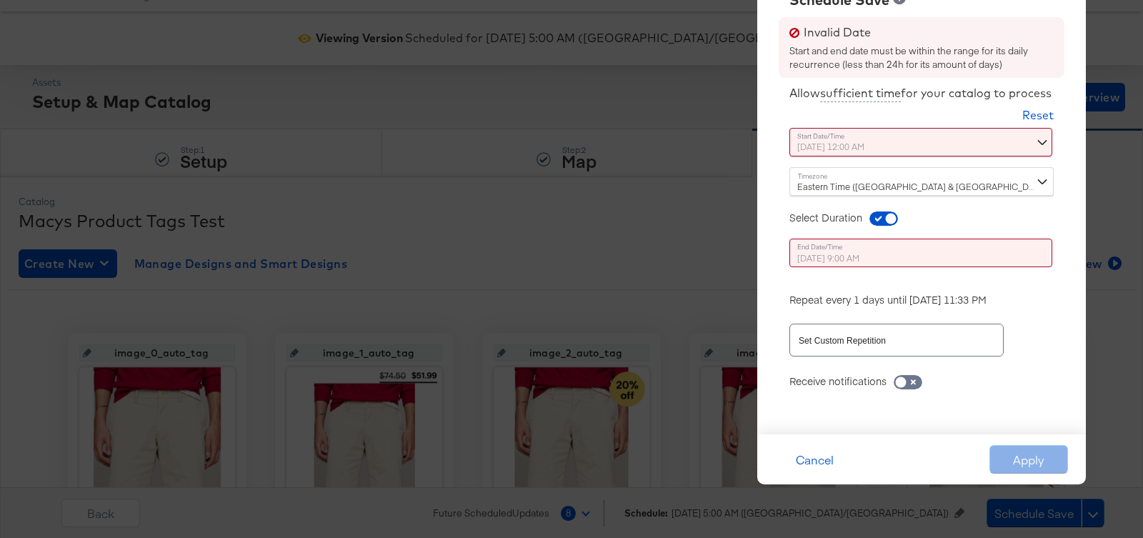
click at [863, 250] on div "October 10th 2025 9:00 AM October 10th 2025 ▲ 9 ▼ : ▲ 00 ▼ ▲ AM ▼" at bounding box center [886, 253] width 194 height 29
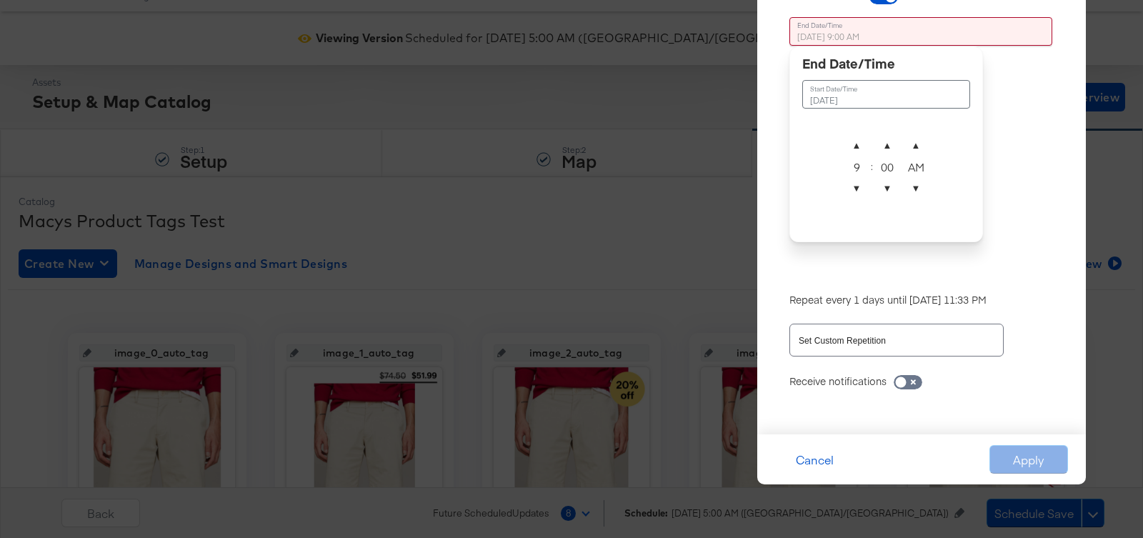
click at [859, 102] on td "October 10th 2025" at bounding box center [886, 94] width 168 height 29
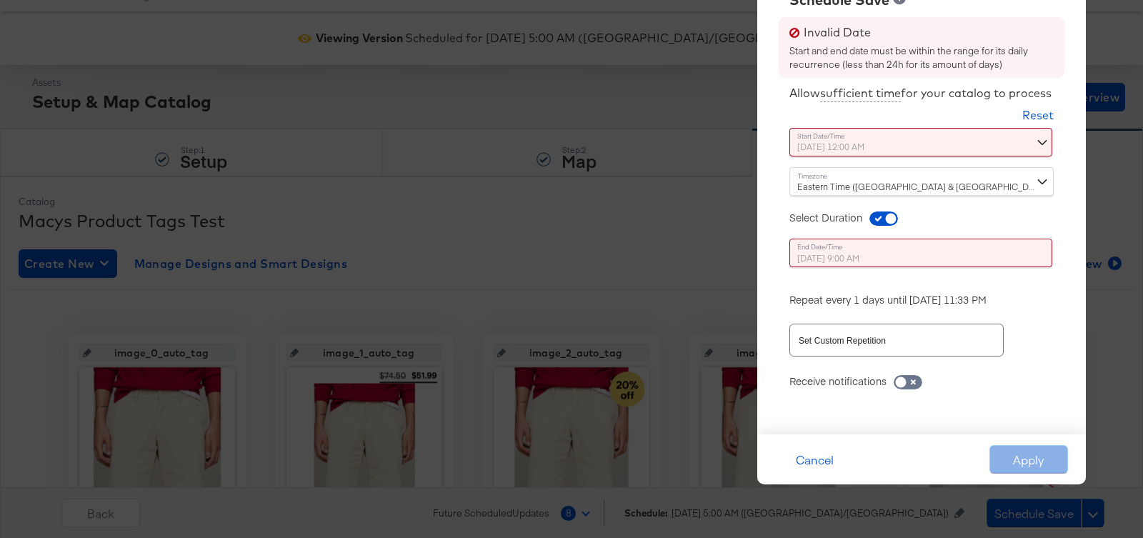
click at [1013, 129] on div "Allow sufficient time for your catalog to process Reset Time : October 9th 2025…" at bounding box center [921, 249] width 307 height 342
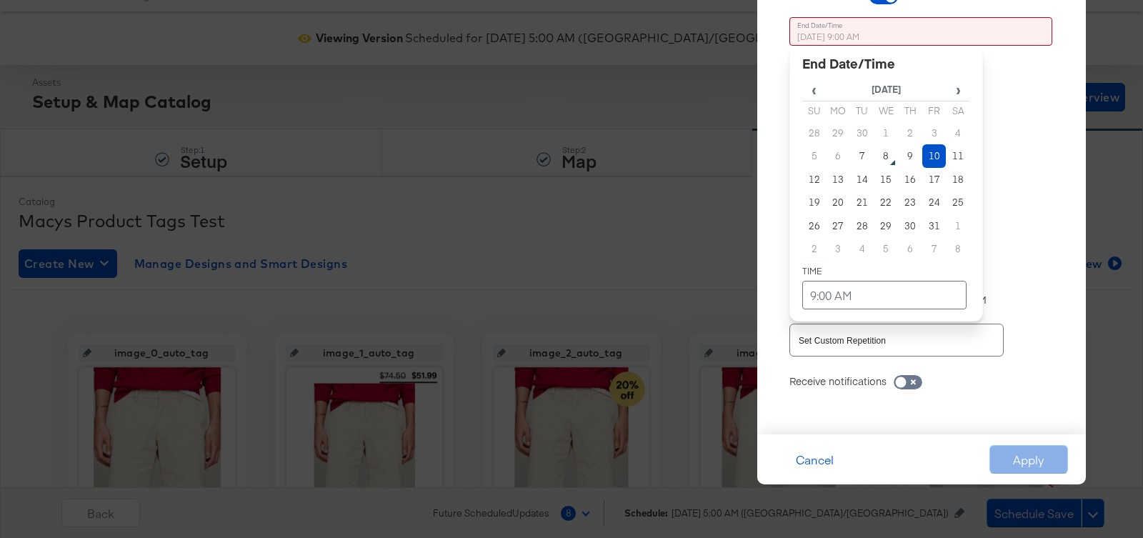
click at [863, 266] on div "October 10th 2025 9:00 AM ‹ October 2025 › Su Mo Tu We Th Fr Sa 28 29 30 1 2 3 …" at bounding box center [886, 142] width 194 height 250
click at [905, 146] on td "9" at bounding box center [910, 156] width 24 height 24
type input "October 9th 2025 9:00 AM"
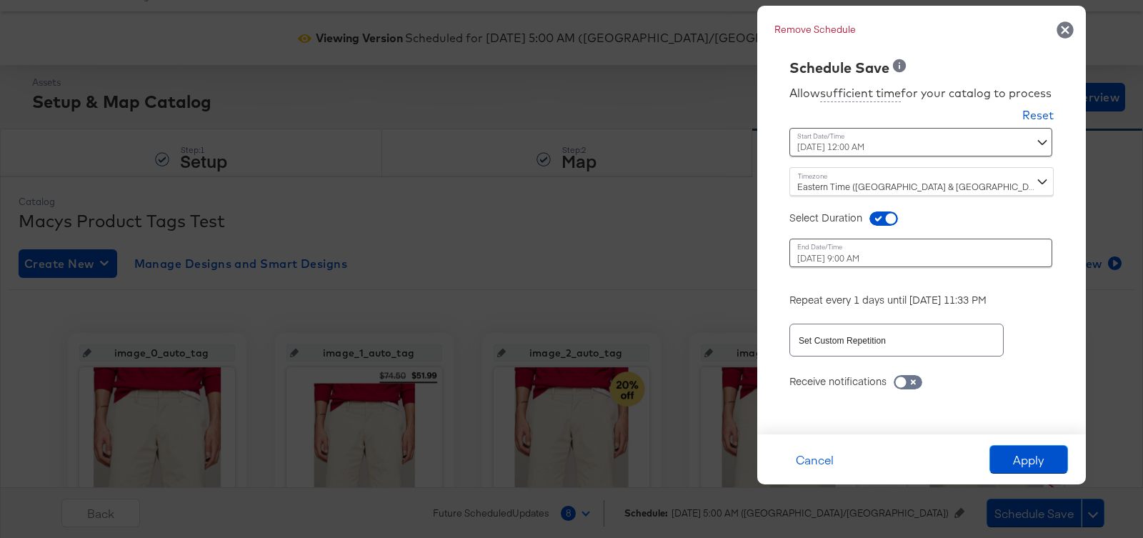
click at [1011, 254] on div "Time : October 9th 2025 9:00 AM ‹ October 2025 › Su Mo Tu We Th Fr Sa 28 29 30 …" at bounding box center [921, 258] width 264 height 39
click at [1029, 449] on button "Apply" at bounding box center [1028, 459] width 79 height 29
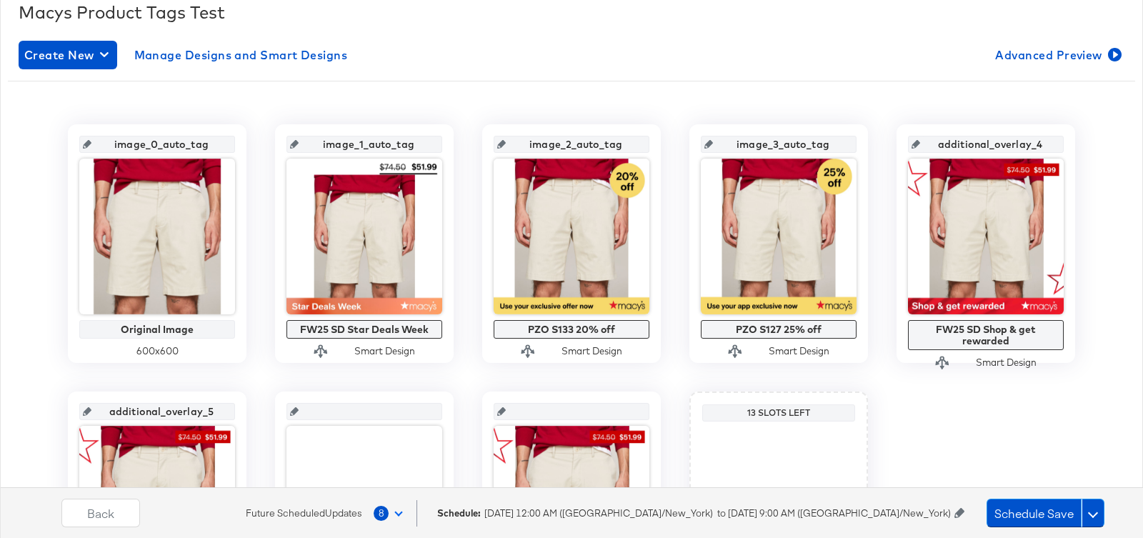
scroll to position [264, 0]
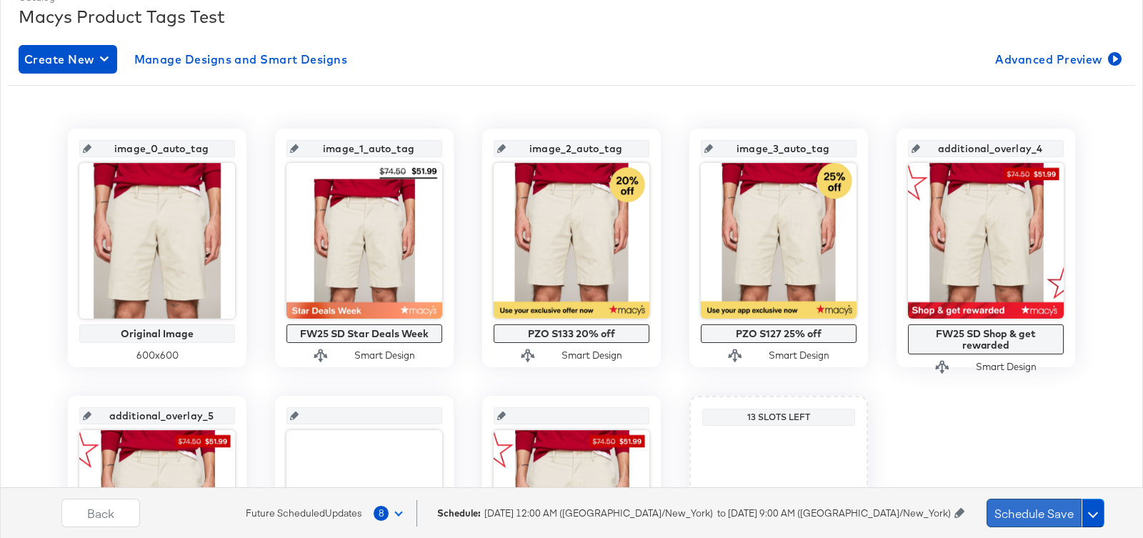
click at [1009, 525] on button "Schedule Save" at bounding box center [1033, 512] width 95 height 29
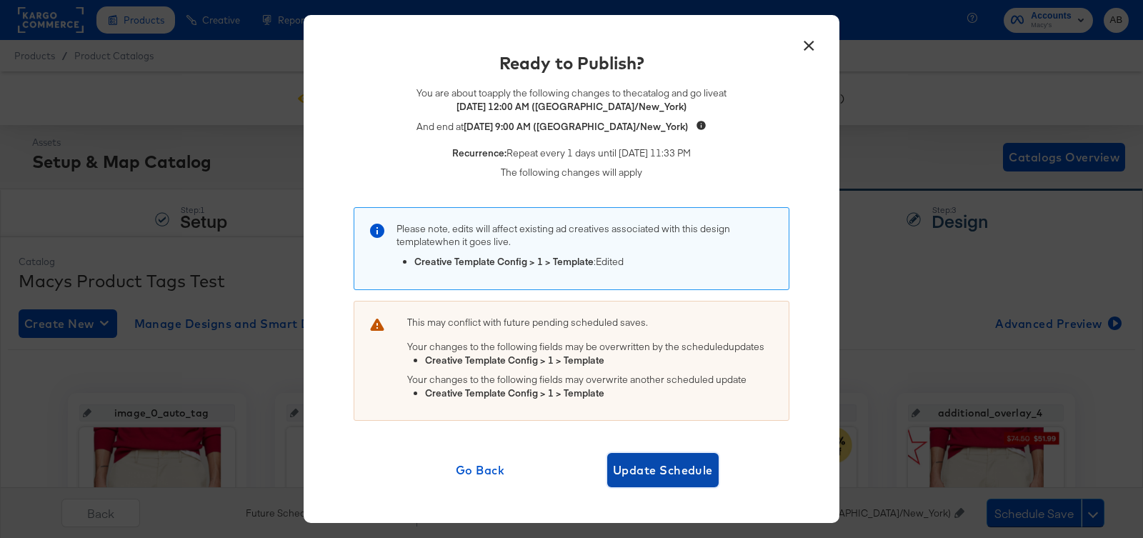
click at [667, 462] on span "Update Schedule" at bounding box center [663, 470] width 100 height 20
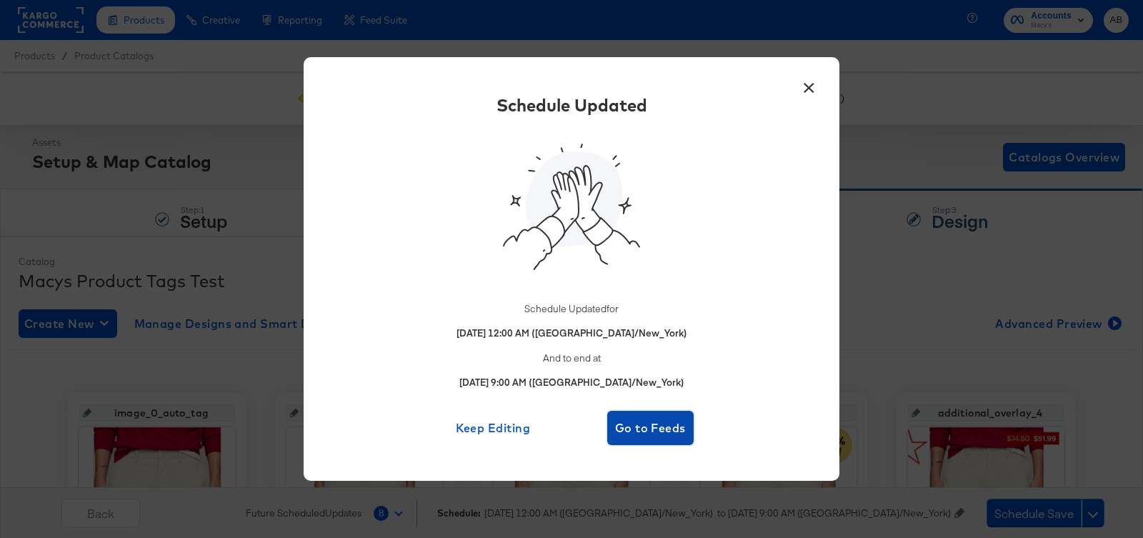
click at [656, 434] on span "Go to Feeds" at bounding box center [650, 428] width 75 height 20
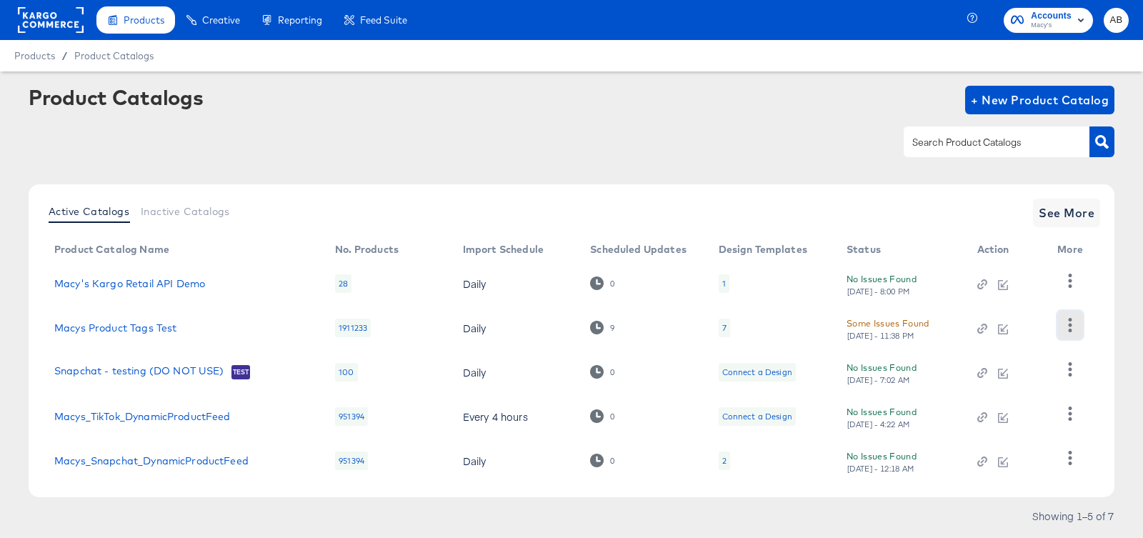
click at [1074, 319] on icon "button" at bounding box center [1070, 325] width 14 height 14
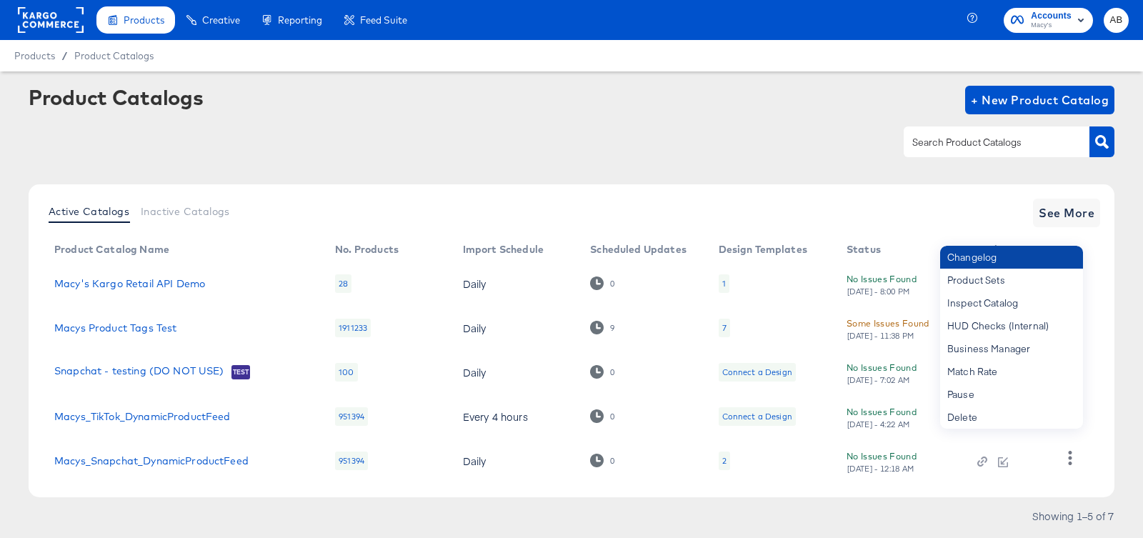
click at [990, 261] on div "Changelog" at bounding box center [1011, 257] width 143 height 23
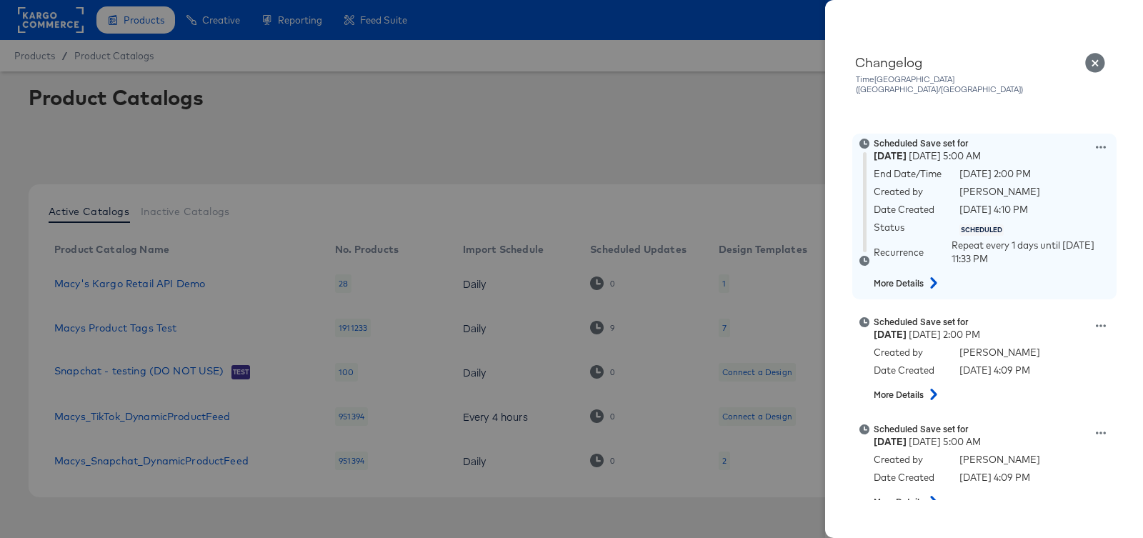
scroll to position [633, 0]
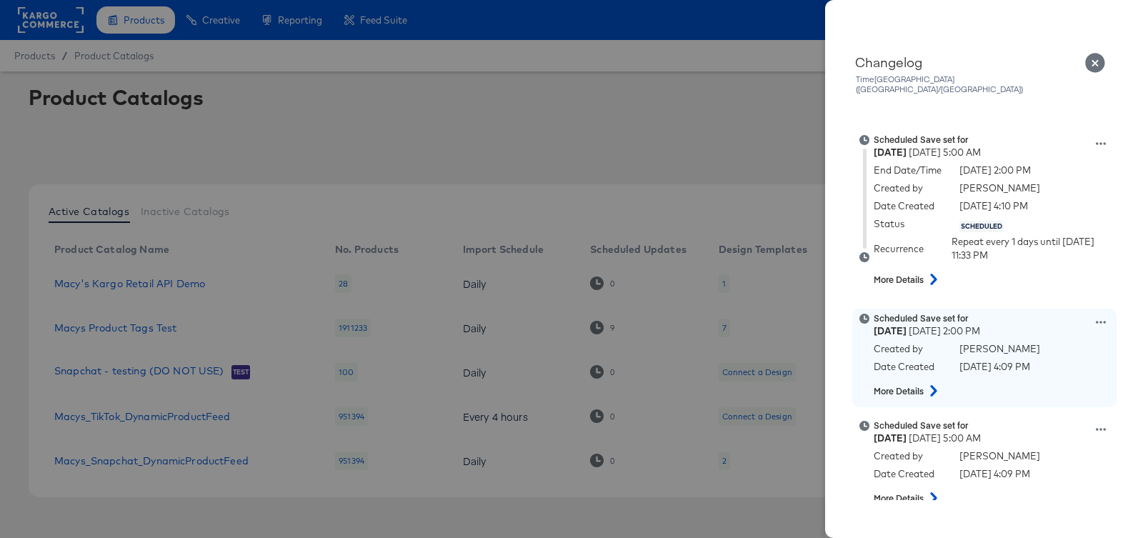
click at [1100, 317] on icon at bounding box center [1101, 322] width 10 height 10
click at [1073, 279] on button "Edit scheduled version" at bounding box center [1034, 286] width 143 height 21
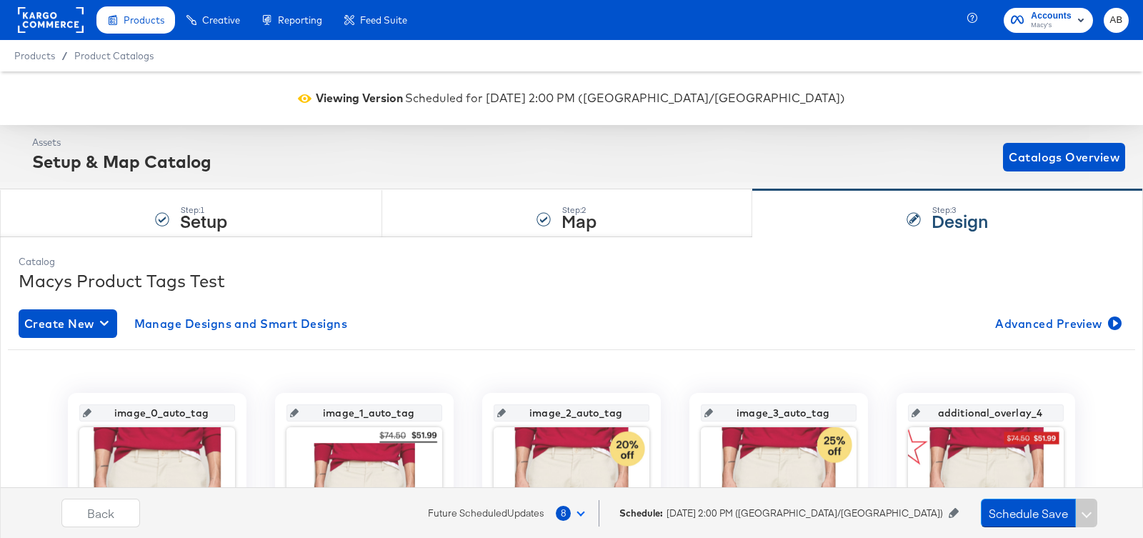
click at [954, 512] on icon at bounding box center [953, 513] width 10 height 10
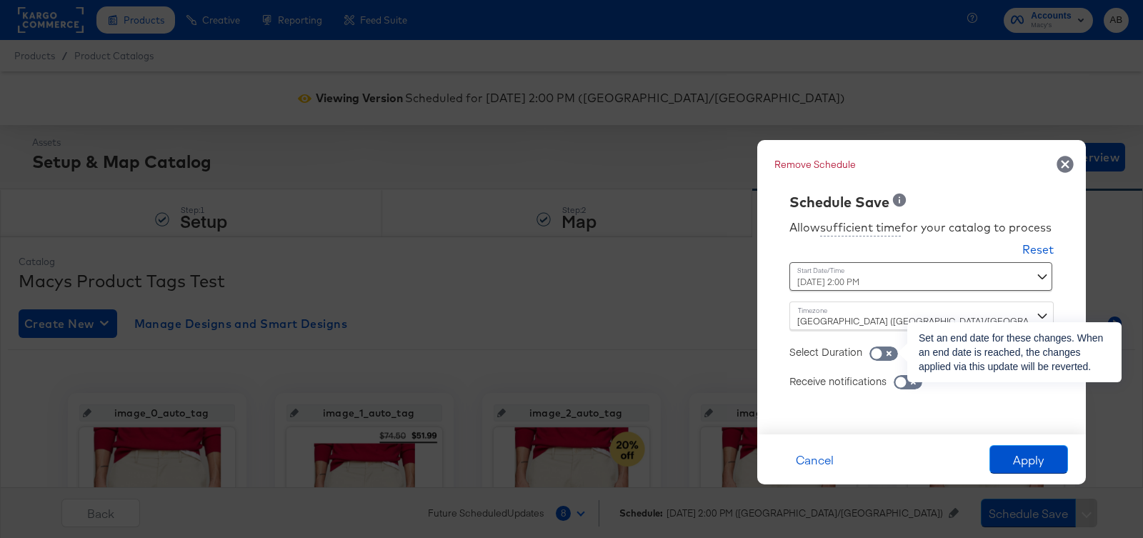
click at [894, 348] on span at bounding box center [883, 353] width 29 height 14
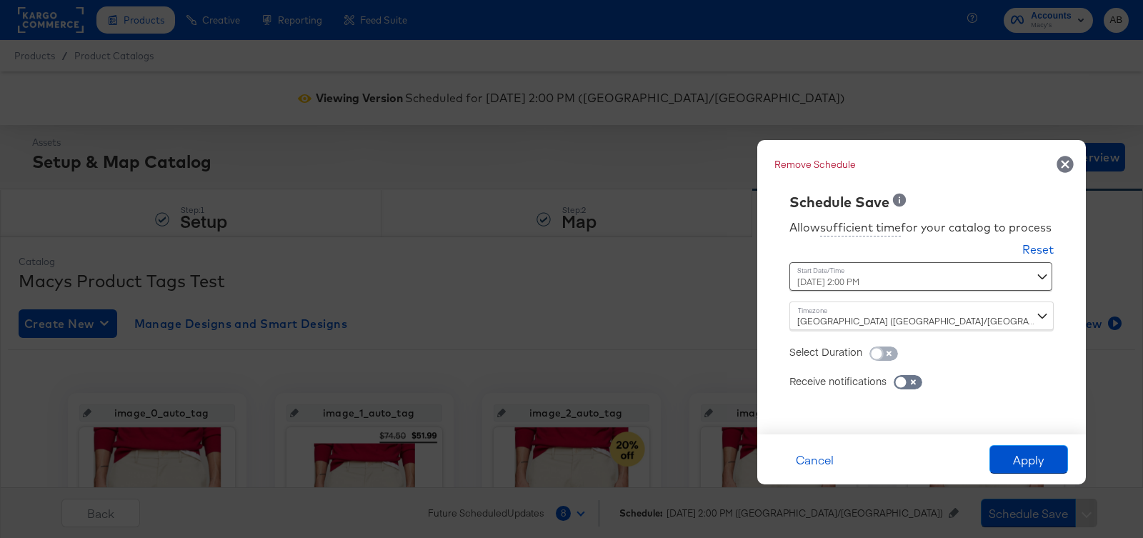
click at [891, 356] on input "checkbox" at bounding box center [876, 357] width 43 height 14
checkbox input "true"
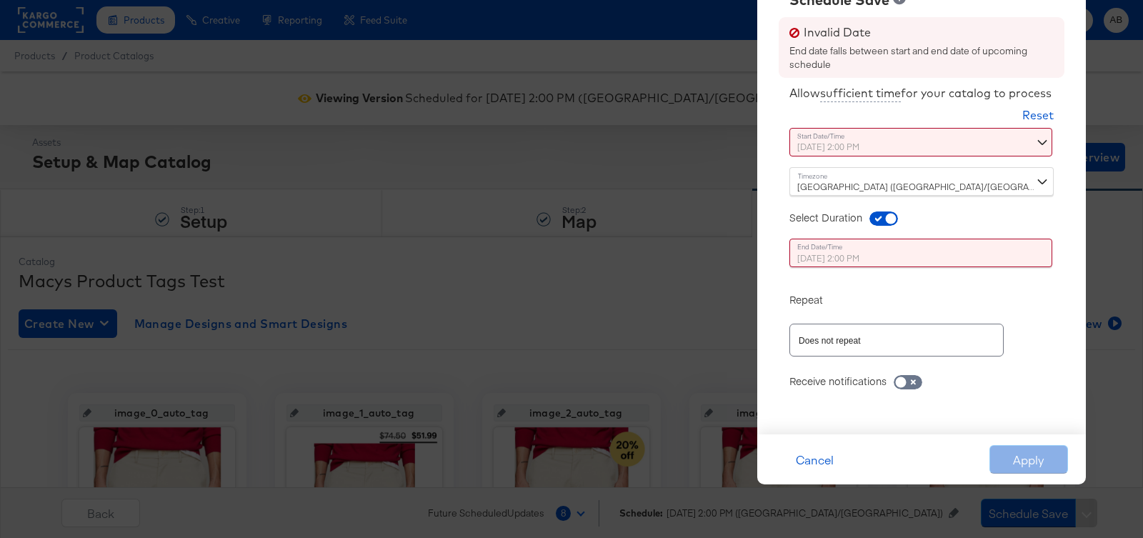
click at [933, 147] on div "October 8th 2025 2:00 PM ‹ October 2025 › Su Mo Tu We Th Fr Sa 28 29 30 1 2 3 4…" at bounding box center [886, 142] width 194 height 29
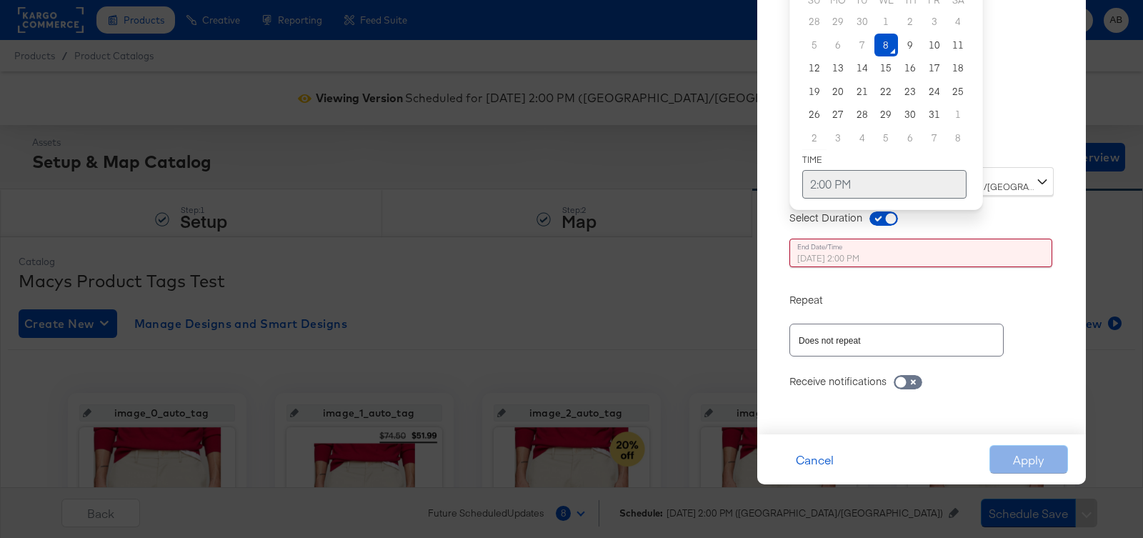
click at [920, 177] on td "2:00 PM" at bounding box center [884, 184] width 164 height 29
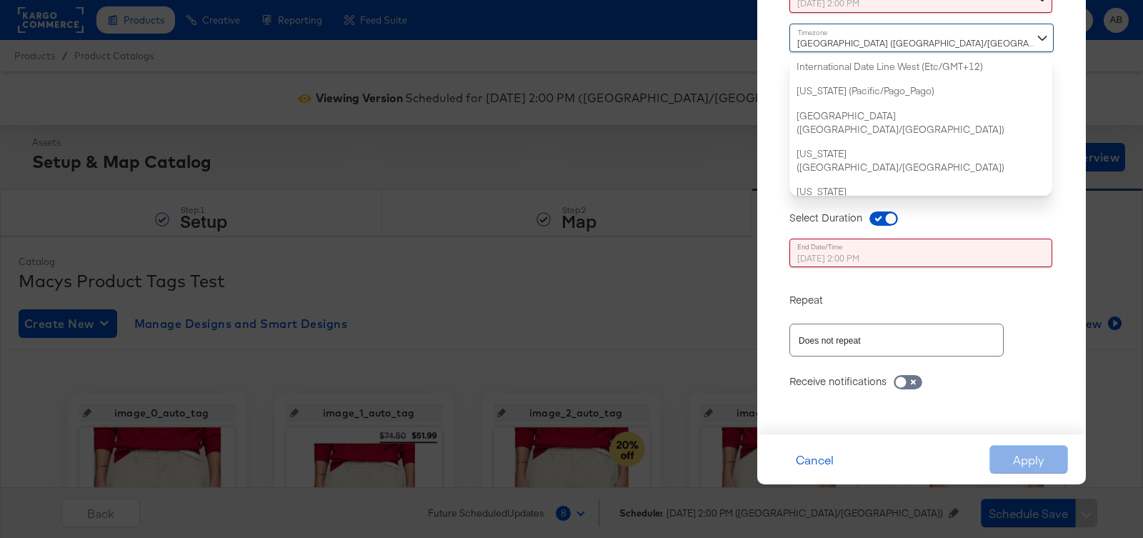
click at [892, 194] on div "Dublin (Europe/Dublin) International Date Line West (Etc/GMT+12) American Samoa…" at bounding box center [921, 110] width 264 height 172
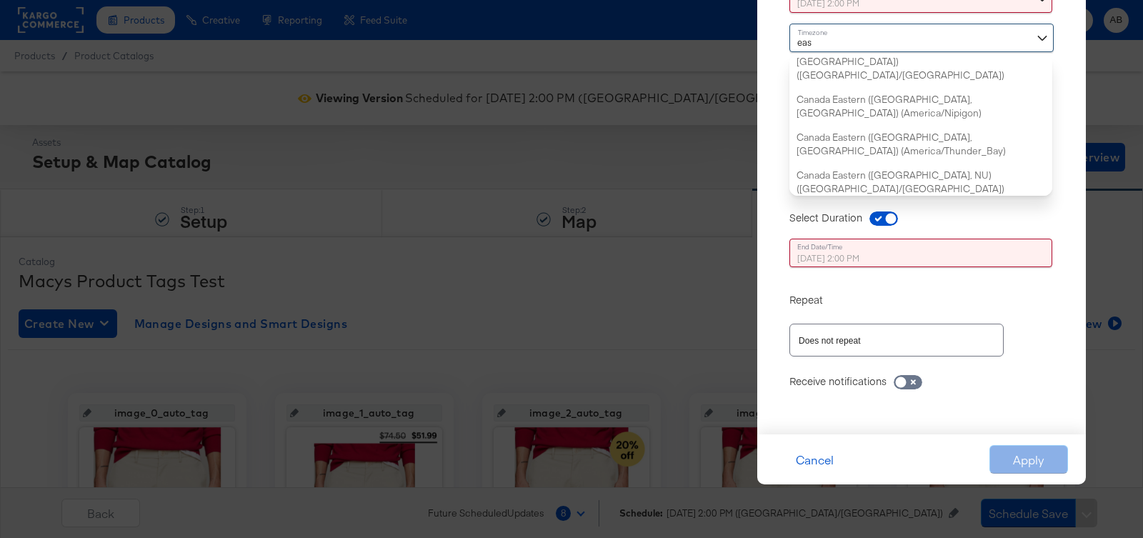
type input "east"
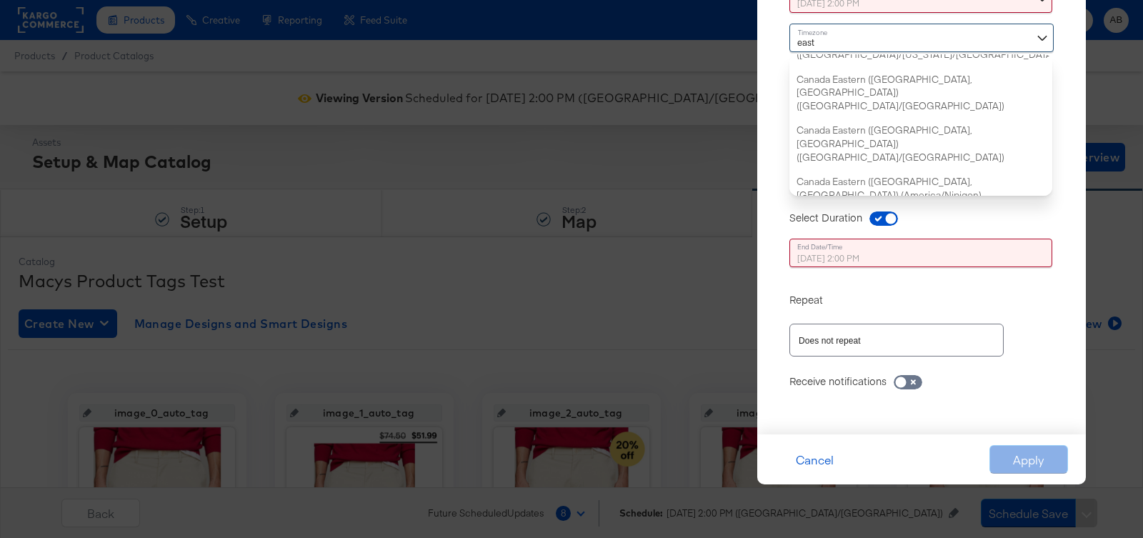
scroll to position [0, 0]
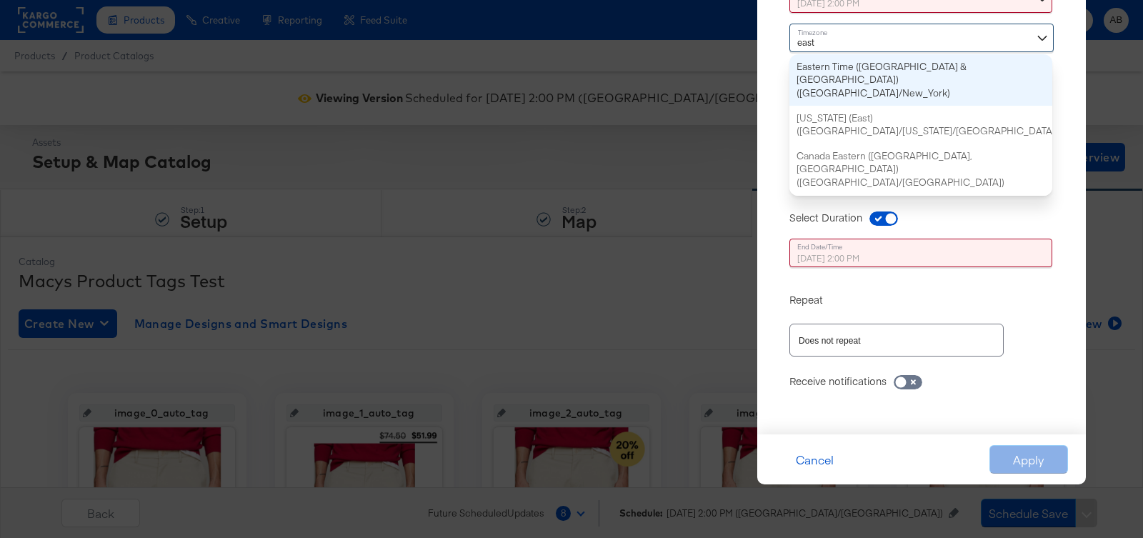
type input "October 8th 2025 10:00 AM"
type input "October 9th 2025 9:00 AM"
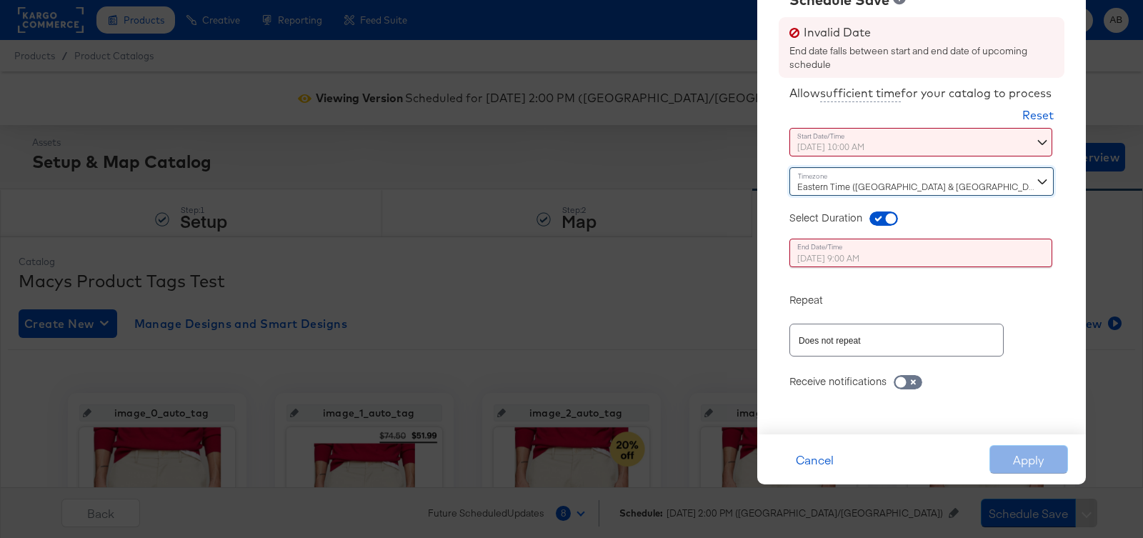
click at [914, 139] on div "October 8th 2025 10:00 AM October 8th 2025 ▲ 10 ▼ : ▲ 00 ▼ ▲ AM ▼" at bounding box center [886, 142] width 194 height 29
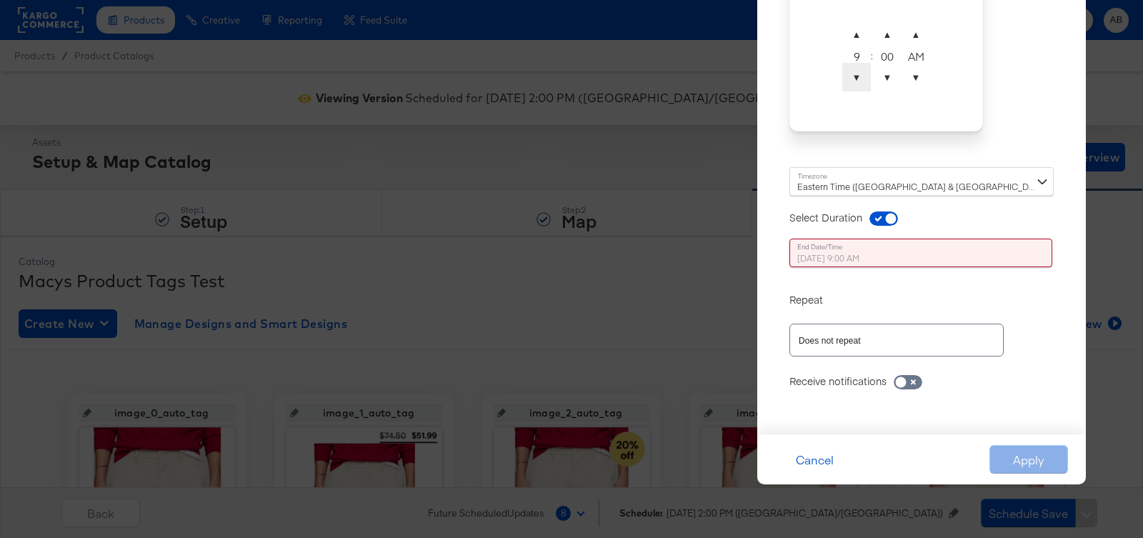
click at [859, 79] on span "▼" at bounding box center [856, 77] width 29 height 29
type input "October 8th 2025 9:00 AM"
click at [1038, 119] on div "Allow sufficient time for your catalog to process Reset Time : October 8th 2025…" at bounding box center [921, 137] width 307 height 563
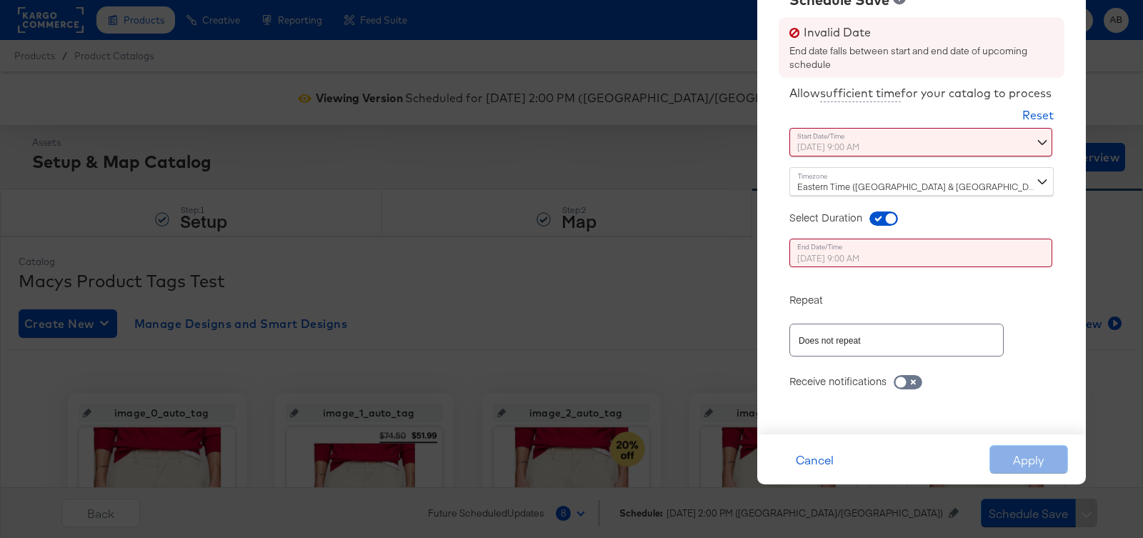
click at [971, 253] on div "October 9th 2025 9:00 AM ‹ October 2025 › Su Mo Tu We Th Fr Sa 28 29 30 1 2 3 4…" at bounding box center [886, 253] width 194 height 29
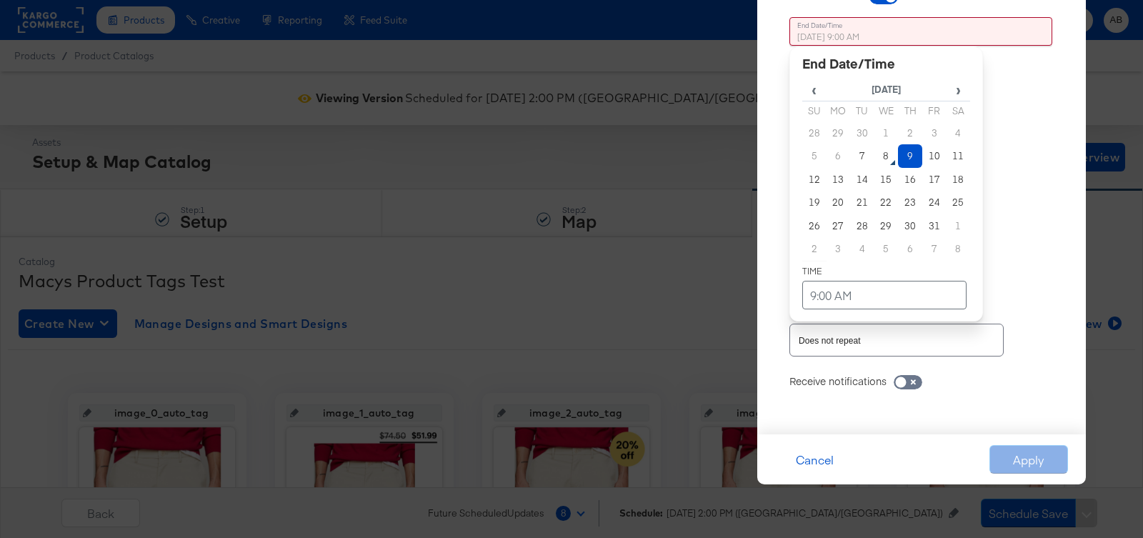
click at [1035, 276] on div "Time : October 9th 2025 9:00 AM ‹ October 2025 › Su Mo Tu We Th Fr Sa 28 29 30 …" at bounding box center [921, 147] width 264 height 261
click at [946, 256] on div "October 9th 2025 9:00 AM ‹ October 2025 › Su Mo Tu We Th Fr Sa 28 29 30 1 2 3 4…" at bounding box center [886, 142] width 194 height 250
click at [888, 160] on td "8" at bounding box center [886, 156] width 24 height 24
click at [853, 296] on td "9:00 AM" at bounding box center [884, 295] width 164 height 29
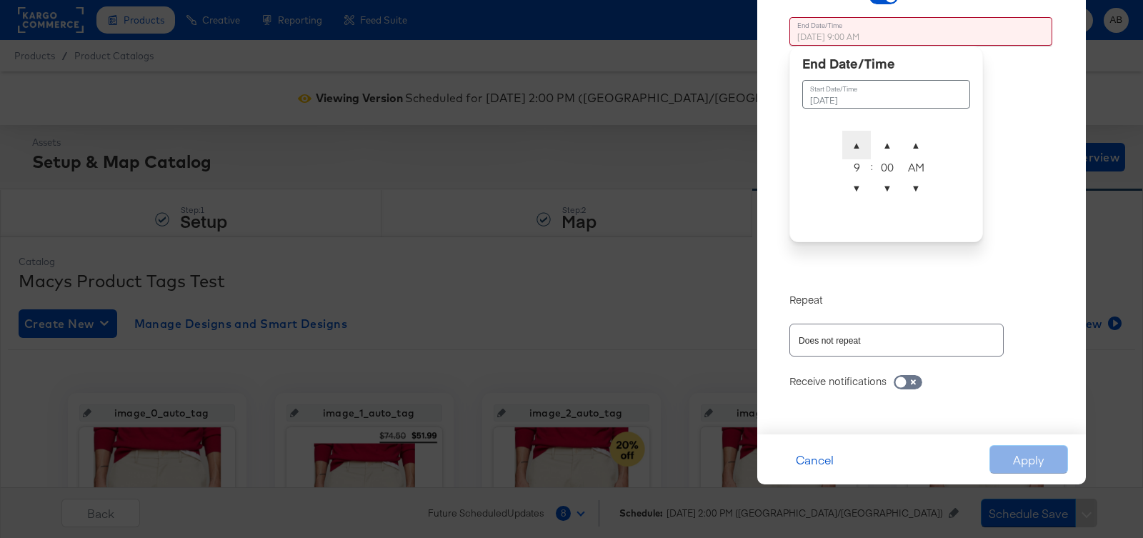
click at [858, 144] on span "▲" at bounding box center [856, 145] width 29 height 29
click at [857, 185] on span "▼" at bounding box center [856, 188] width 29 height 29
click at [881, 187] on span "▼" at bounding box center [887, 188] width 29 height 29
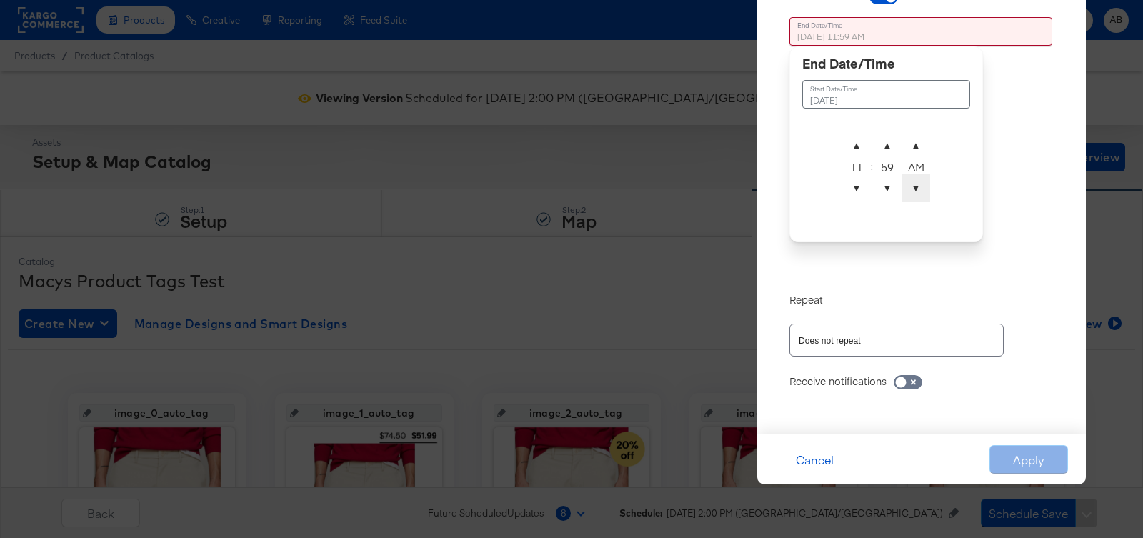
type input "October 8th 2025 11:59 PM"
click at [924, 188] on span "▼" at bounding box center [915, 188] width 29 height 29
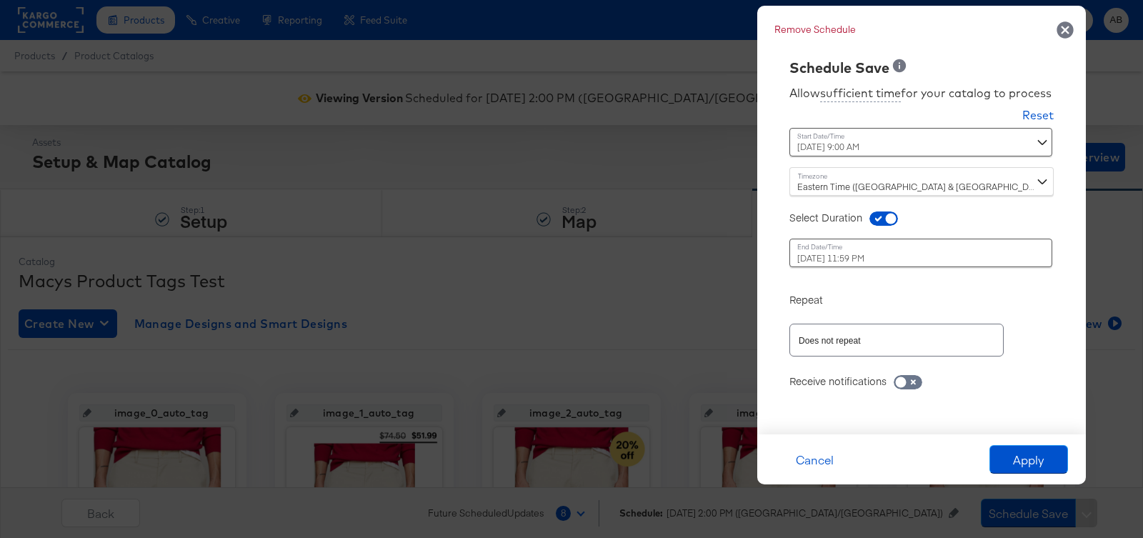
click at [1006, 232] on div "Time : October 8th 2025 11:59 PM October 8th 2025 ▲ 11 ▼ : ▲ 59 ▼ ▲ PM ▼" at bounding box center [921, 251] width 264 height 54
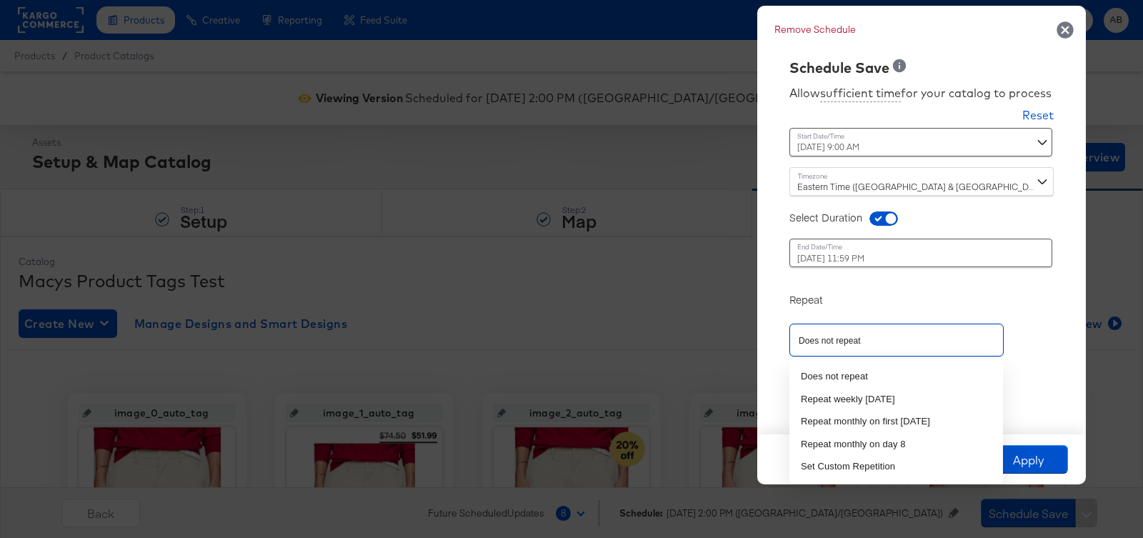
click at [956, 341] on input "Does not repeat" at bounding box center [876, 340] width 161 height 16
click at [887, 463] on li "Set Custom Repetition" at bounding box center [896, 466] width 214 height 23
type input "Set Custom Repetition"
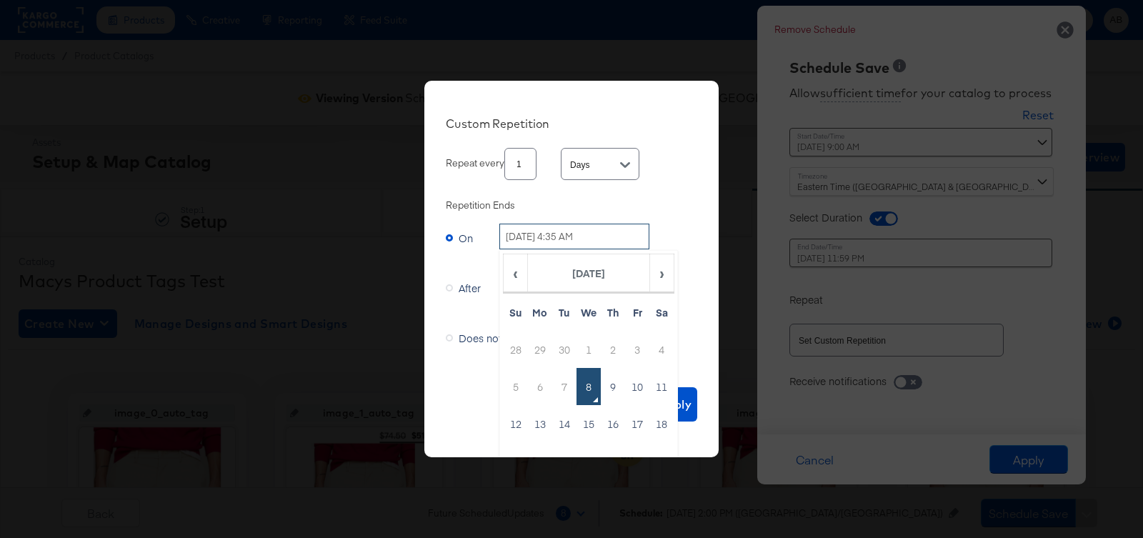
click at [528, 234] on input "October 8th 2025 4:35 AM" at bounding box center [574, 237] width 150 height 26
click at [636, 381] on td "10" at bounding box center [637, 386] width 24 height 37
click at [673, 229] on div "On Time : October 10th 2025 4:35 AM ‹ October 2025 › Su Mo Tu We Th Fr Sa 28 29…" at bounding box center [571, 294] width 251 height 150
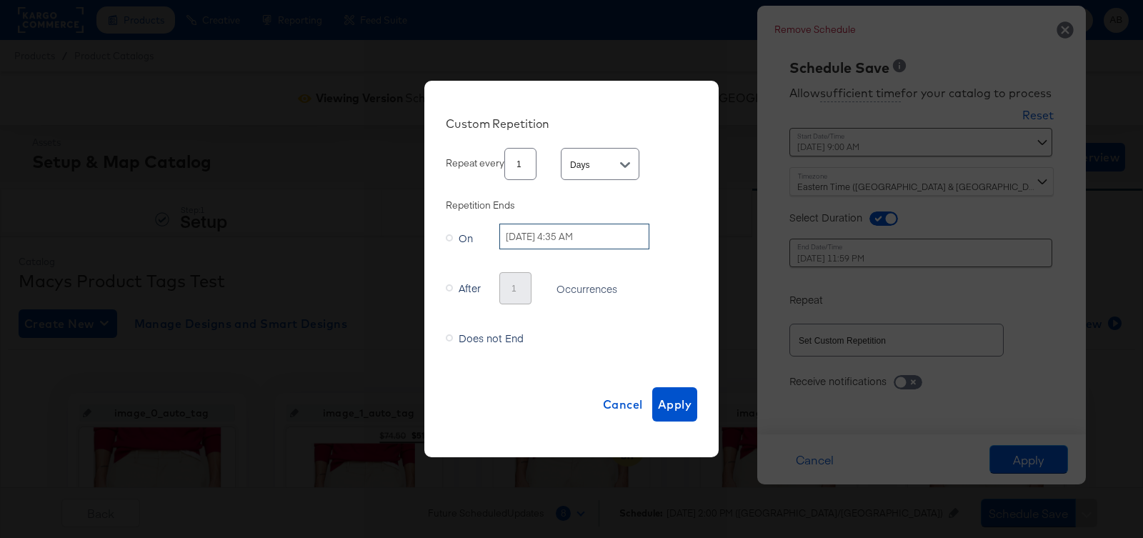
click at [619, 241] on input "October 10th 2025 4:35 AM" at bounding box center [574, 237] width 150 height 26
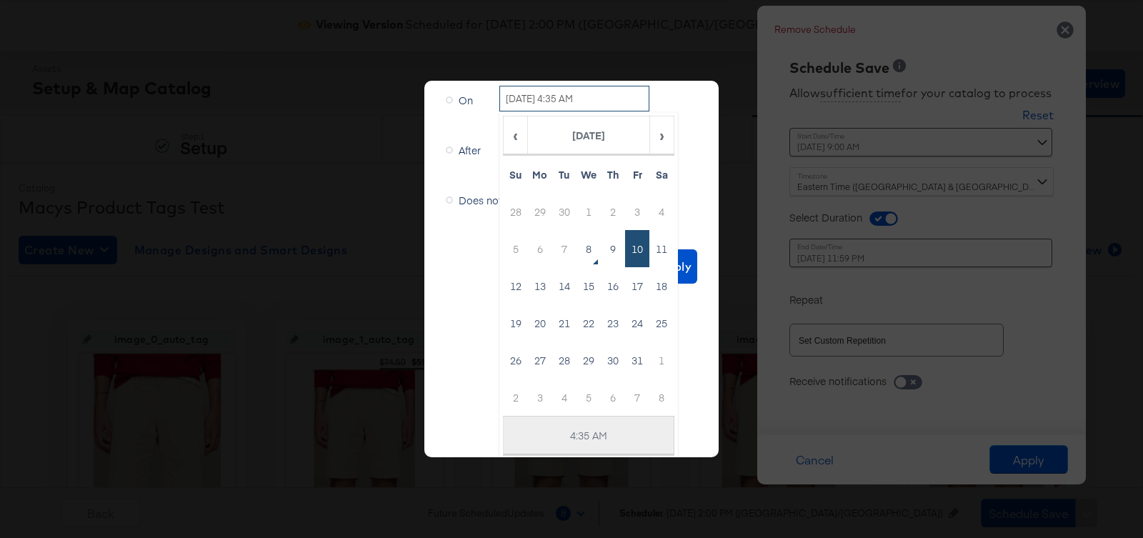
scroll to position [83, 0]
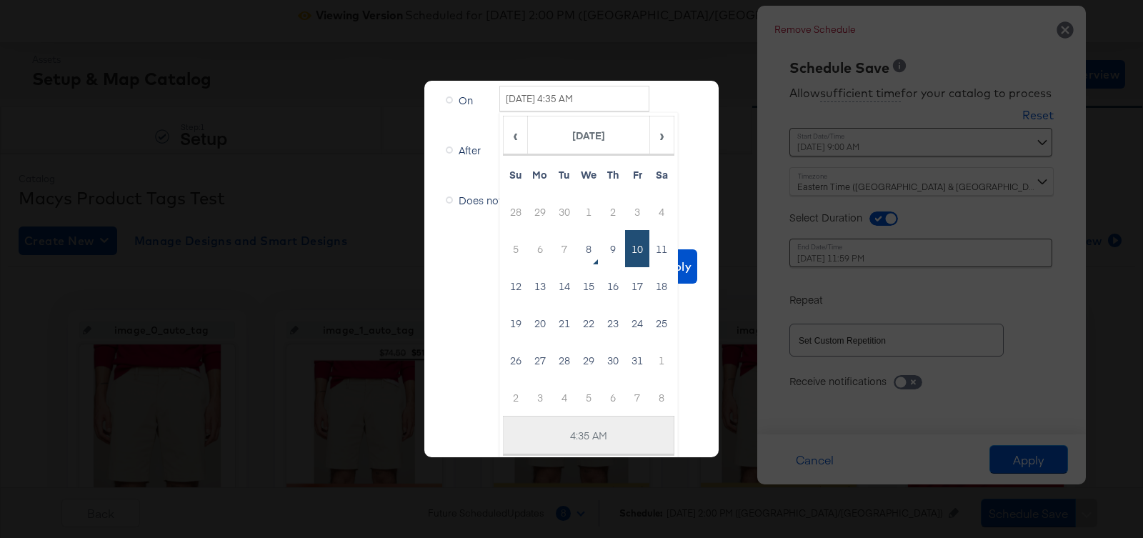
click at [584, 436] on td "4:35 AM" at bounding box center [588, 435] width 171 height 39
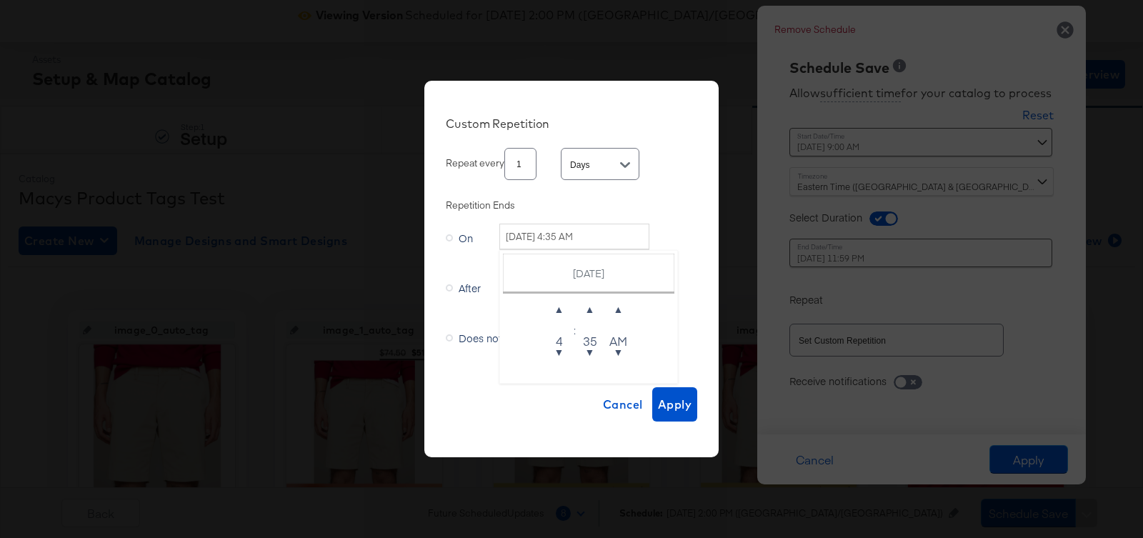
scroll to position [0, 0]
click at [565, 349] on span "▼" at bounding box center [559, 351] width 29 height 29
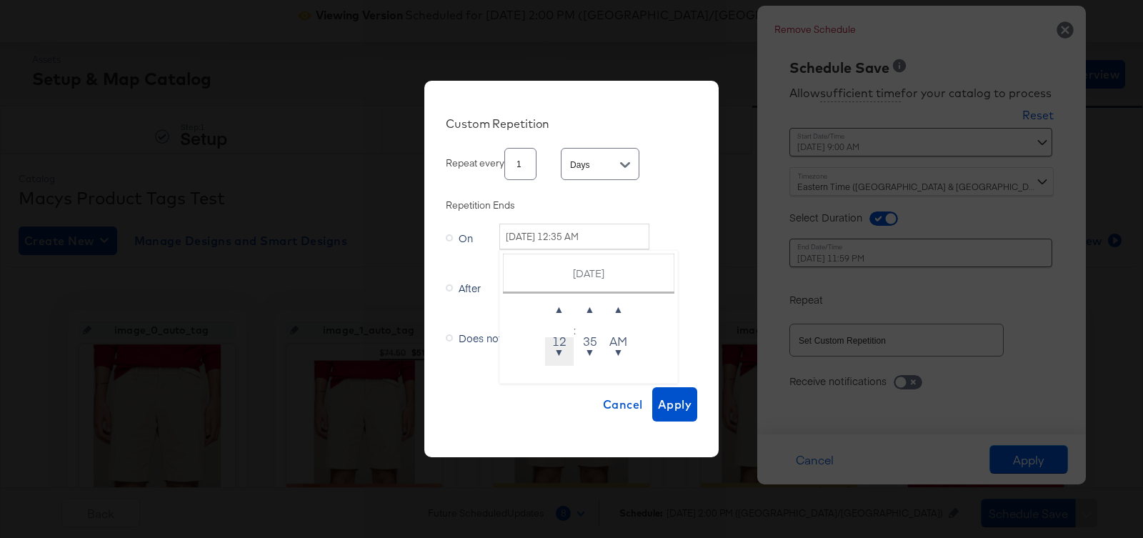
click at [565, 349] on span "▼" at bounding box center [559, 351] width 29 height 29
click at [596, 301] on span "▲" at bounding box center [590, 308] width 29 height 29
click at [590, 351] on span "▼" at bounding box center [590, 351] width 29 height 29
click at [593, 306] on span "▲" at bounding box center [590, 308] width 29 height 29
click at [537, 244] on input "October 10th 2025 11:40 PM" at bounding box center [574, 237] width 150 height 26
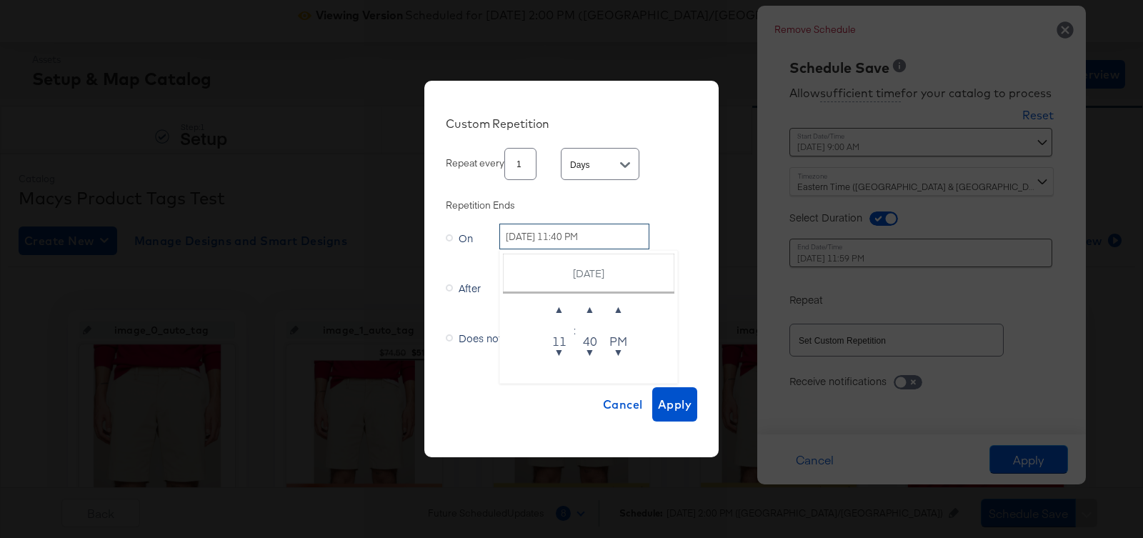
click at [535, 234] on input "October 10th 2025 11:40 PM" at bounding box center [574, 237] width 150 height 26
click at [597, 301] on span "▲" at bounding box center [590, 308] width 29 height 29
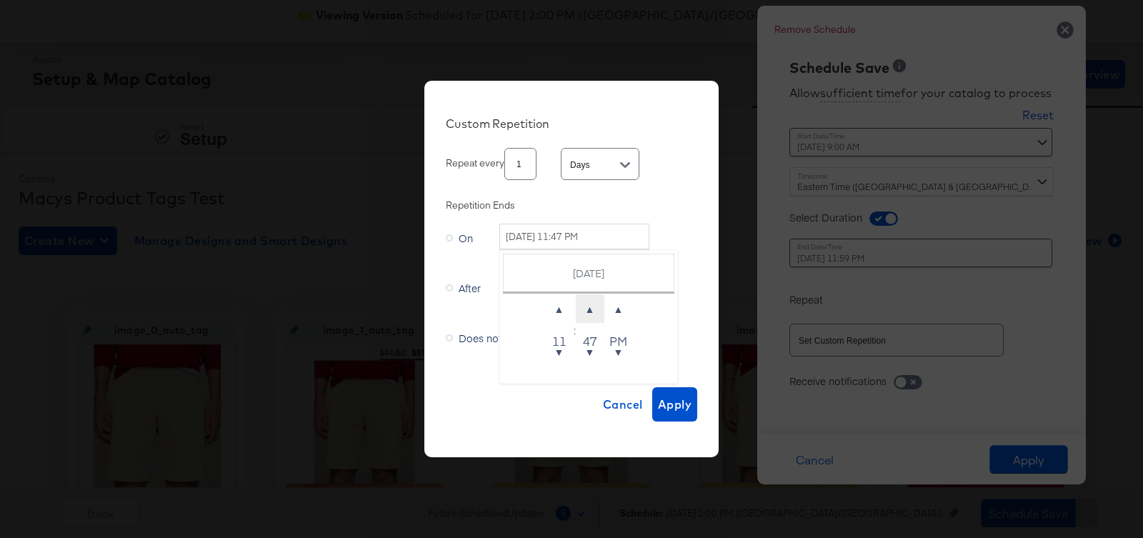
click at [597, 301] on span "▲" at bounding box center [590, 308] width 29 height 29
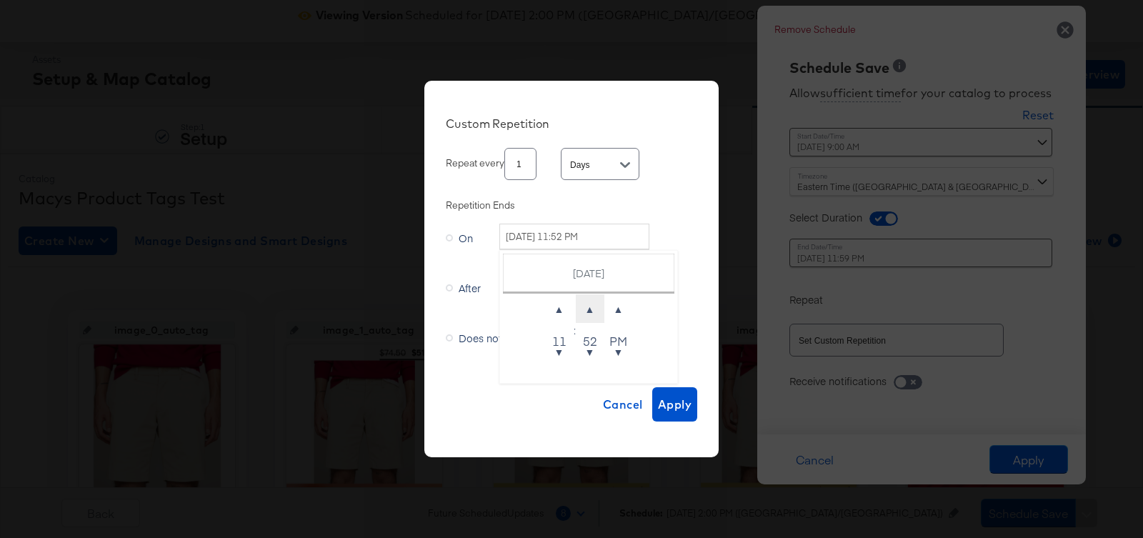
click at [597, 301] on span "▲" at bounding box center [590, 308] width 29 height 29
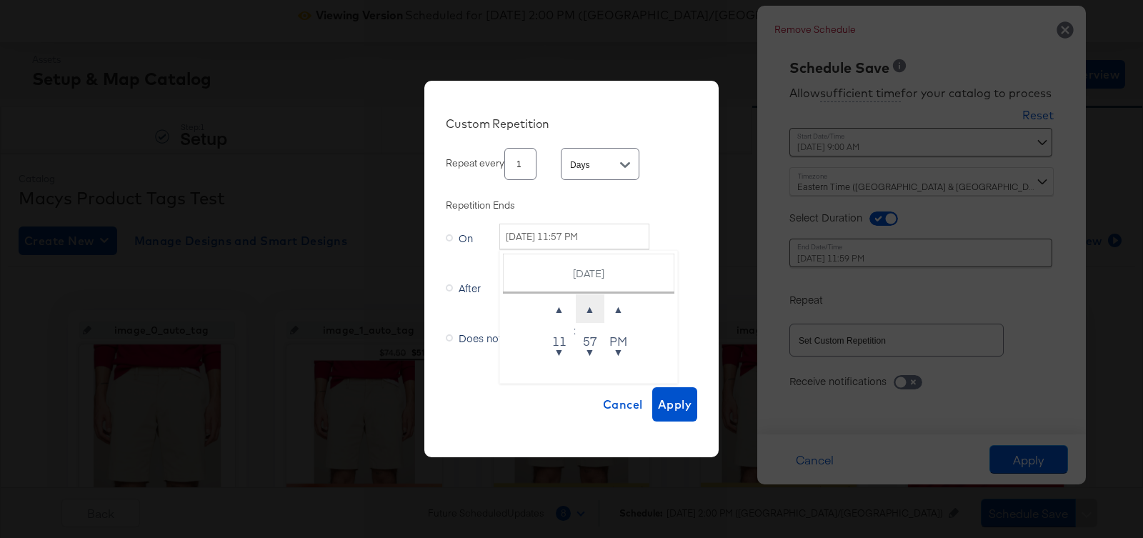
click at [597, 301] on span "▲" at bounding box center [590, 308] width 29 height 29
type input "October 10th 2025 11:59 PM"
click at [694, 249] on div "On Time : October 10th 2025 11:59 PM October 10th 2025 ▲ 11 ▼ : ▲ 59 ▼ ▲ PM ▼ A…" at bounding box center [571, 294] width 251 height 150
click at [671, 406] on span "Apply" at bounding box center [675, 404] width 34 height 20
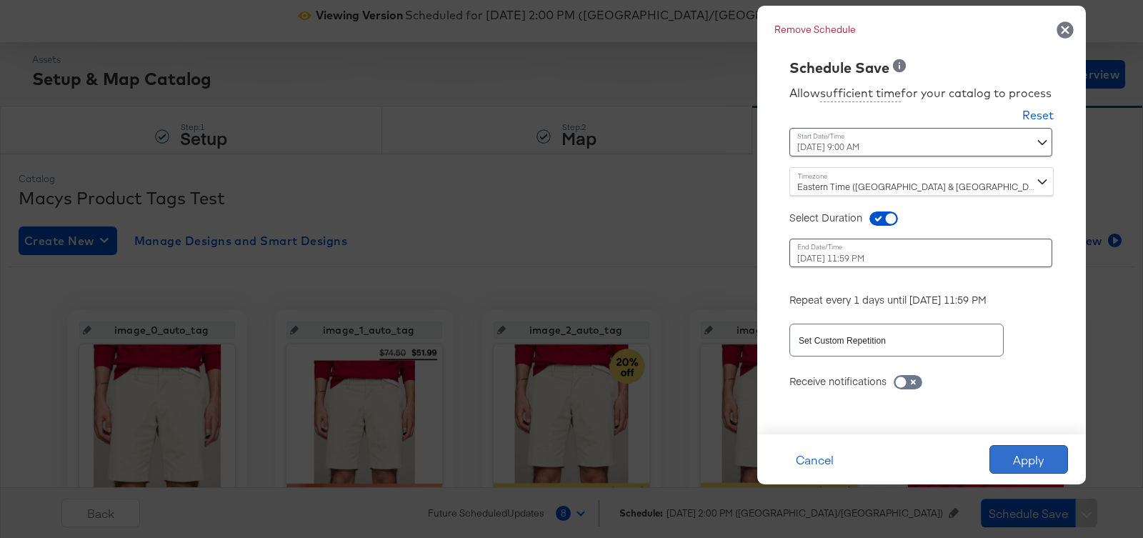
click at [1026, 453] on button "Apply" at bounding box center [1028, 459] width 79 height 29
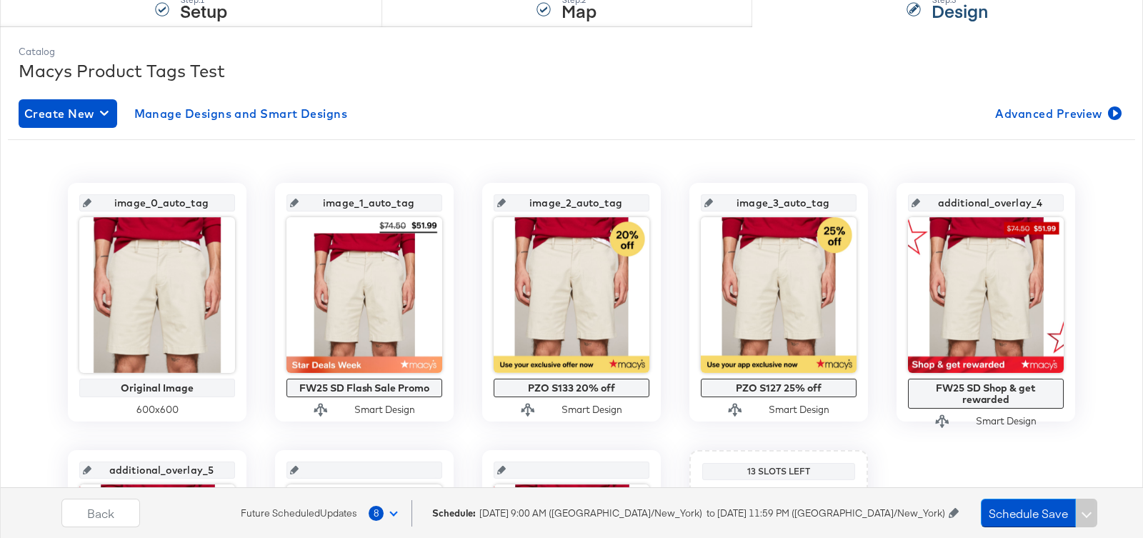
scroll to position [211, 0]
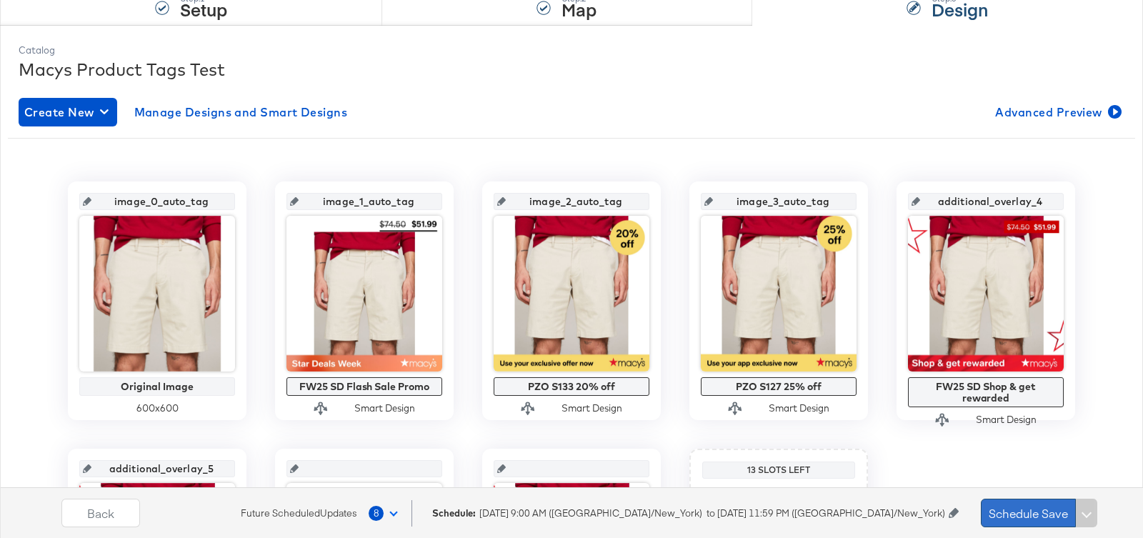
click at [1030, 506] on button "Schedule Save" at bounding box center [1028, 512] width 95 height 29
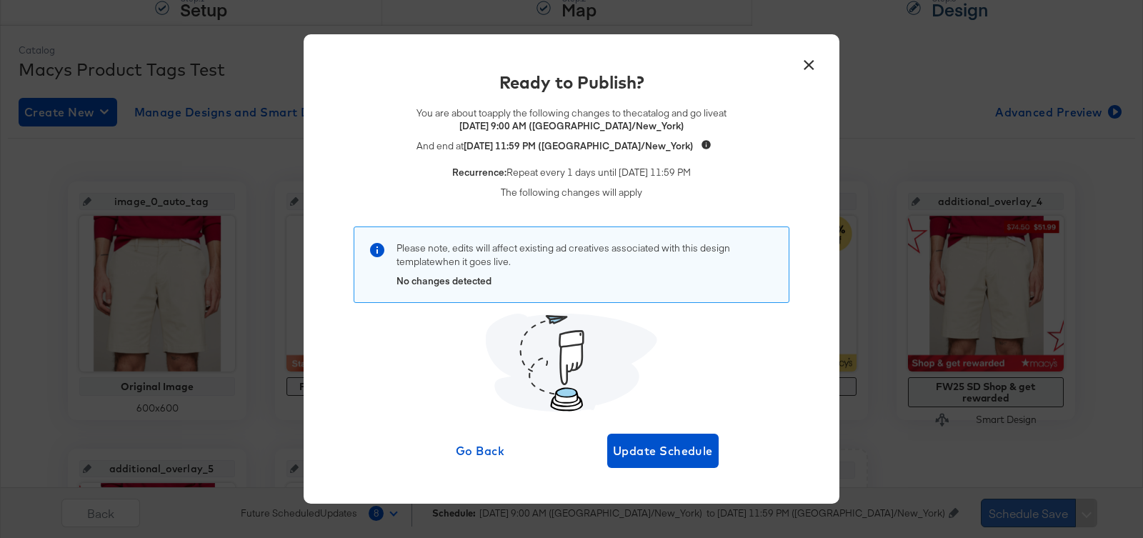
scroll to position [0, 0]
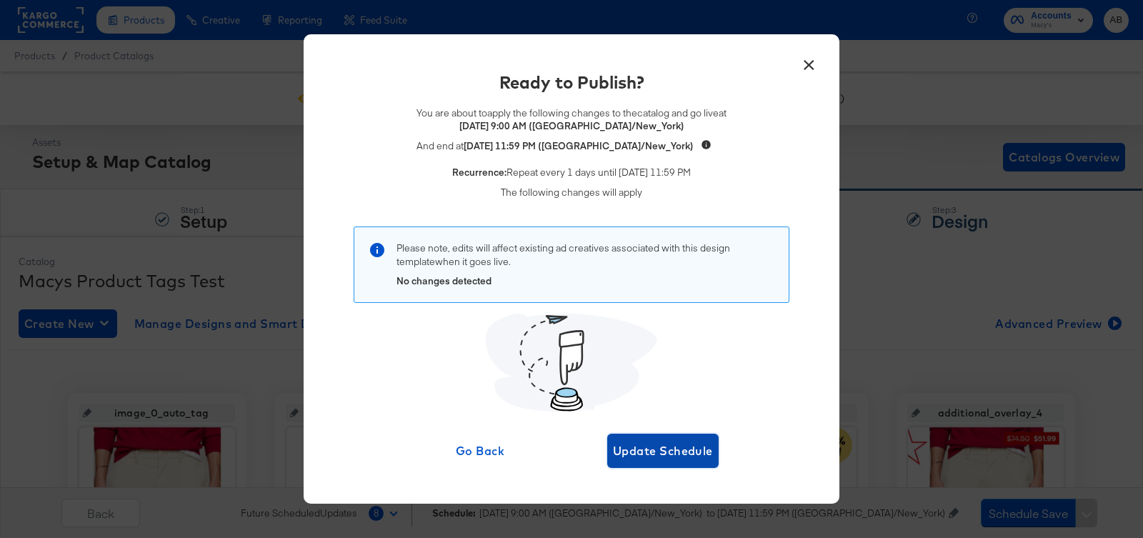
click at [657, 451] on span "Update Schedule" at bounding box center [663, 451] width 100 height 20
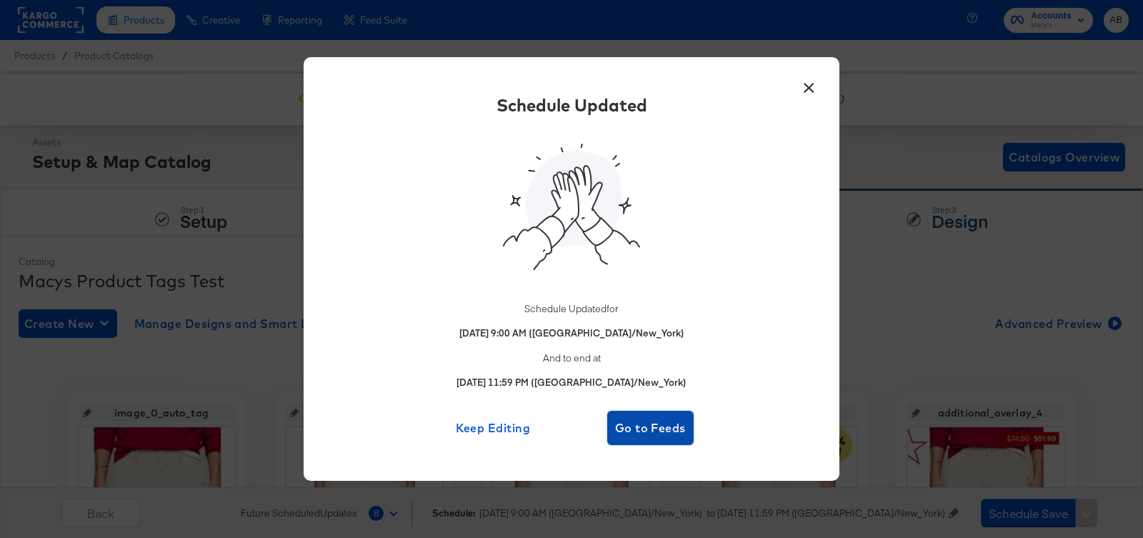
click at [664, 434] on span "Go to Feeds" at bounding box center [650, 428] width 75 height 20
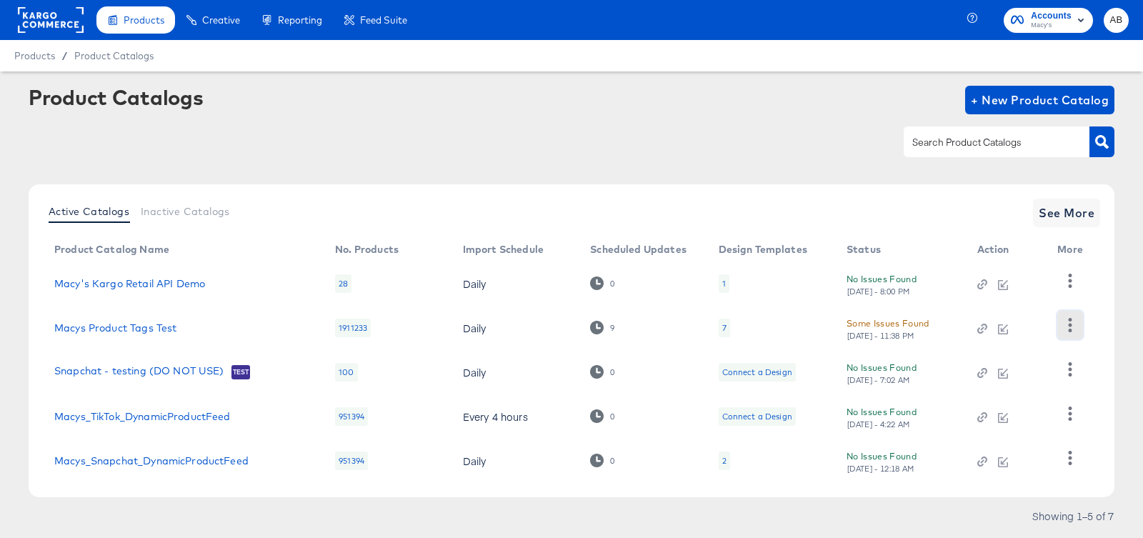
click at [1059, 324] on button "button" at bounding box center [1069, 325] width 25 height 29
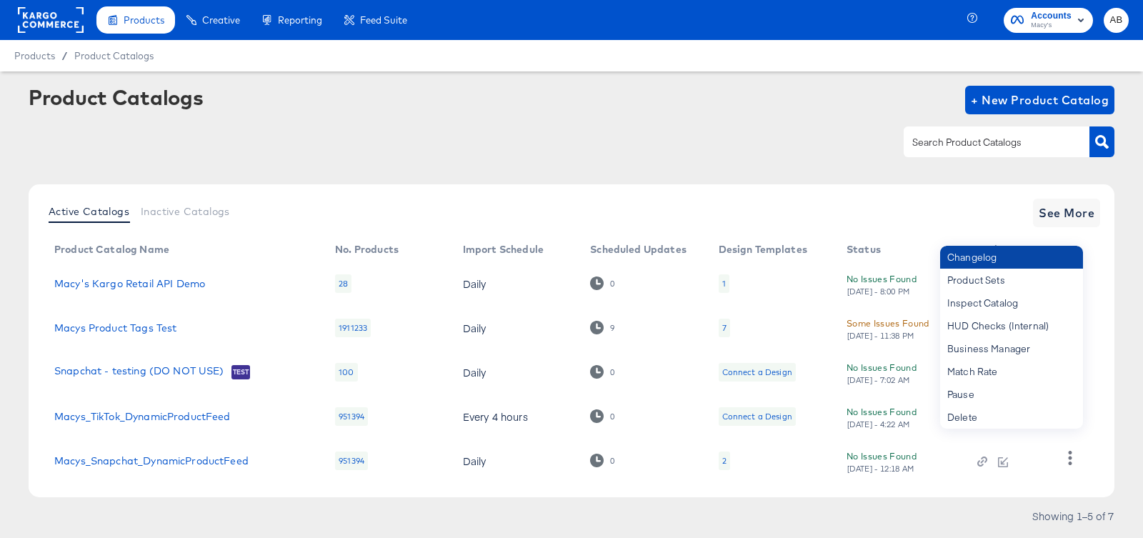
click at [984, 265] on div "Changelog" at bounding box center [1011, 257] width 143 height 23
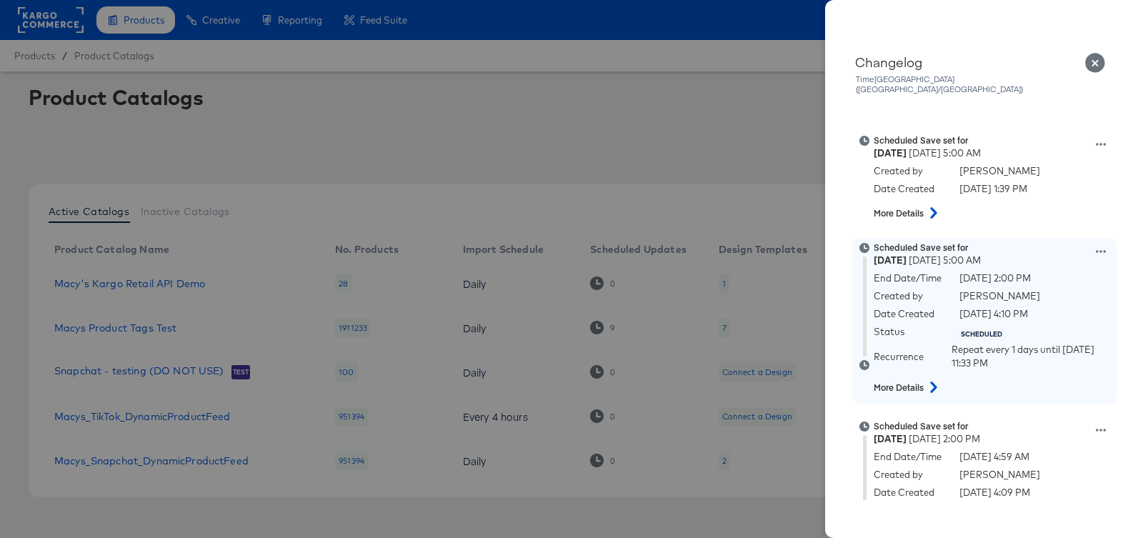
scroll to position [526, 0]
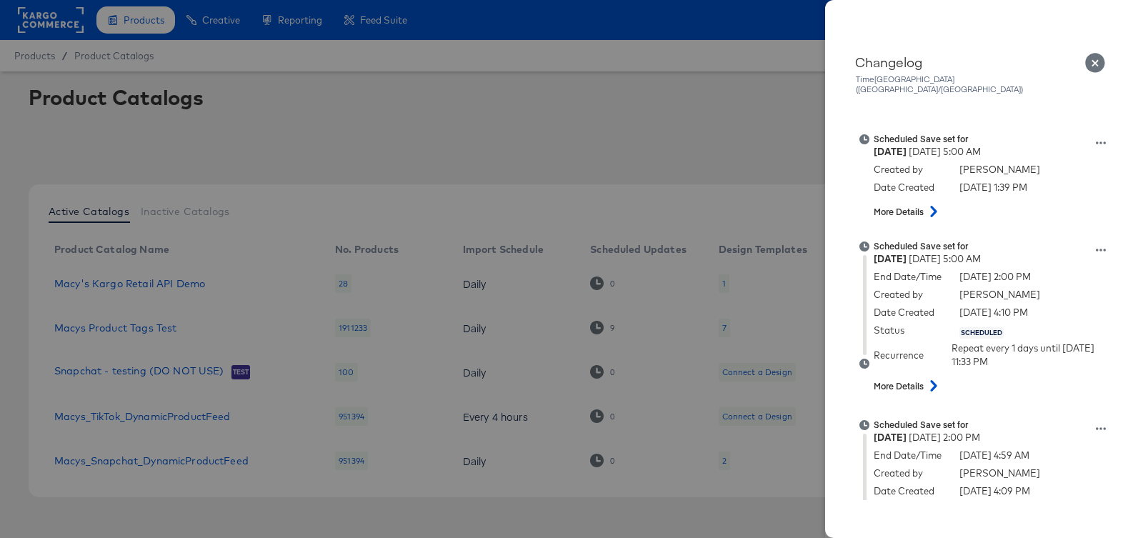
click at [762, 76] on div at bounding box center [571, 269] width 1143 height 538
